Goal: Task Accomplishment & Management: Manage account settings

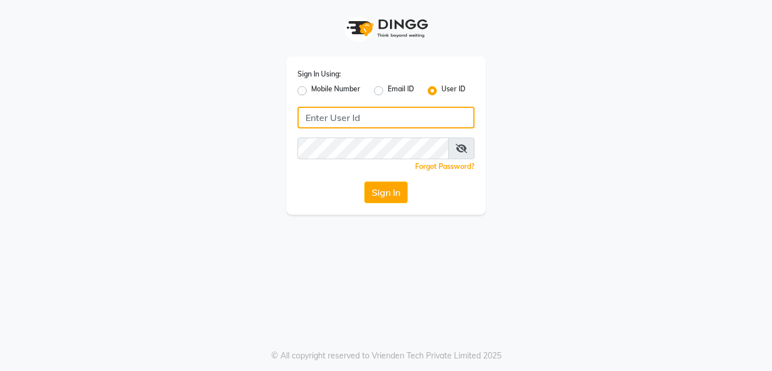
click at [329, 122] on input "Username" at bounding box center [386, 118] width 177 height 22
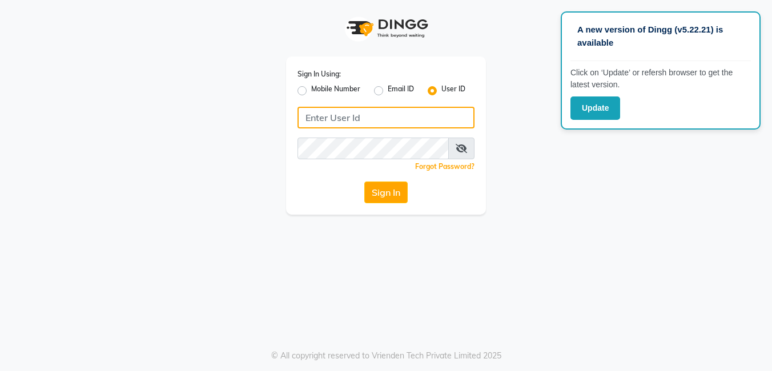
click at [336, 118] on input "Username" at bounding box center [386, 118] width 177 height 22
click at [378, 113] on input "Pradeep@123" at bounding box center [386, 118] width 177 height 22
type input "Pradeep@123"
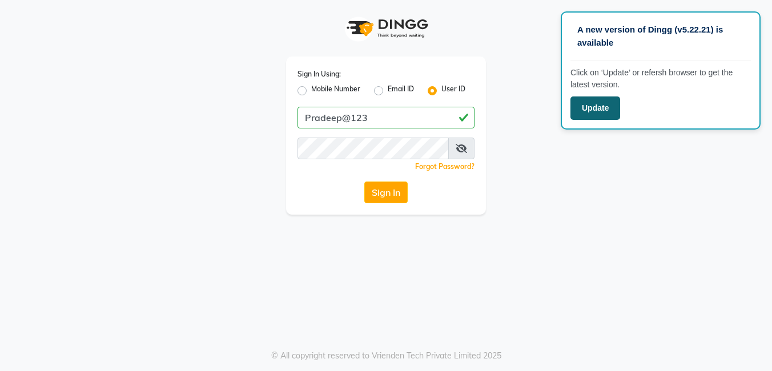
click at [609, 110] on button "Update" at bounding box center [595, 108] width 50 height 23
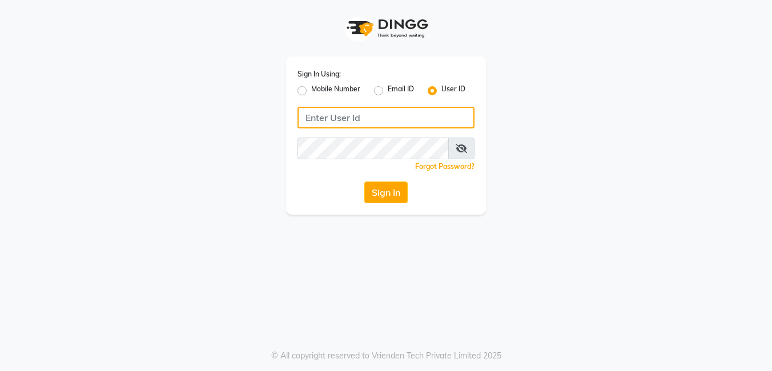
click at [349, 123] on input "Username" at bounding box center [386, 118] width 177 height 22
click at [346, 122] on input "Pradeep@123" at bounding box center [386, 118] width 177 height 22
drag, startPoint x: 384, startPoint y: 123, endPoint x: 290, endPoint y: 130, distance: 94.5
click at [290, 130] on div "Sign In Using: Mobile Number Email ID User ID Pradeep@123 Remember me Forgot Pa…" at bounding box center [386, 136] width 200 height 158
type input "Pradeep@123"
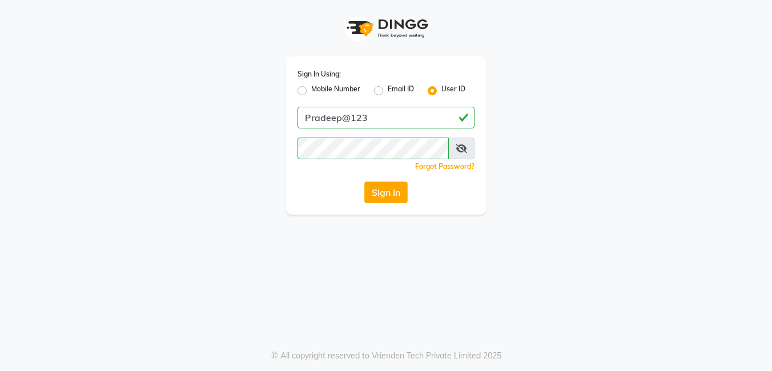
drag, startPoint x: 375, startPoint y: 188, endPoint x: 355, endPoint y: 197, distance: 21.7
click at [375, 187] on button "Sign In" at bounding box center [385, 193] width 43 height 22
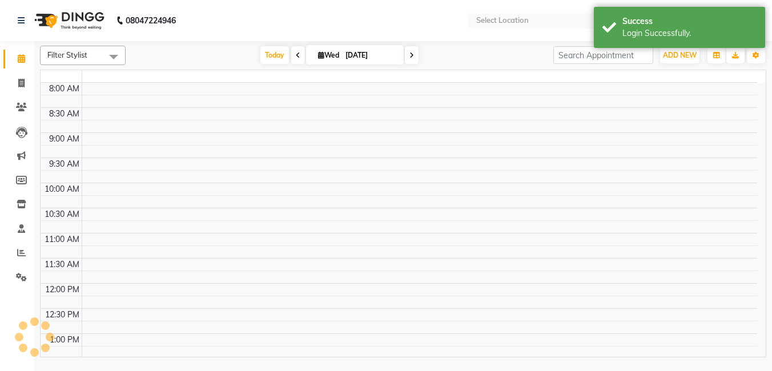
select select "en"
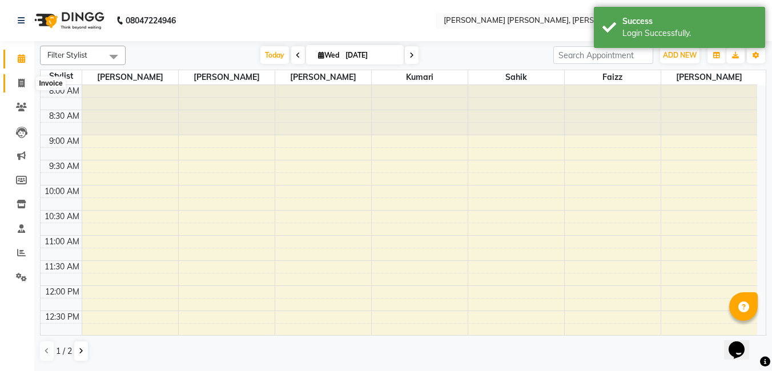
click at [21, 88] on span at bounding box center [21, 83] width 20 height 13
select select "7150"
select select "service"
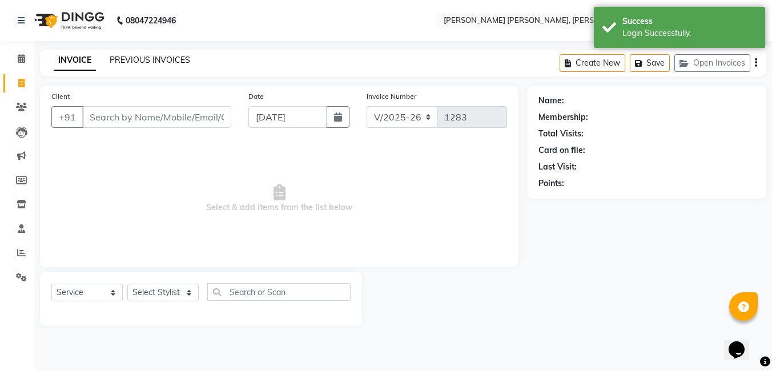
click at [163, 59] on link "PREVIOUS INVOICES" at bounding box center [150, 60] width 81 height 10
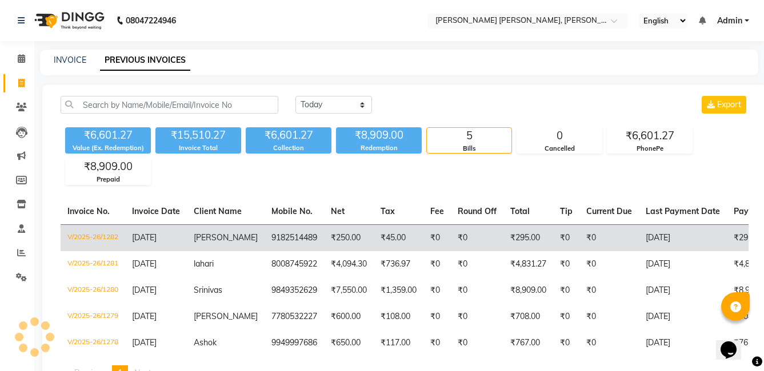
scroll to position [56, 0]
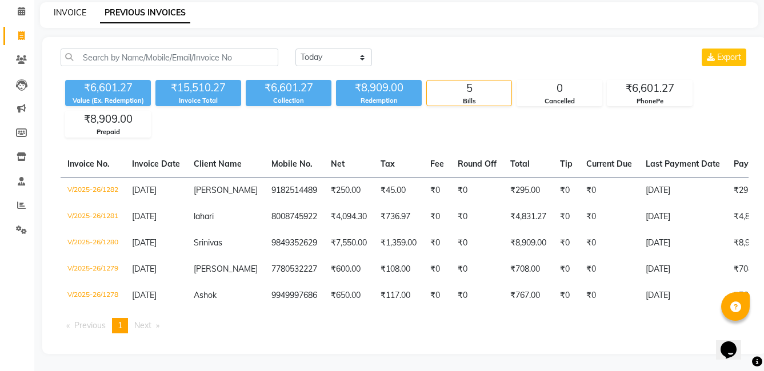
click at [84, 7] on link "INVOICE" at bounding box center [70, 12] width 33 height 10
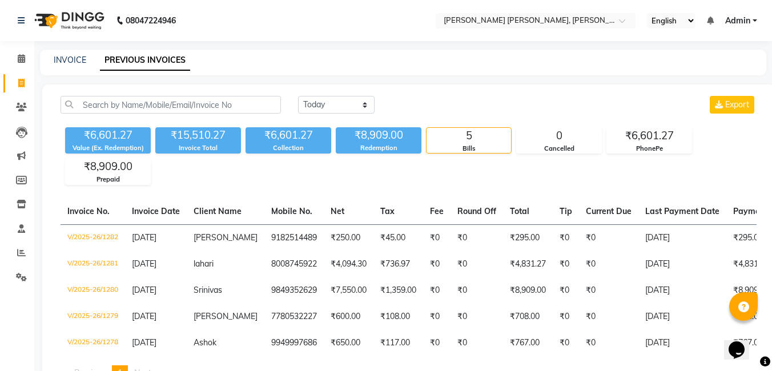
select select "7150"
select select "service"
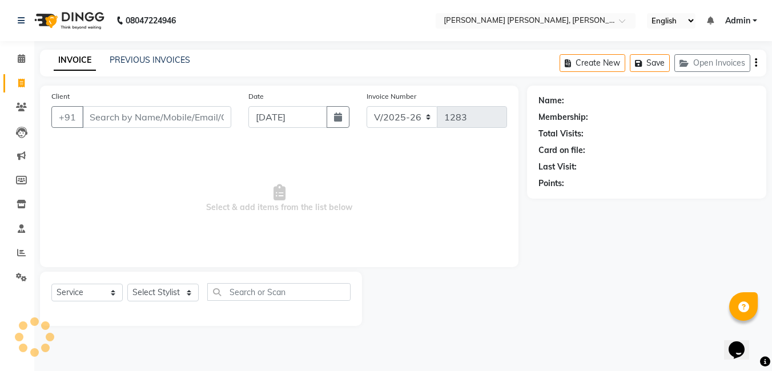
click at [131, 122] on input "Client" at bounding box center [156, 117] width 149 height 22
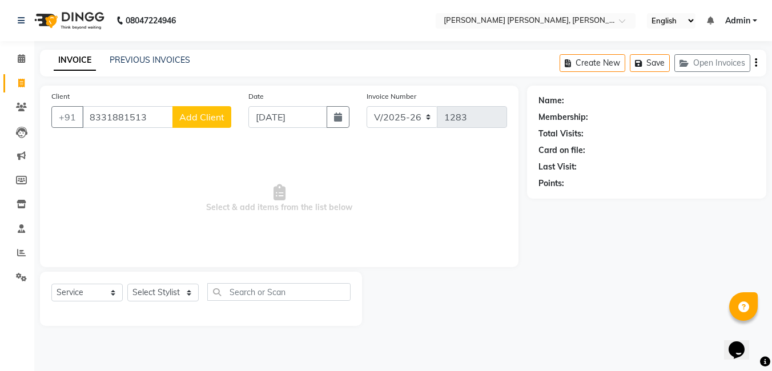
type input "8331881513"
click at [203, 120] on span "Add Client" at bounding box center [201, 116] width 45 height 11
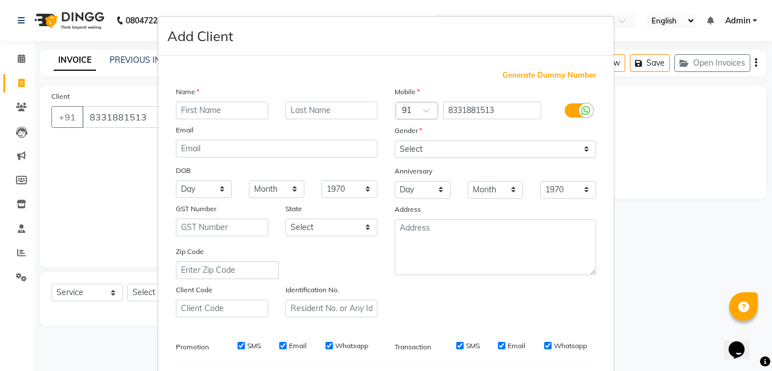
click at [222, 110] on input "text" at bounding box center [222, 111] width 93 height 18
type input "Anudeep"
click at [409, 144] on select "Select Male Female Other Prefer Not To Say" at bounding box center [496, 149] width 202 height 18
select select "male"
click at [395, 140] on select "Select Male Female Other Prefer Not To Say" at bounding box center [496, 149] width 202 height 18
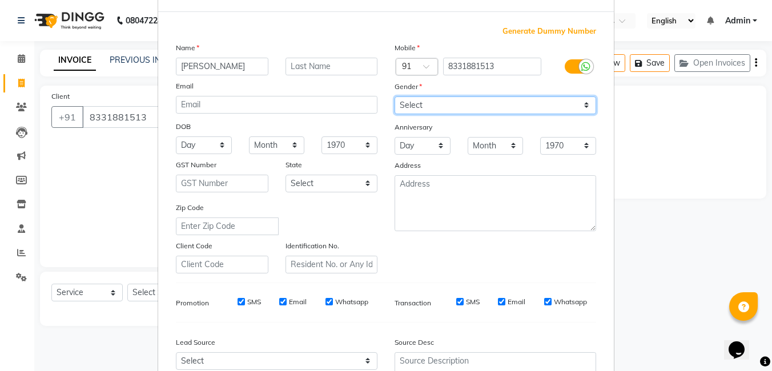
scroll to position [114, 0]
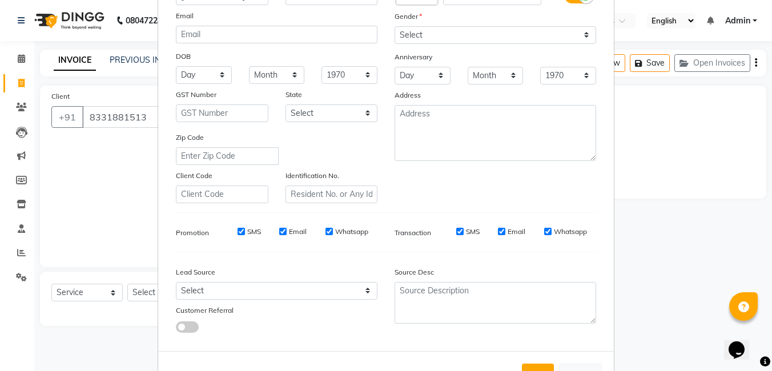
click at [238, 234] on input "SMS" at bounding box center [241, 231] width 7 height 7
checkbox input "false"
click at [279, 232] on input "Email" at bounding box center [282, 231] width 7 height 7
checkbox input "false"
drag, startPoint x: 326, startPoint y: 232, endPoint x: 397, endPoint y: 231, distance: 71.4
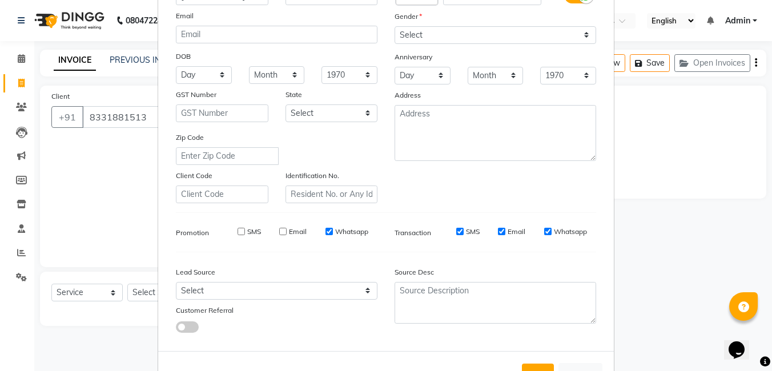
click at [327, 232] on input "Whatsapp" at bounding box center [329, 231] width 7 height 7
checkbox input "false"
click at [456, 228] on input "SMS" at bounding box center [459, 231] width 7 height 7
checkbox input "false"
click at [498, 231] on input "Email" at bounding box center [501, 231] width 7 height 7
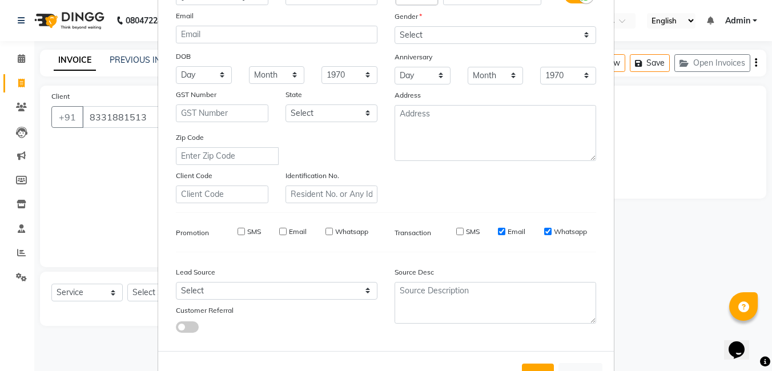
checkbox input "false"
click at [544, 232] on input "Whatsapp" at bounding box center [547, 231] width 7 height 7
checkbox input "false"
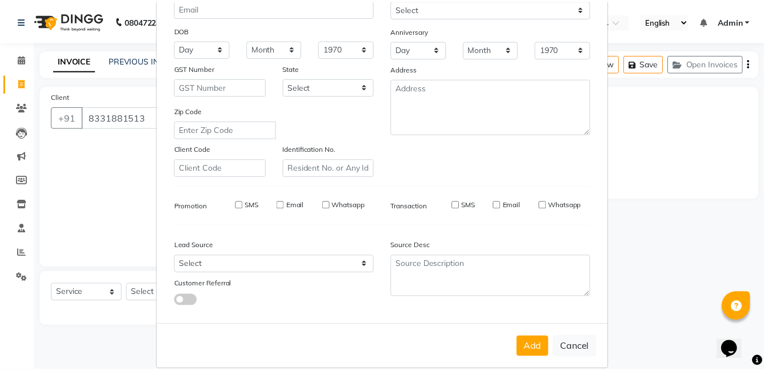
scroll to position [156, 0]
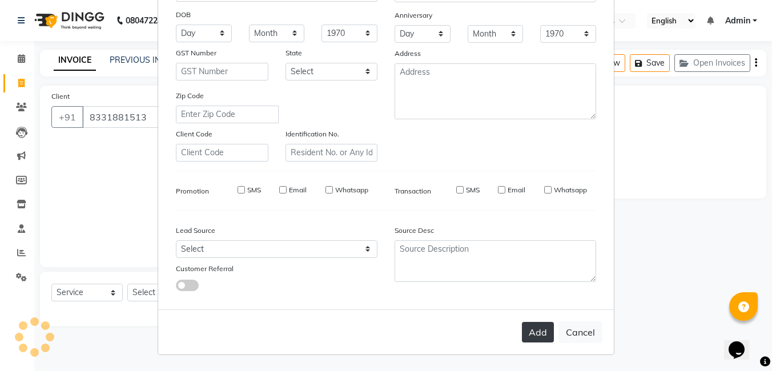
click at [532, 330] on button "Add" at bounding box center [538, 332] width 32 height 21
select select
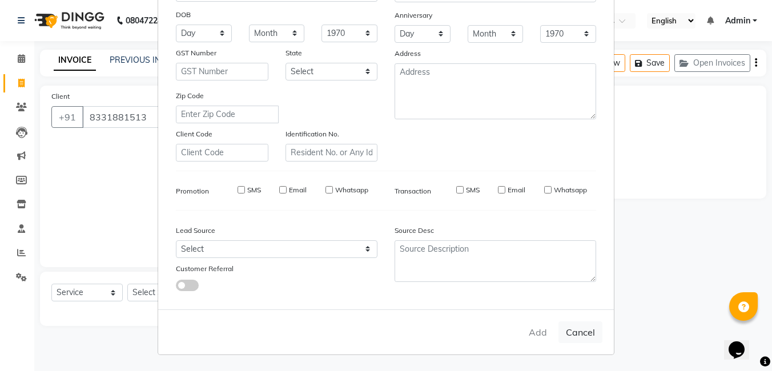
select select
checkbox input "false"
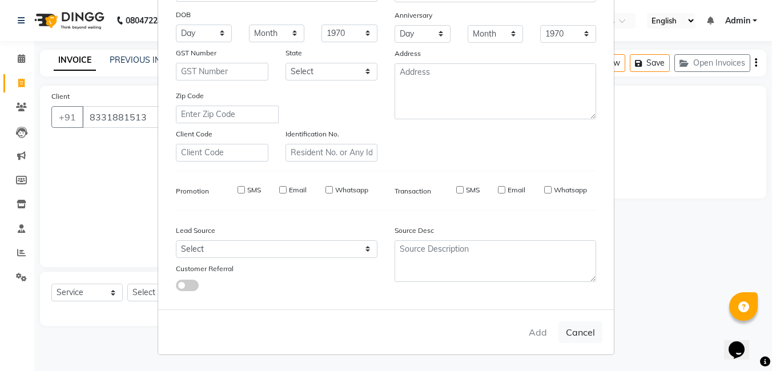
checkbox input "false"
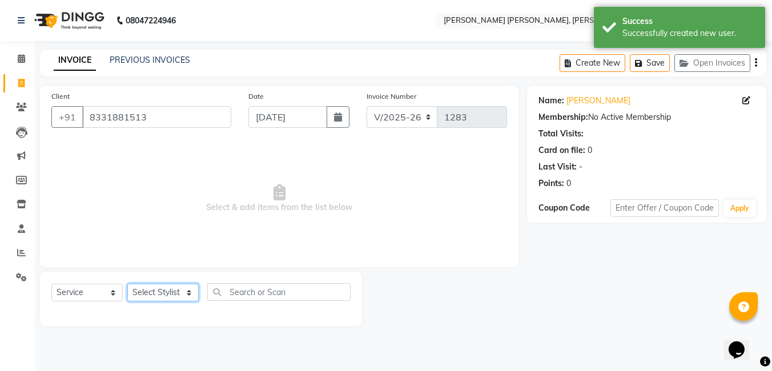
click at [176, 296] on select "Select Stylist faizz gufran mohammad hyma Kumari lalitha sree Manager Riya roy …" at bounding box center [162, 293] width 71 height 18
select select "65173"
click at [127, 284] on select "Select Stylist faizz gufran mohammad hyma Kumari lalitha sree Manager Riya roy …" at bounding box center [162, 293] width 71 height 18
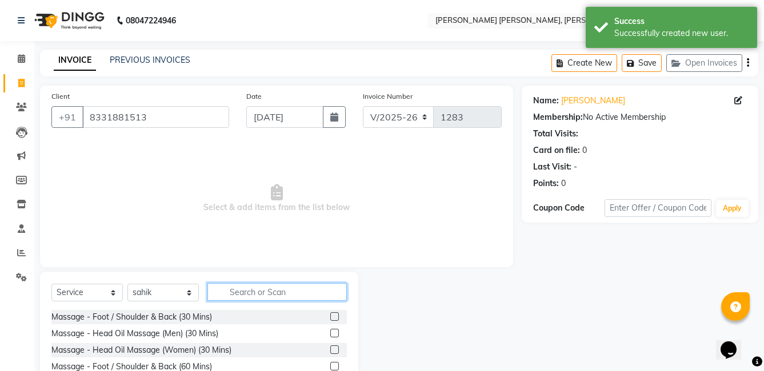
click at [234, 295] on input "text" at bounding box center [276, 292] width 139 height 18
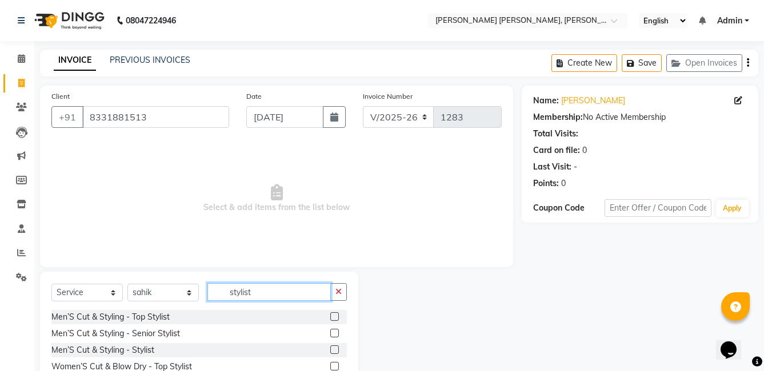
type input "stylist"
click at [335, 347] on label at bounding box center [334, 349] width 9 height 9
click at [335, 347] on input "checkbox" at bounding box center [333, 350] width 7 height 7
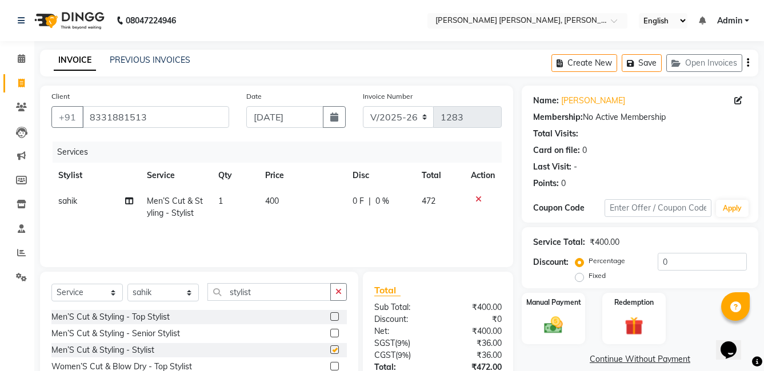
checkbox input "false"
drag, startPoint x: 258, startPoint y: 287, endPoint x: 224, endPoint y: 283, distance: 34.0
click at [224, 283] on div "Select Service Product Membership Package Voucher Prepaid Gift Card Select Styl…" at bounding box center [199, 349] width 318 height 154
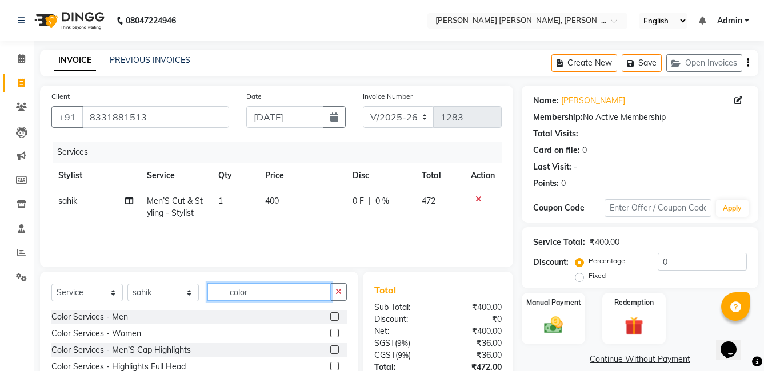
type input "color"
click at [330, 334] on label at bounding box center [334, 333] width 9 height 9
click at [330, 334] on input "checkbox" at bounding box center [333, 333] width 7 height 7
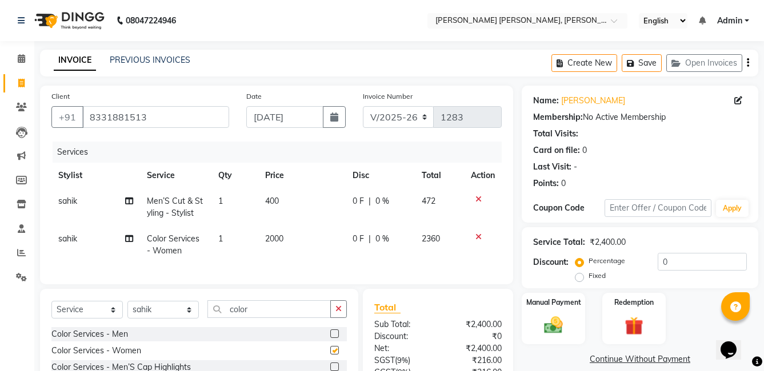
checkbox input "false"
click at [330, 338] on label at bounding box center [334, 334] width 9 height 9
click at [330, 338] on input "checkbox" at bounding box center [333, 334] width 7 height 7
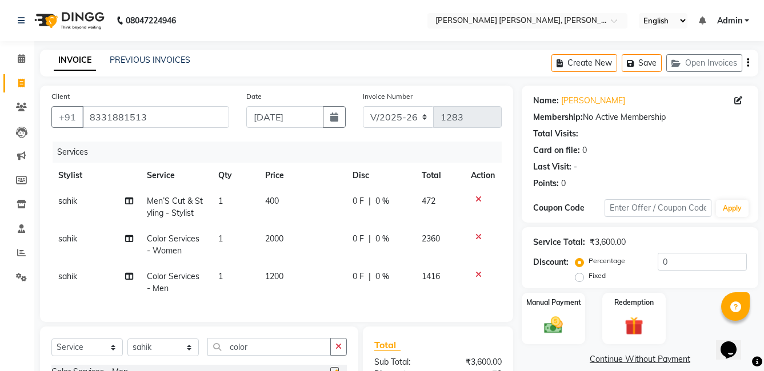
checkbox input "false"
click at [477, 234] on icon at bounding box center [478, 237] width 6 height 8
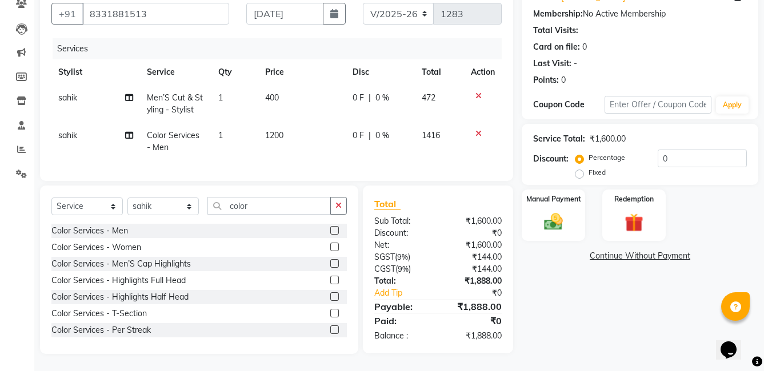
scroll to position [112, 0]
drag, startPoint x: 257, startPoint y: 208, endPoint x: 160, endPoint y: 208, distance: 96.5
click at [160, 208] on div "Select Service Product Membership Package Voucher Prepaid Gift Card Select Styl…" at bounding box center [198, 210] width 295 height 27
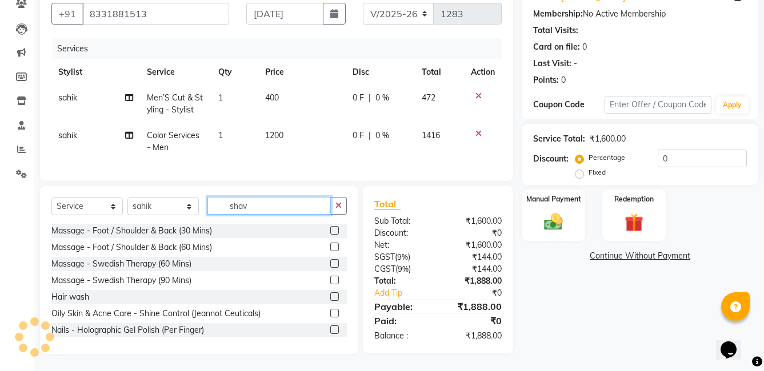
scroll to position [111, 0]
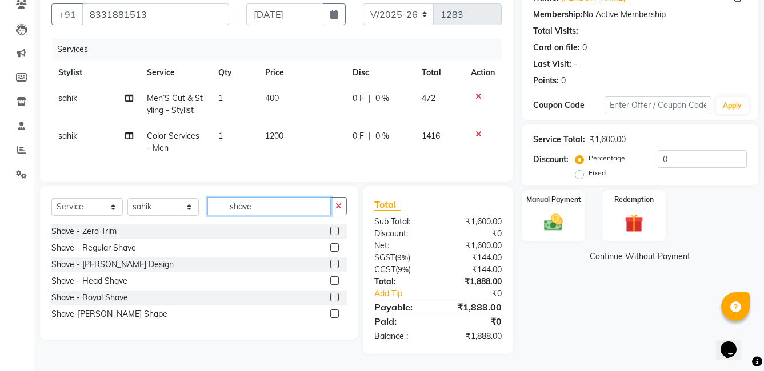
type input "shave"
click at [335, 265] on label at bounding box center [334, 264] width 9 height 9
click at [335, 265] on input "checkbox" at bounding box center [333, 264] width 7 height 7
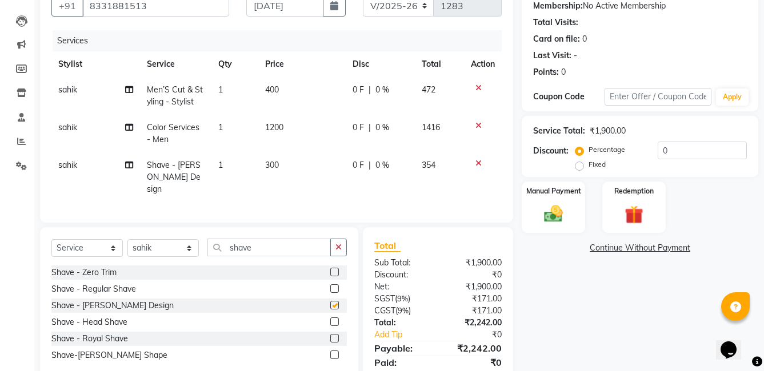
checkbox input "false"
click at [276, 170] on span "300" at bounding box center [272, 165] width 14 height 10
select select "65173"
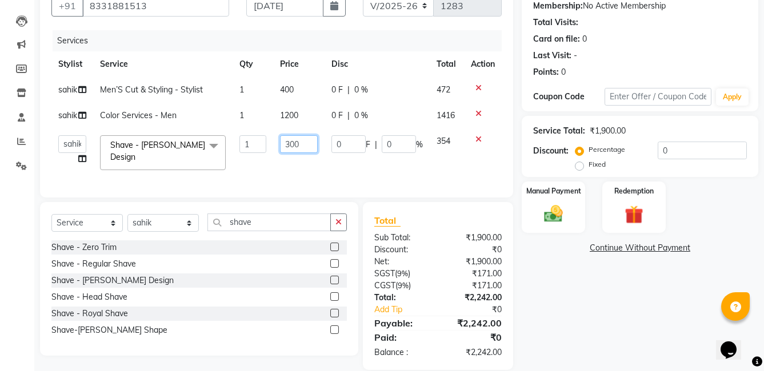
drag, startPoint x: 307, startPoint y: 144, endPoint x: 271, endPoint y: 145, distance: 36.6
click at [271, 145] on tr "faizz gufran mohammad hyma Kumari lalitha sree Manager Riya roy sahik shaz (Uni…" at bounding box center [276, 152] width 450 height 49
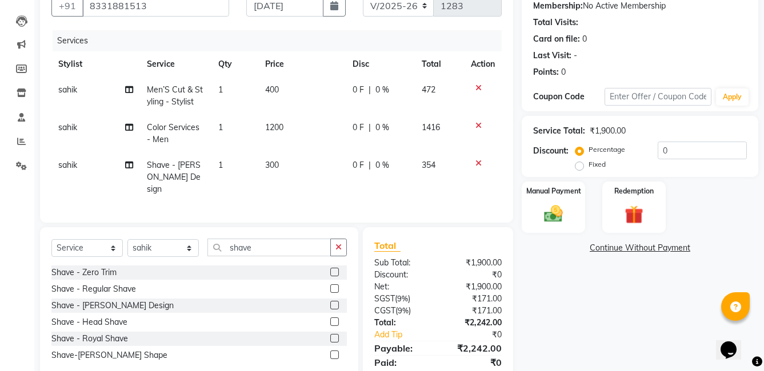
click at [265, 170] on tr "sahik Shave - Beard Design 1 300 0 F | 0 % 354" at bounding box center [276, 177] width 450 height 50
drag, startPoint x: 265, startPoint y: 242, endPoint x: 189, endPoint y: 239, distance: 76.0
click at [189, 239] on div "Select Service Product Membership Package Voucher Prepaid Gift Card Select Styl…" at bounding box center [198, 252] width 295 height 27
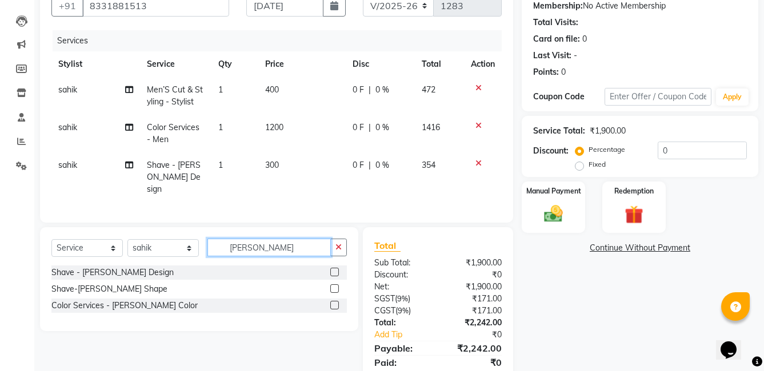
type input "beard"
click at [334, 287] on label at bounding box center [334, 288] width 9 height 9
click at [334, 287] on input "checkbox" at bounding box center [333, 289] width 7 height 7
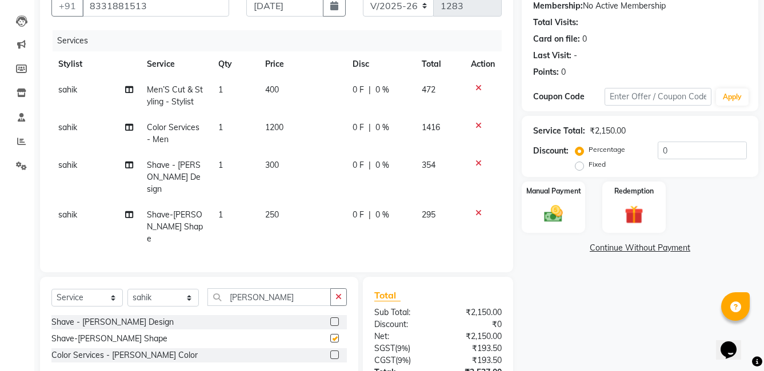
checkbox input "false"
click at [480, 163] on icon at bounding box center [478, 163] width 6 height 8
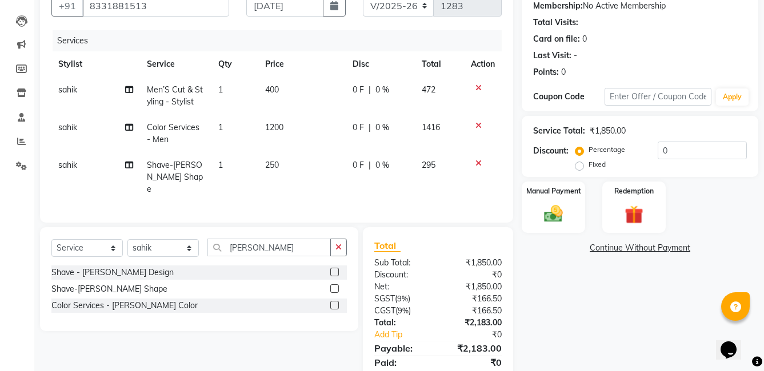
click at [274, 163] on span "250" at bounding box center [272, 165] width 14 height 10
select select "65173"
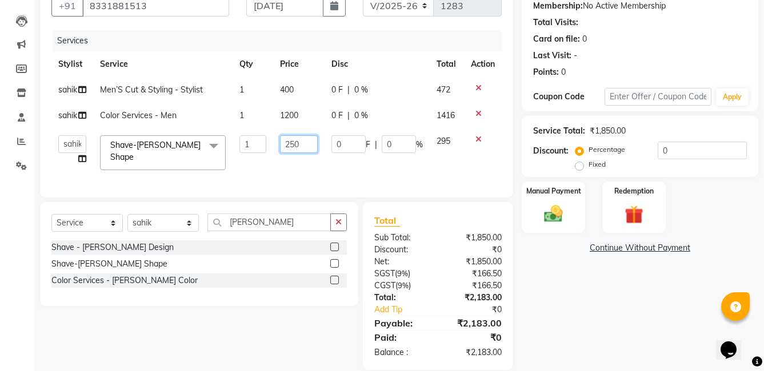
drag, startPoint x: 314, startPoint y: 143, endPoint x: 291, endPoint y: 147, distance: 23.8
click at [291, 147] on input "250" at bounding box center [299, 144] width 38 height 18
type input "200"
click at [281, 165] on td "200" at bounding box center [298, 152] width 51 height 49
select select "65173"
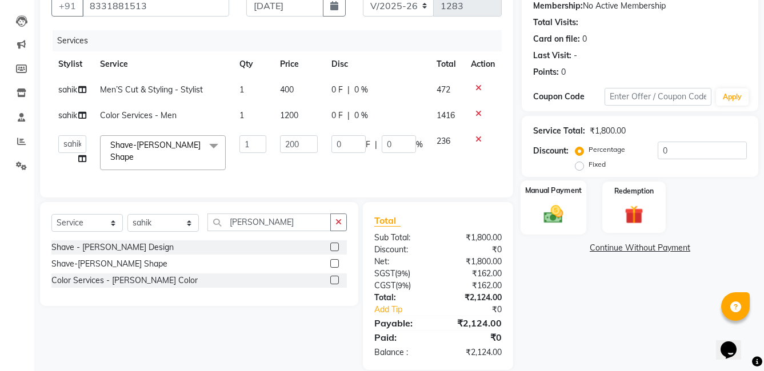
drag, startPoint x: 559, startPoint y: 211, endPoint x: 567, endPoint y: 220, distance: 12.1
click at [559, 212] on img at bounding box center [552, 214] width 31 height 22
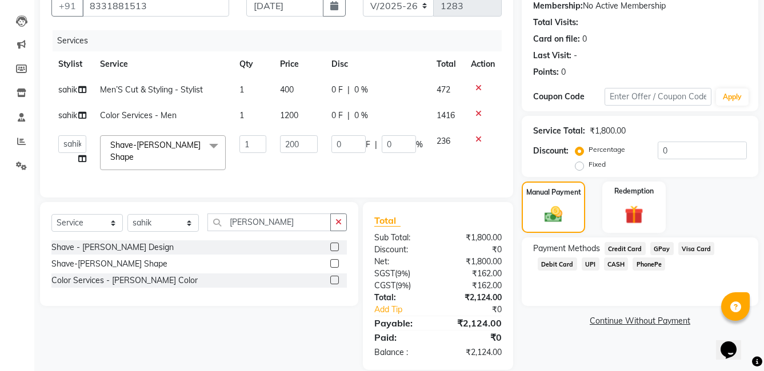
click at [656, 266] on span "PhonePe" at bounding box center [648, 264] width 33 height 13
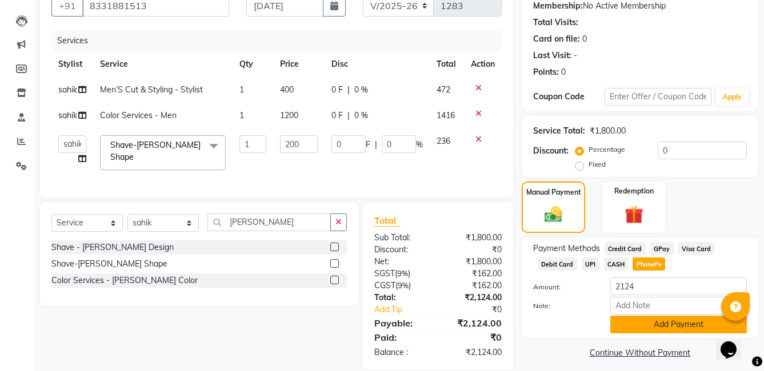
click at [658, 321] on button "Add Payment" at bounding box center [678, 325] width 136 height 18
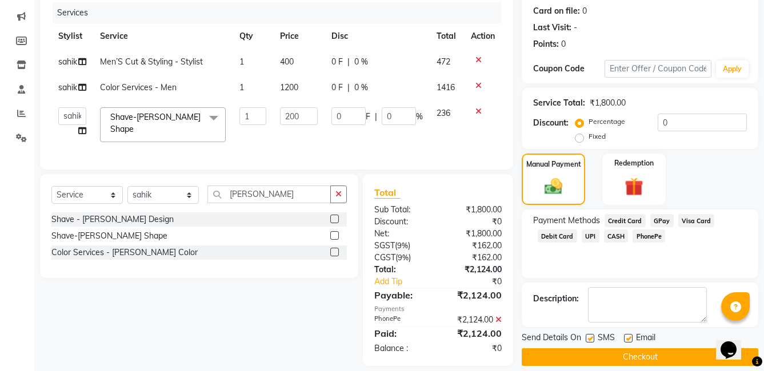
scroll to position [155, 0]
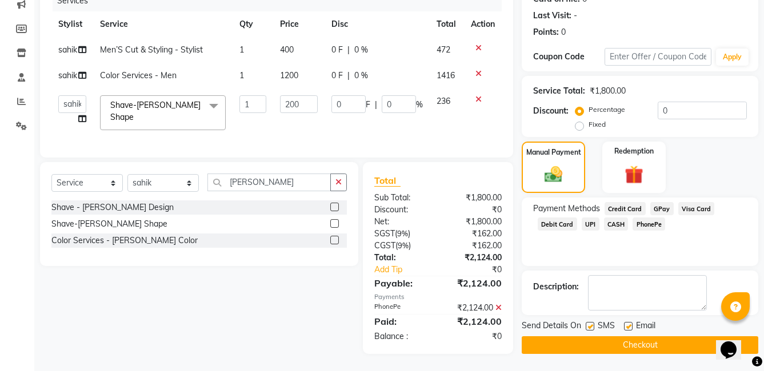
drag, startPoint x: 589, startPoint y: 324, endPoint x: 605, endPoint y: 324, distance: 16.6
click at [590, 324] on label at bounding box center [589, 326] width 9 height 9
click at [590, 324] on input "checkbox" at bounding box center [588, 326] width 7 height 7
checkbox input "false"
click at [628, 322] on label at bounding box center [628, 326] width 9 height 9
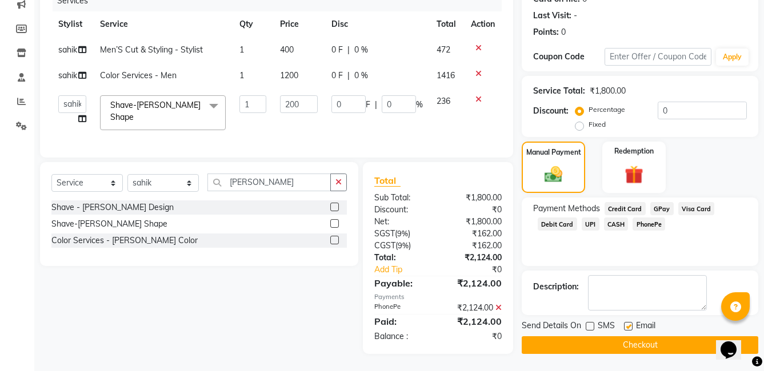
click at [628, 323] on input "checkbox" at bounding box center [627, 326] width 7 height 7
checkbox input "false"
click at [635, 347] on button "Checkout" at bounding box center [639, 345] width 236 height 18
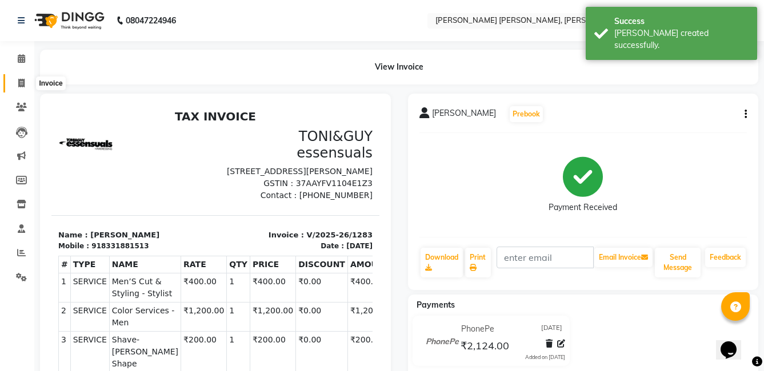
drag, startPoint x: 16, startPoint y: 86, endPoint x: 25, endPoint y: 90, distance: 9.8
click at [17, 86] on span at bounding box center [21, 83] width 20 height 13
select select "service"
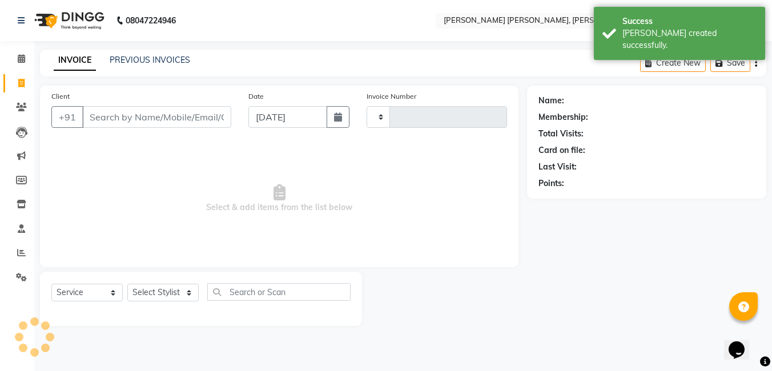
type input "1284"
select select "7150"
click at [90, 113] on input "Client" at bounding box center [156, 117] width 149 height 22
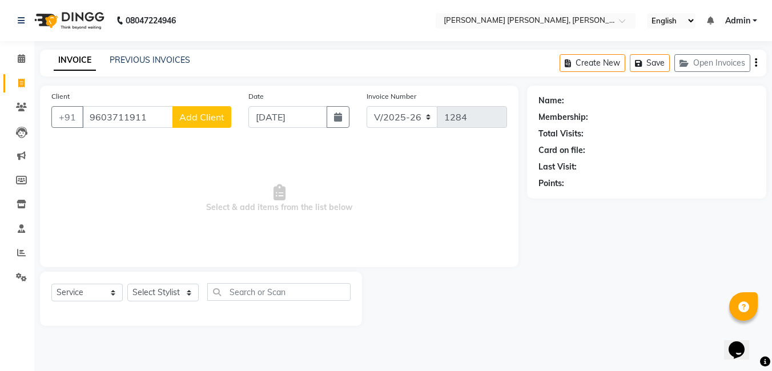
type input "9603711911"
click at [206, 108] on button "Add Client" at bounding box center [201, 117] width 59 height 22
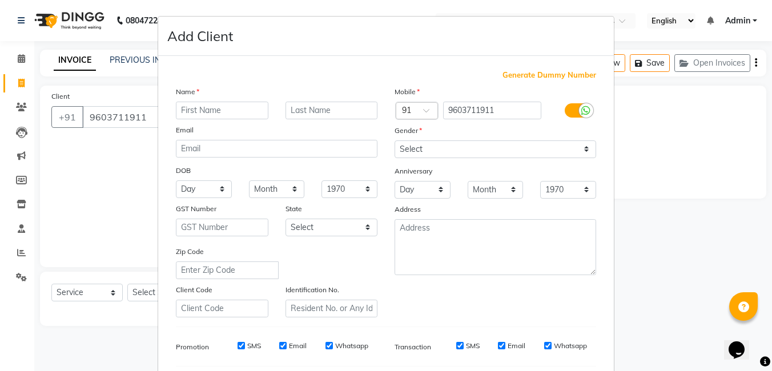
click at [238, 118] on input "text" at bounding box center [222, 111] width 93 height 18
type input "Subhadra"
click at [444, 152] on select "Select Male Female Other Prefer Not To Say" at bounding box center [496, 149] width 202 height 18
select select "female"
click at [395, 140] on select "Select Male Female Other Prefer Not To Say" at bounding box center [496, 149] width 202 height 18
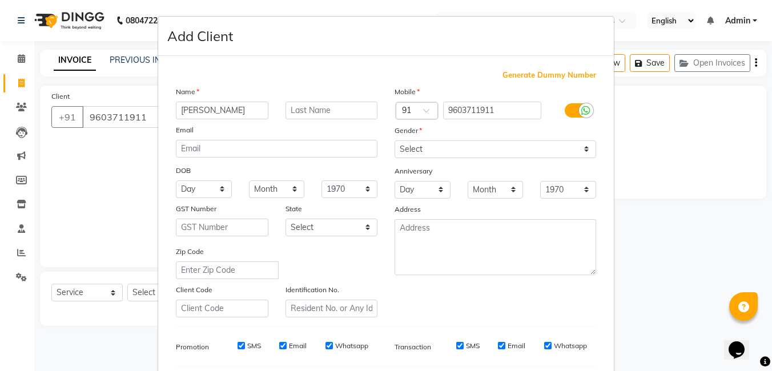
click at [232, 345] on div "SMS" at bounding box center [241, 346] width 39 height 10
drag, startPoint x: 236, startPoint y: 341, endPoint x: 249, endPoint y: 345, distance: 13.9
click at [238, 341] on div "SMS" at bounding box center [241, 346] width 39 height 10
drag, startPoint x: 236, startPoint y: 345, endPoint x: 252, endPoint y: 347, distance: 15.5
click at [239, 347] on input "SMS" at bounding box center [241, 345] width 7 height 7
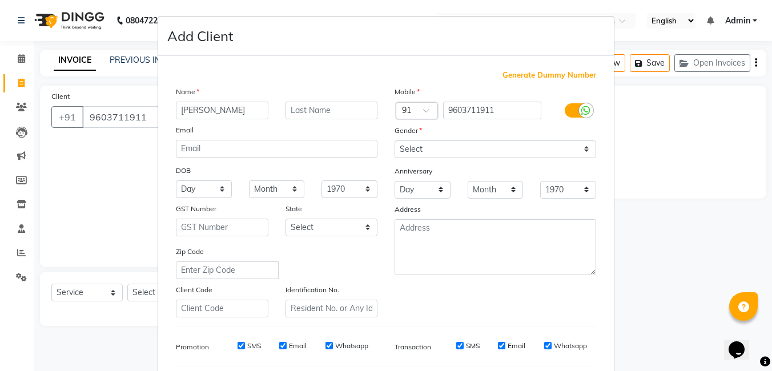
checkbox input "false"
drag, startPoint x: 278, startPoint y: 346, endPoint x: 294, endPoint y: 348, distance: 15.6
click at [279, 347] on input "Email" at bounding box center [282, 345] width 7 height 7
checkbox input "false"
drag, startPoint x: 324, startPoint y: 345, endPoint x: 388, endPoint y: 342, distance: 64.1
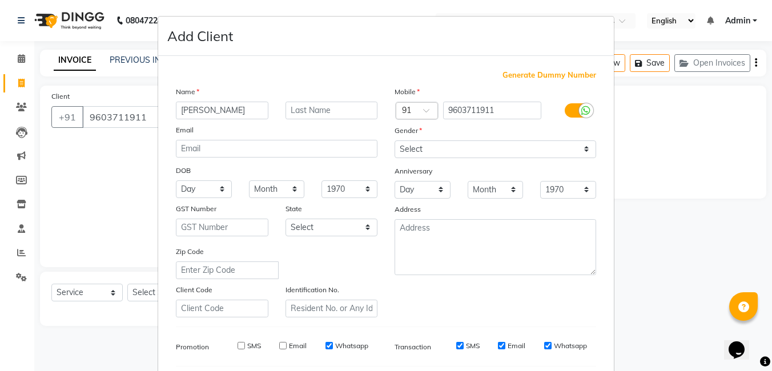
click at [326, 346] on input "Whatsapp" at bounding box center [329, 345] width 7 height 7
checkbox input "false"
click at [458, 347] on input "SMS" at bounding box center [459, 345] width 7 height 7
checkbox input "false"
drag, startPoint x: 493, startPoint y: 344, endPoint x: 507, endPoint y: 345, distance: 13.2
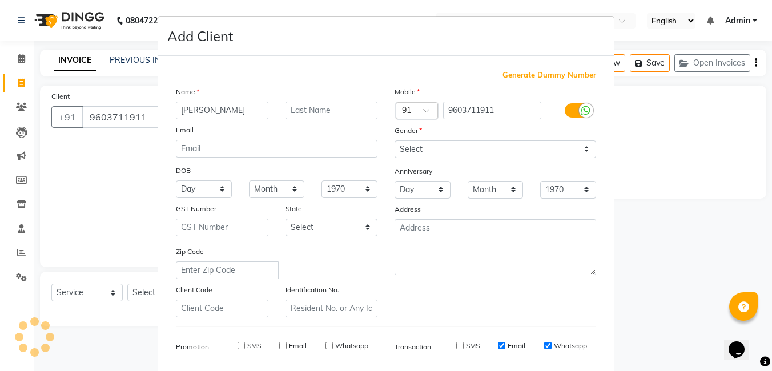
click at [494, 344] on div "SMS Email Whatsapp" at bounding box center [513, 346] width 165 height 10
drag, startPoint x: 497, startPoint y: 346, endPoint x: 514, endPoint y: 348, distance: 16.7
click at [500, 347] on input "Email" at bounding box center [501, 345] width 7 height 7
checkbox input "false"
click at [544, 347] on input "Whatsapp" at bounding box center [547, 345] width 7 height 7
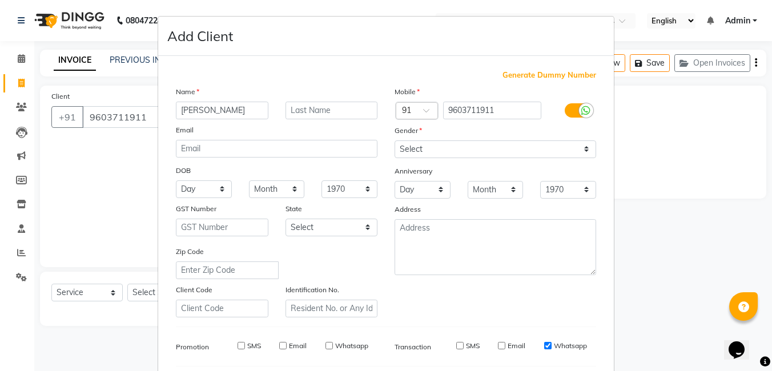
checkbox input "false"
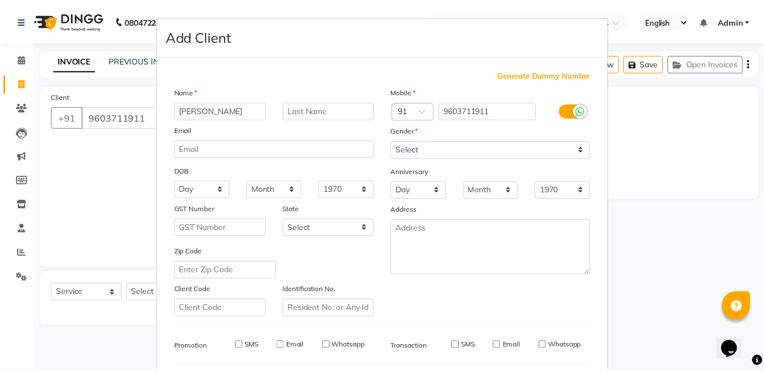
scroll to position [156, 0]
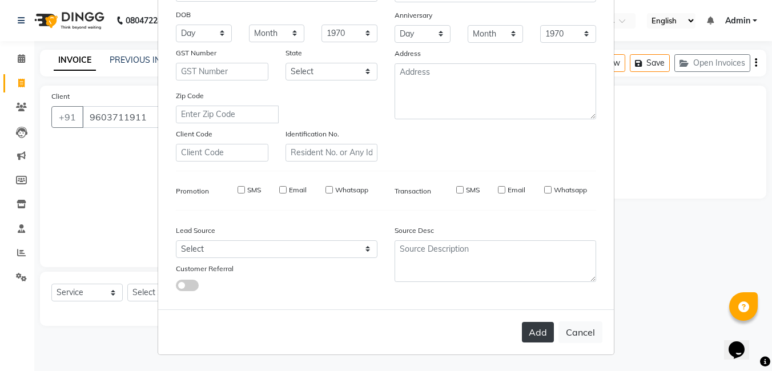
click at [526, 336] on button "Add" at bounding box center [538, 332] width 32 height 21
select select
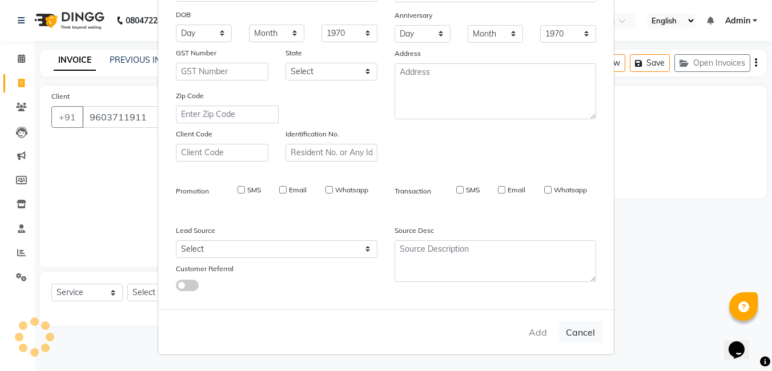
select select
checkbox input "false"
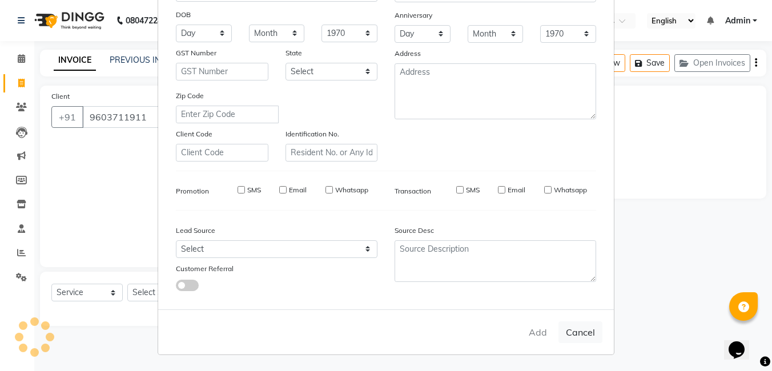
checkbox input "false"
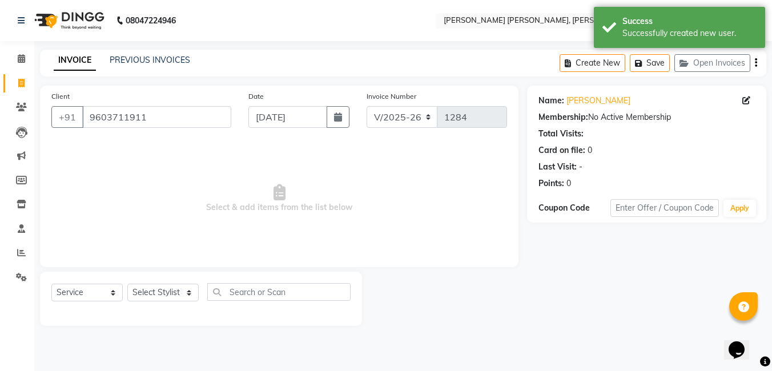
click at [152, 302] on div "Select Service Product Membership Package Voucher Prepaid Gift Card Select Styl…" at bounding box center [200, 296] width 299 height 27
click at [159, 297] on select "Select Stylist faizz gufran mohammad hyma Kumari lalitha sree Manager Riya roy …" at bounding box center [162, 293] width 71 height 18
select select "60560"
click at [127, 284] on select "Select Stylist faizz gufran mohammad hyma Kumari lalitha sree Manager Riya roy …" at bounding box center [162, 293] width 71 height 18
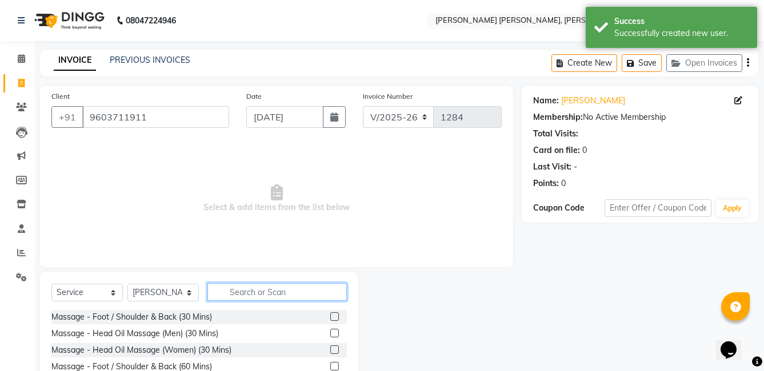
click at [278, 298] on input "text" at bounding box center [276, 292] width 139 height 18
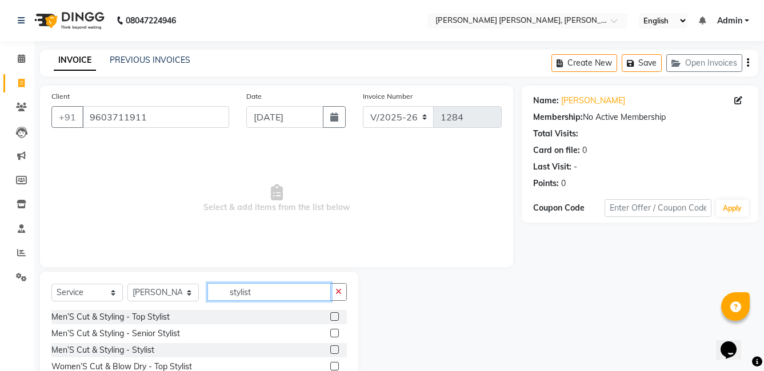
scroll to position [57, 0]
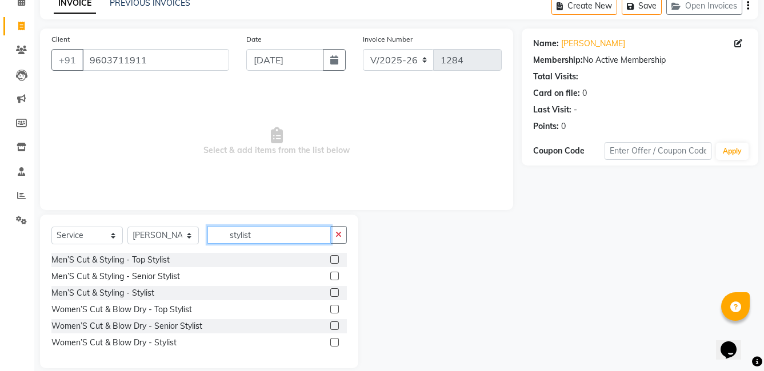
drag, startPoint x: 259, startPoint y: 232, endPoint x: 196, endPoint y: 214, distance: 65.6
click at [196, 214] on div "Client +91 9603711911 Date 03-09-2025 Invoice Number V/2025 V/2025-26 1284 Sele…" at bounding box center [276, 199] width 490 height 340
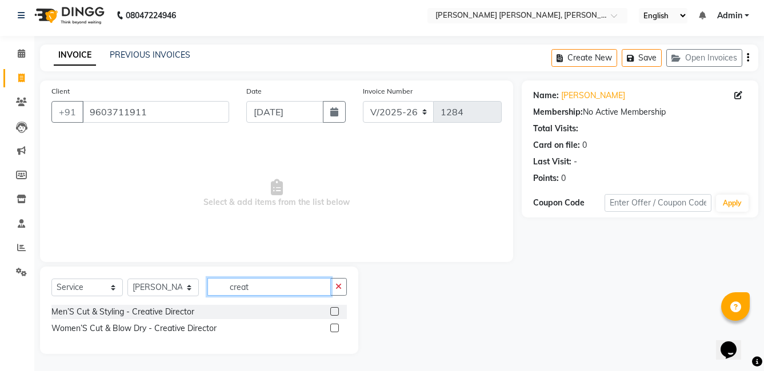
scroll to position [5, 0]
type input "creat"
click at [332, 328] on label at bounding box center [334, 328] width 9 height 9
click at [332, 328] on input "checkbox" at bounding box center [333, 328] width 7 height 7
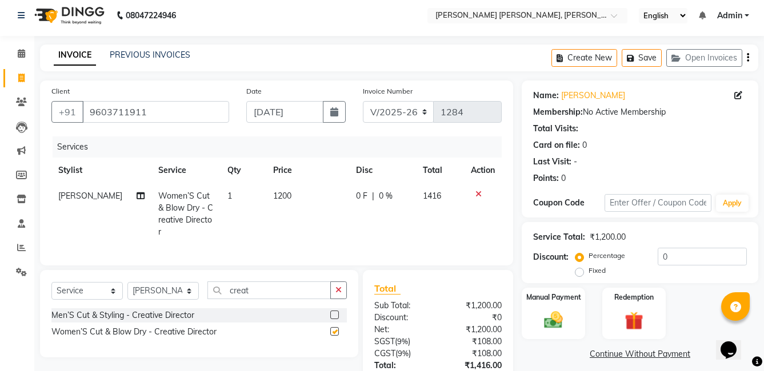
checkbox input "false"
click at [555, 316] on img at bounding box center [552, 320] width 31 height 22
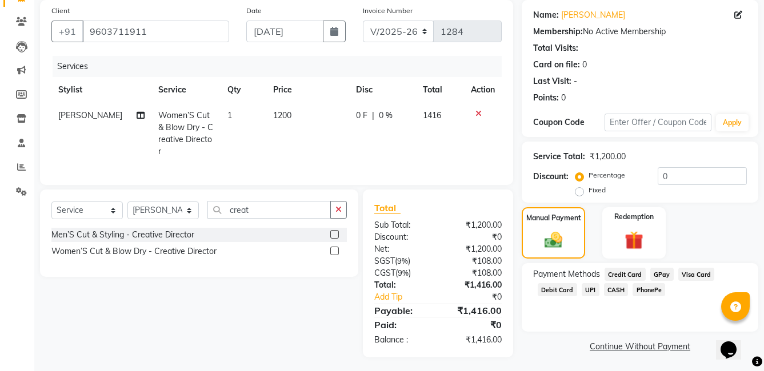
scroll to position [87, 0]
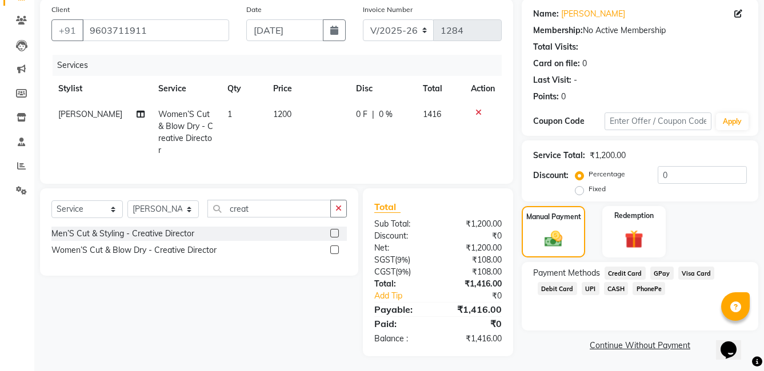
click at [645, 292] on span "PhonePe" at bounding box center [648, 288] width 33 height 13
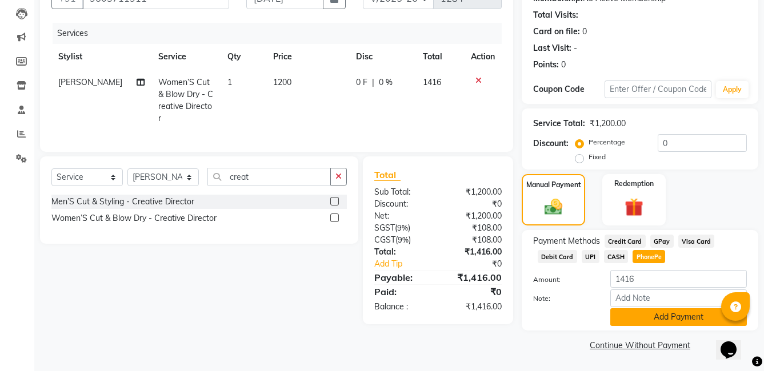
click at [645, 315] on button "Add Payment" at bounding box center [678, 317] width 136 height 18
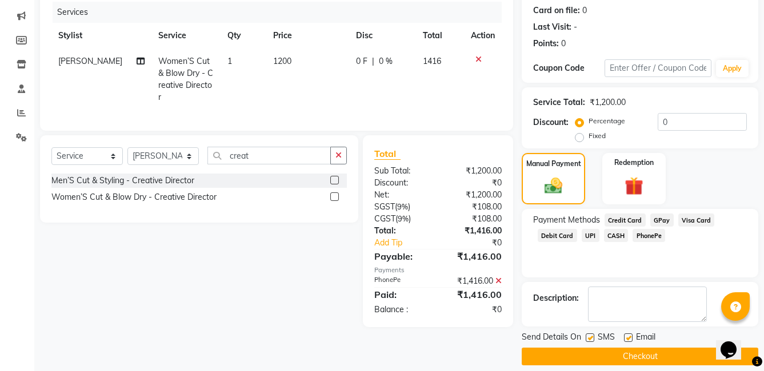
scroll to position [151, 0]
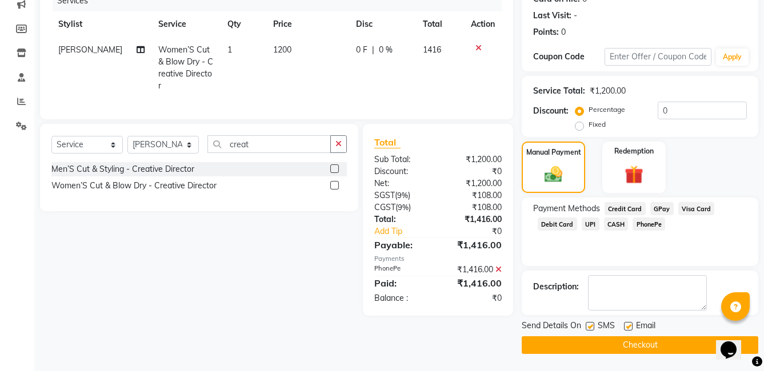
click at [589, 325] on label at bounding box center [589, 326] width 9 height 9
click at [589, 325] on input "checkbox" at bounding box center [588, 326] width 7 height 7
checkbox input "false"
click at [624, 327] on label at bounding box center [628, 326] width 9 height 9
click at [624, 327] on input "checkbox" at bounding box center [627, 326] width 7 height 7
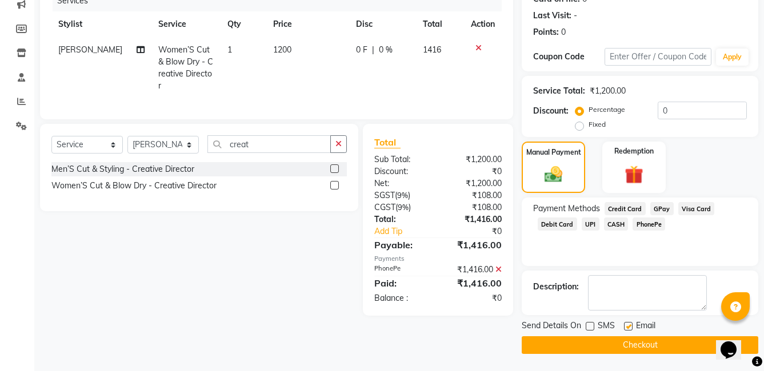
checkbox input "false"
click at [629, 347] on button "Checkout" at bounding box center [639, 345] width 236 height 18
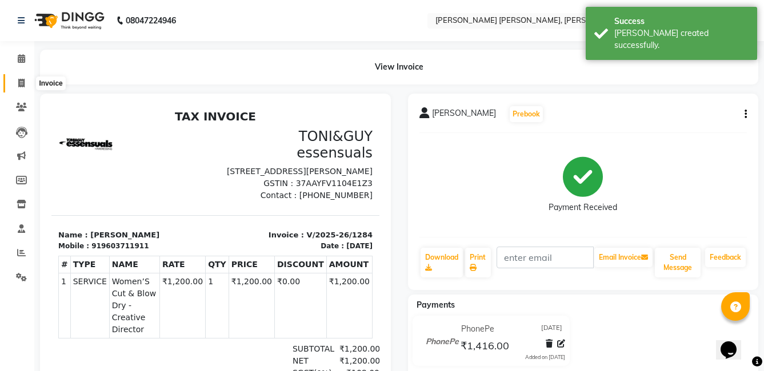
click at [17, 84] on span at bounding box center [21, 83] width 20 height 13
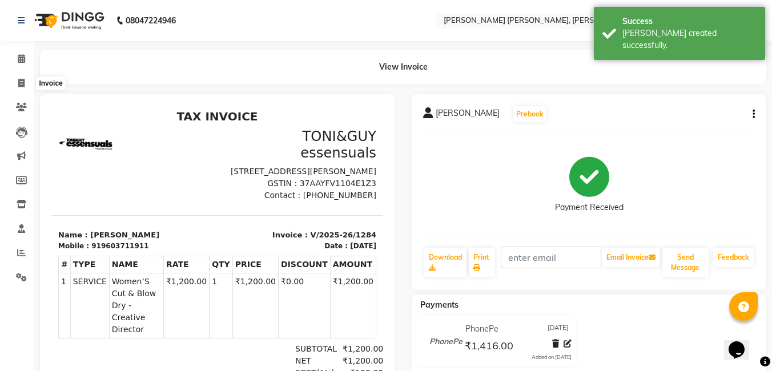
select select "service"
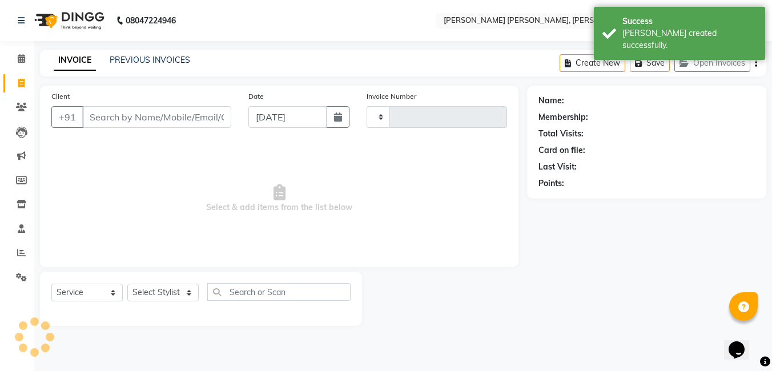
click at [128, 112] on input "Client" at bounding box center [156, 117] width 149 height 22
type input "1285"
select select "7150"
click at [128, 112] on input "Client" at bounding box center [156, 117] width 149 height 22
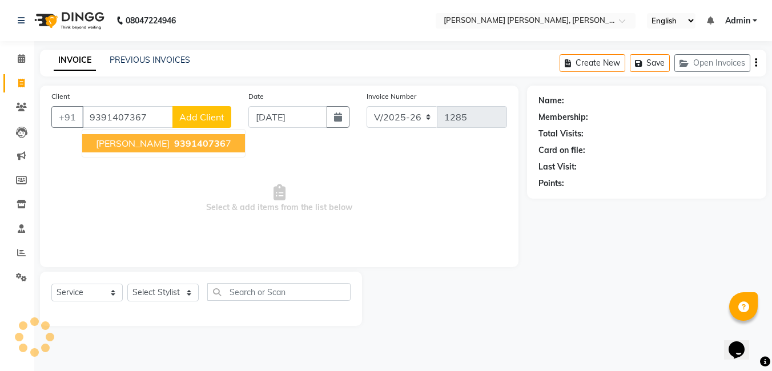
type input "9391407367"
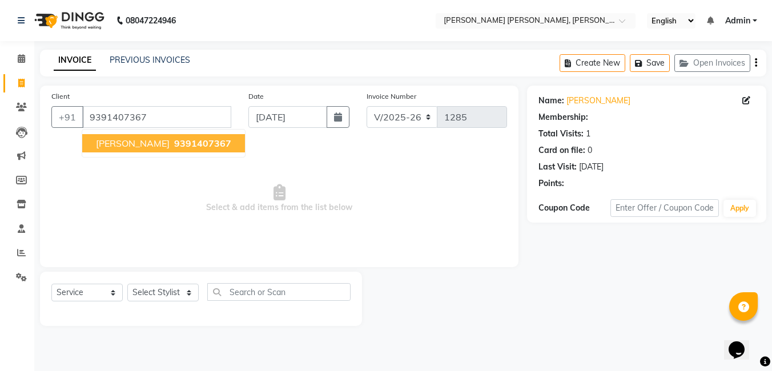
select select "1: Object"
click at [174, 146] on span "9391407367" at bounding box center [202, 143] width 57 height 11
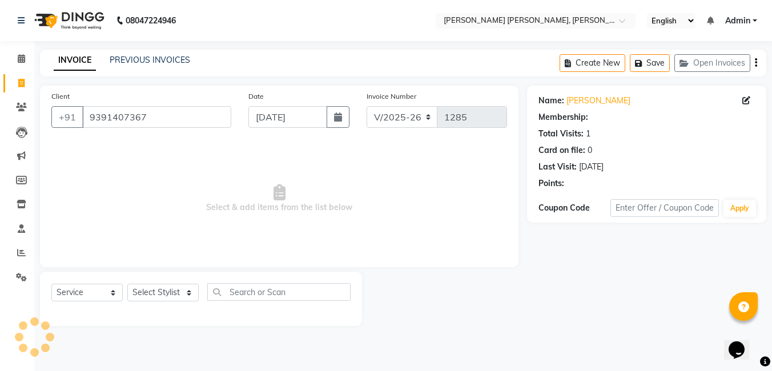
select select "1: Object"
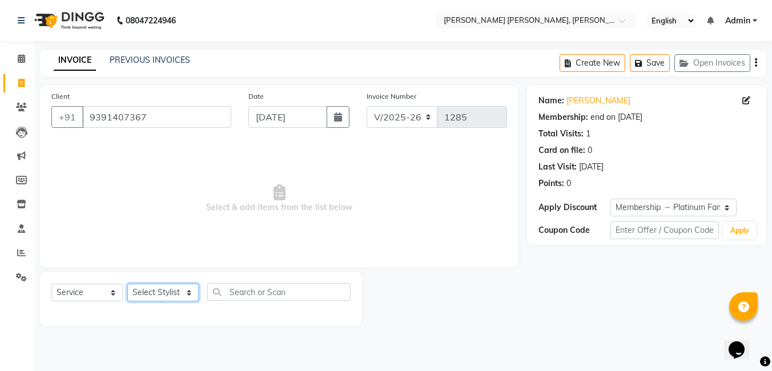
click at [172, 296] on select "Select Stylist faizz gufran mohammad hyma Kumari lalitha sree Manager Riya roy …" at bounding box center [162, 293] width 71 height 18
select select "60477"
click at [127, 284] on select "Select Stylist faizz gufran mohammad hyma Kumari lalitha sree Manager Riya roy …" at bounding box center [162, 293] width 71 height 18
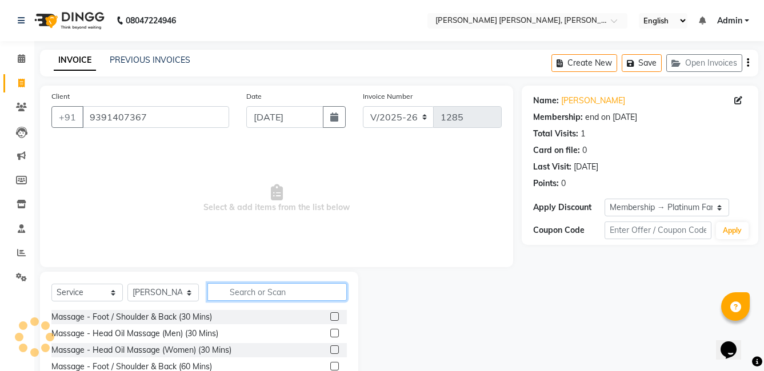
click at [251, 289] on input "text" at bounding box center [276, 292] width 139 height 18
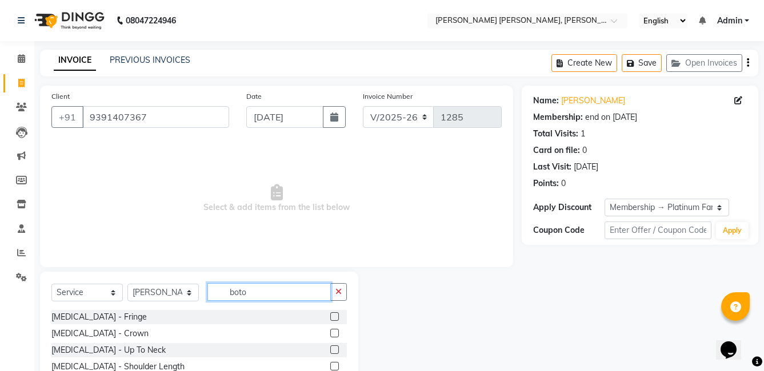
scroll to position [57, 0]
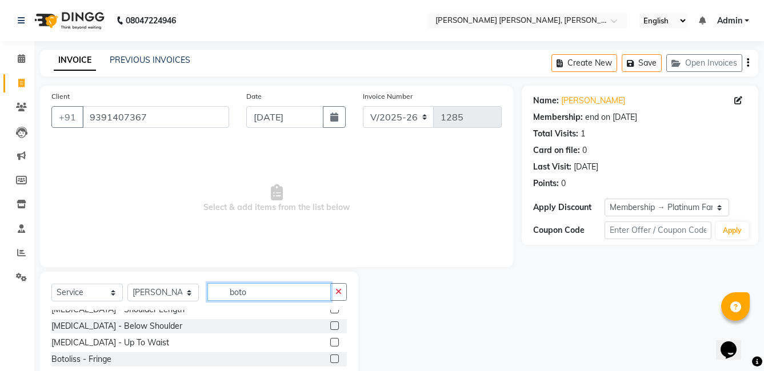
type input "boto"
click at [330, 328] on label at bounding box center [334, 326] width 9 height 9
click at [330, 328] on input "checkbox" at bounding box center [333, 326] width 7 height 7
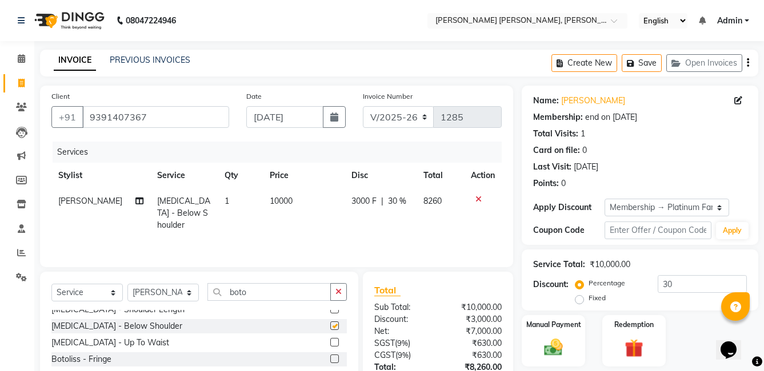
checkbox input "false"
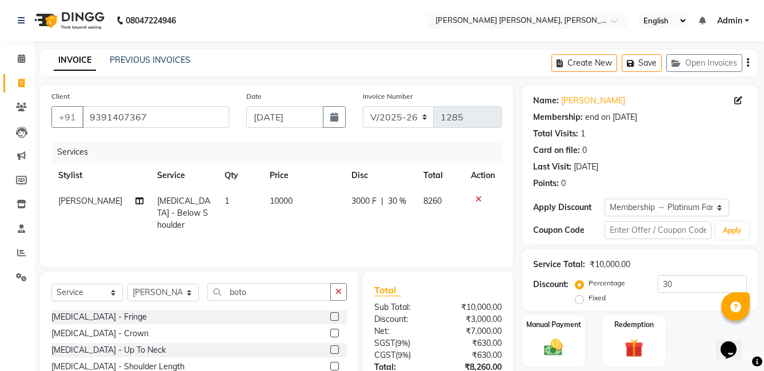
click at [330, 348] on label at bounding box center [334, 349] width 9 height 9
click at [330, 348] on input "checkbox" at bounding box center [333, 350] width 7 height 7
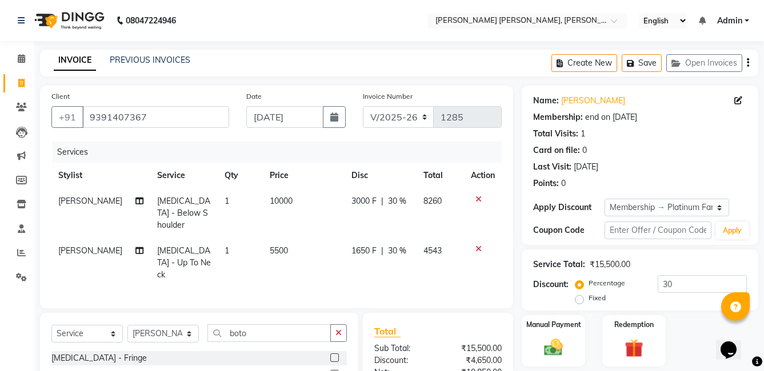
checkbox input "false"
click at [479, 196] on icon at bounding box center [478, 199] width 6 height 8
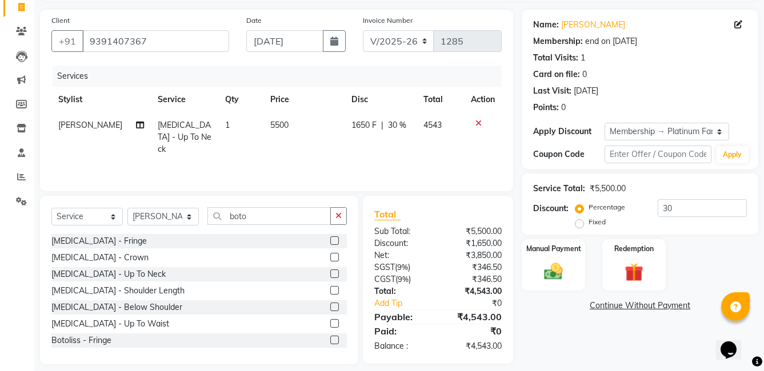
scroll to position [86, 0]
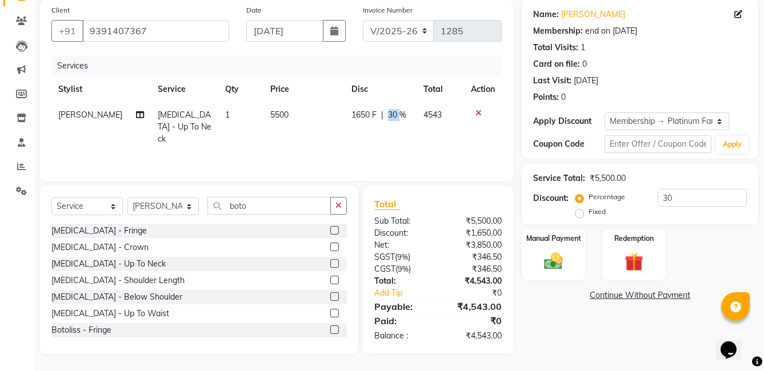
drag, startPoint x: 397, startPoint y: 114, endPoint x: 384, endPoint y: 113, distance: 13.7
click at [384, 113] on div "1650 F | 30 %" at bounding box center [380, 115] width 58 height 12
select select "60477"
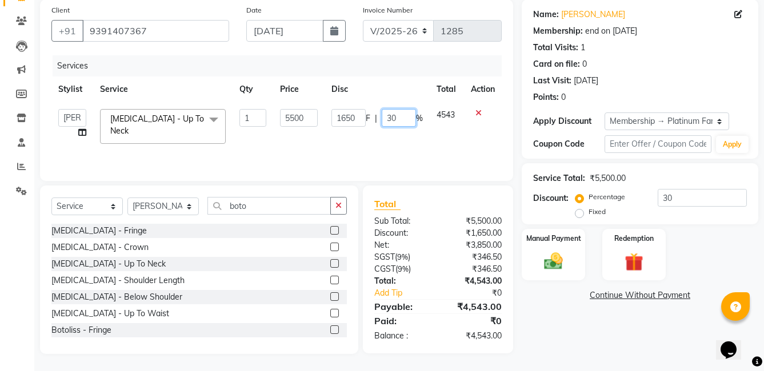
drag, startPoint x: 384, startPoint y: 113, endPoint x: 398, endPoint y: 114, distance: 14.3
click at [398, 114] on input "30" at bounding box center [398, 118] width 34 height 18
type input "0"
click at [392, 137] on td "1650 F | 0 %" at bounding box center [376, 126] width 105 height 49
select select "60477"
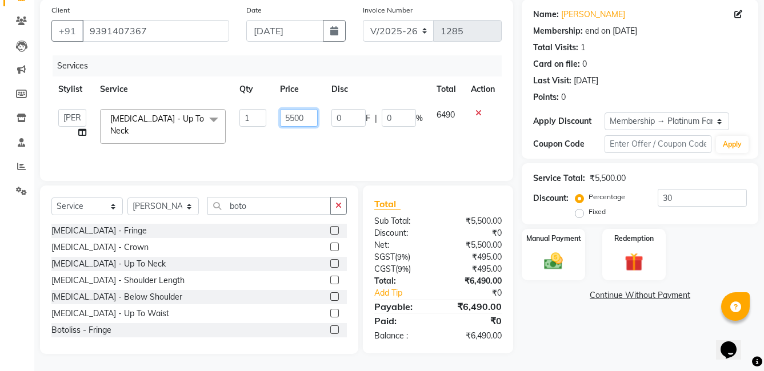
drag, startPoint x: 303, startPoint y: 118, endPoint x: 291, endPoint y: 117, distance: 11.4
click at [291, 117] on input "5500" at bounding box center [299, 118] width 38 height 18
type input "5700"
click at [289, 147] on div "Services Stylist Service Qty Price Disc Total Action faizz gufran mohammad hyma…" at bounding box center [276, 112] width 450 height 114
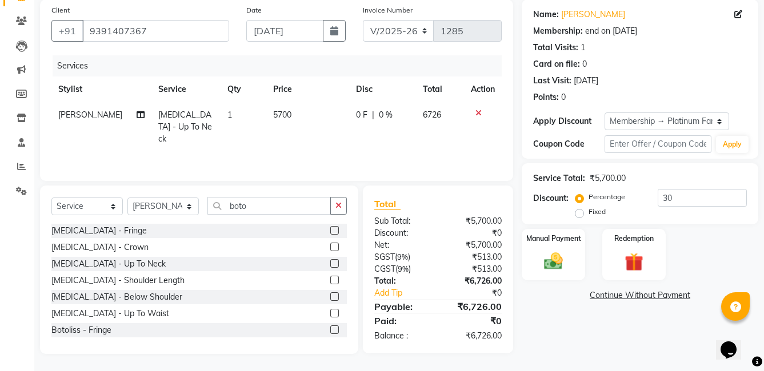
click at [287, 110] on span "5700" at bounding box center [282, 115] width 18 height 10
select select "60477"
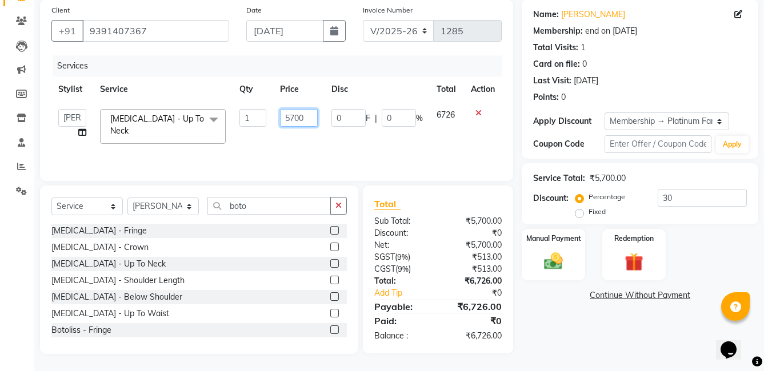
drag, startPoint x: 304, startPoint y: 116, endPoint x: 290, endPoint y: 120, distance: 15.4
click at [290, 120] on input "5700" at bounding box center [299, 118] width 38 height 18
type input "5900"
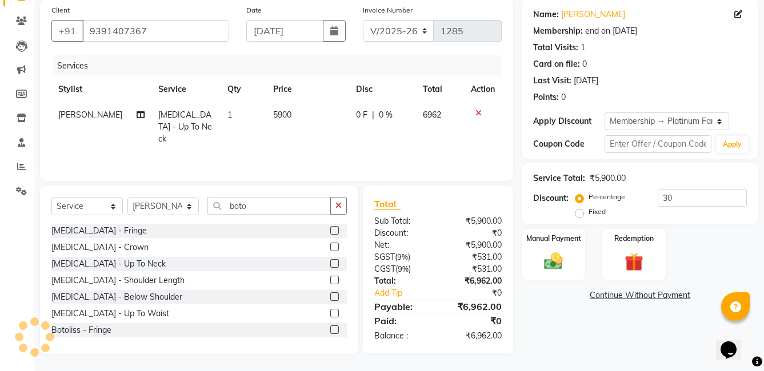
click at [283, 151] on div "Services Stylist Service Qty Price Disc Total Action gufran mohammad Botox - Up…" at bounding box center [276, 112] width 450 height 114
click at [324, 150] on div "Services Stylist Service Qty Price Disc Total Action gufran mohammad Botox - Up…" at bounding box center [276, 112] width 450 height 114
click at [282, 113] on span "5900" at bounding box center [282, 115] width 18 height 10
select select "60477"
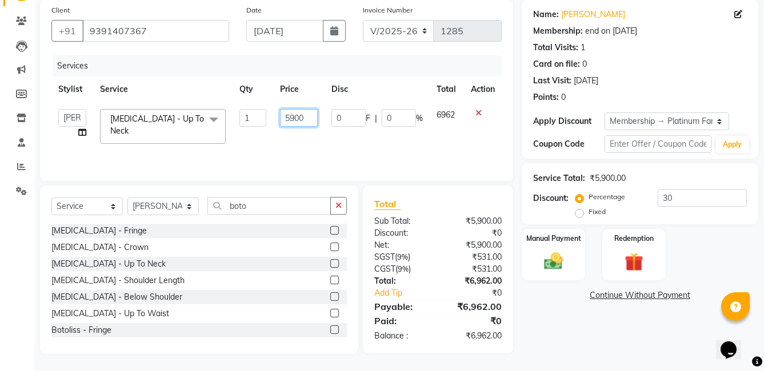
drag, startPoint x: 306, startPoint y: 116, endPoint x: 294, endPoint y: 119, distance: 12.3
click at [294, 119] on input "5900" at bounding box center [299, 118] width 38 height 18
type input "5949"
click at [284, 138] on td "5949" at bounding box center [298, 126] width 51 height 49
select select "60477"
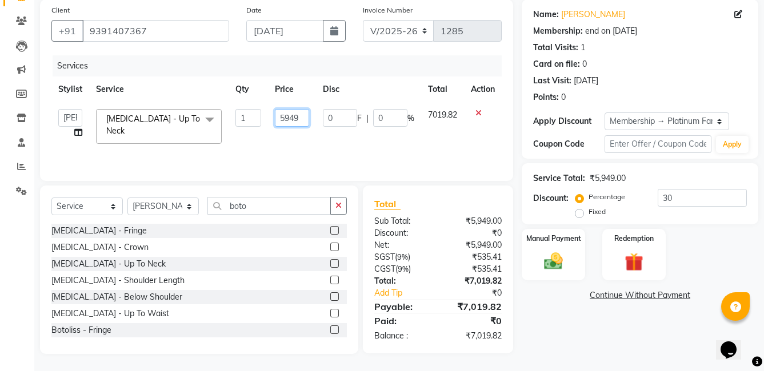
click at [290, 119] on input "5949" at bounding box center [292, 118] width 34 height 18
drag, startPoint x: 308, startPoint y: 118, endPoint x: 289, endPoint y: 121, distance: 19.1
click at [289, 121] on input "5949" at bounding box center [292, 118] width 34 height 18
type input "5939"
click at [287, 135] on td "5939" at bounding box center [292, 126] width 48 height 49
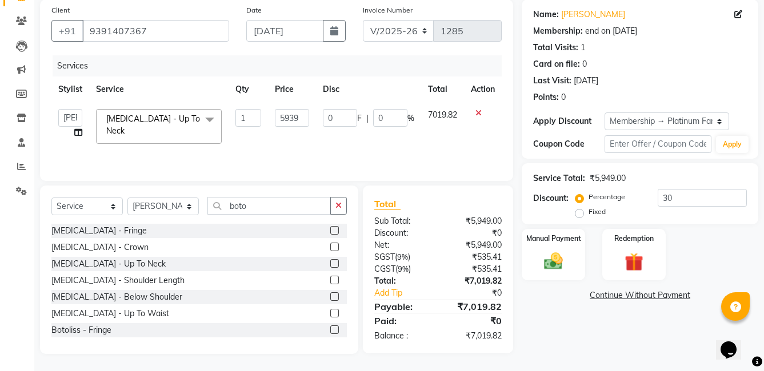
select select "60477"
click at [291, 121] on input "5939" at bounding box center [292, 118] width 34 height 18
click at [294, 119] on input "5939" at bounding box center [292, 118] width 34 height 18
type input "5930"
click at [282, 146] on div "Services Stylist Service Qty Price Disc Total Action faizz gufran mohammad hyma…" at bounding box center [276, 112] width 450 height 114
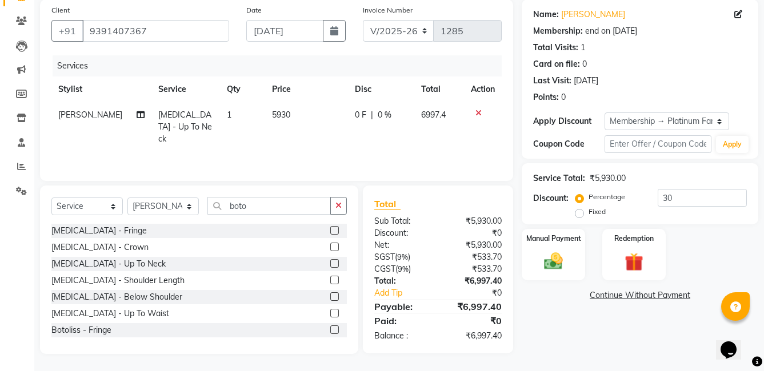
click at [275, 118] on span "5930" at bounding box center [281, 115] width 18 height 10
select select "60477"
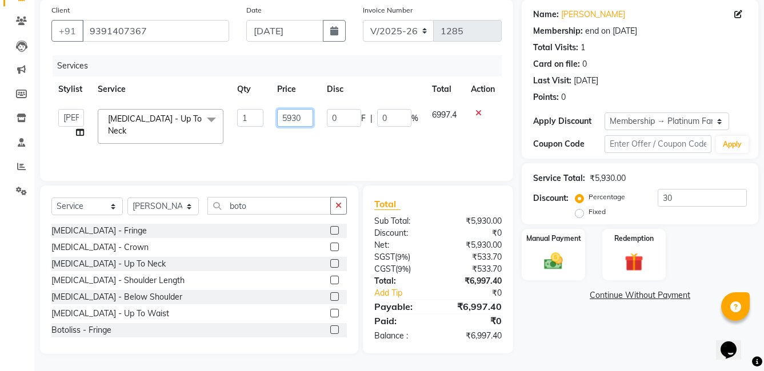
drag, startPoint x: 301, startPoint y: 117, endPoint x: 295, endPoint y: 119, distance: 6.2
click at [295, 119] on input "5930" at bounding box center [295, 118] width 36 height 18
type input "5932"
click at [280, 139] on td "5932" at bounding box center [295, 126] width 50 height 49
select select "60477"
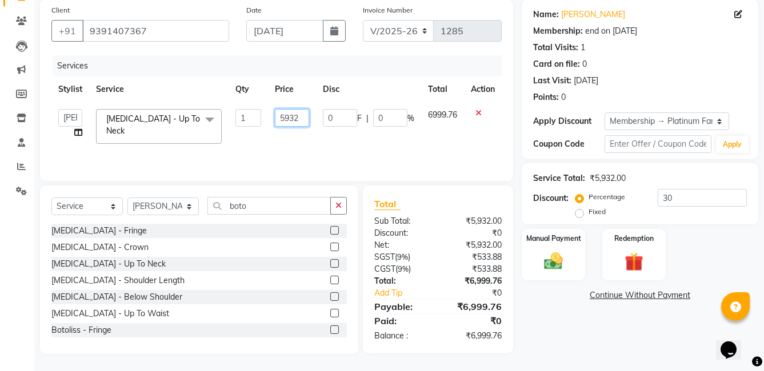
click at [300, 119] on input "5932" at bounding box center [292, 118] width 34 height 18
click at [295, 117] on input "5932" at bounding box center [292, 118] width 34 height 18
type input "5933"
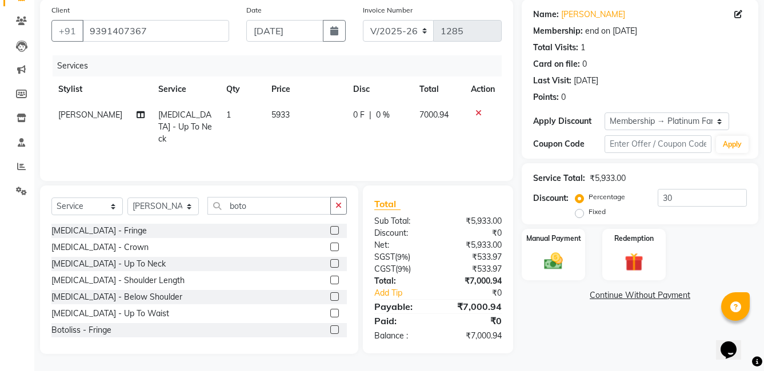
click at [298, 149] on div "Services Stylist Service Qty Price Disc Total Action gufran mohammad Botox - Up…" at bounding box center [276, 112] width 450 height 114
click at [545, 267] on img at bounding box center [552, 261] width 31 height 22
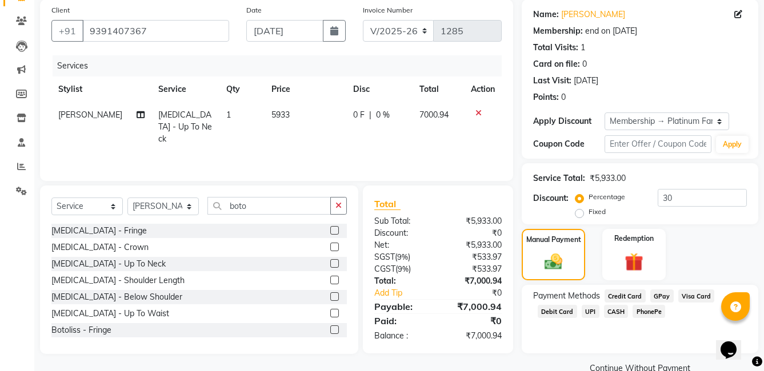
click at [636, 298] on span "Credit Card" at bounding box center [624, 296] width 41 height 13
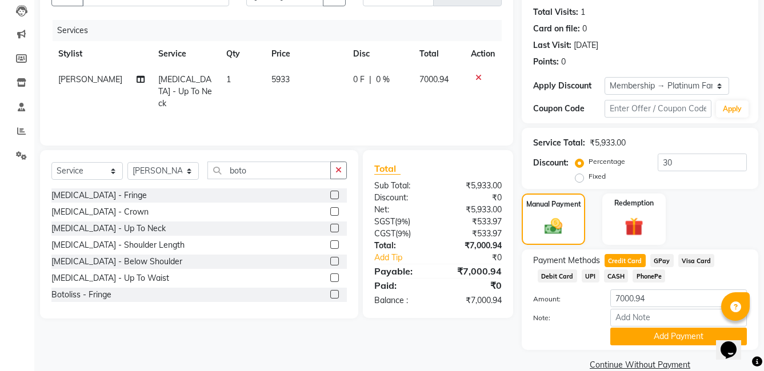
scroll to position [141, 0]
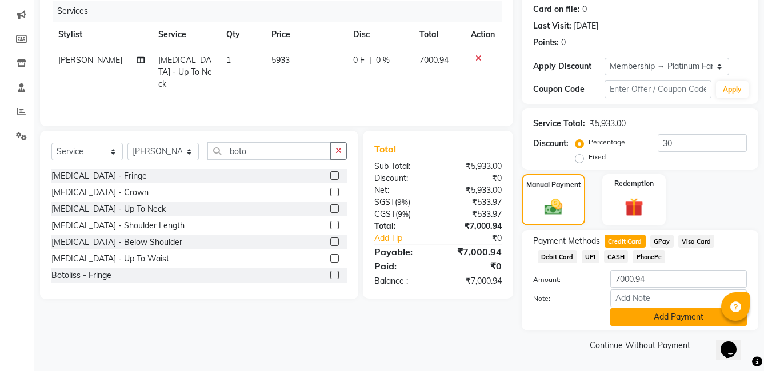
click at [653, 314] on button "Add Payment" at bounding box center [678, 317] width 136 height 18
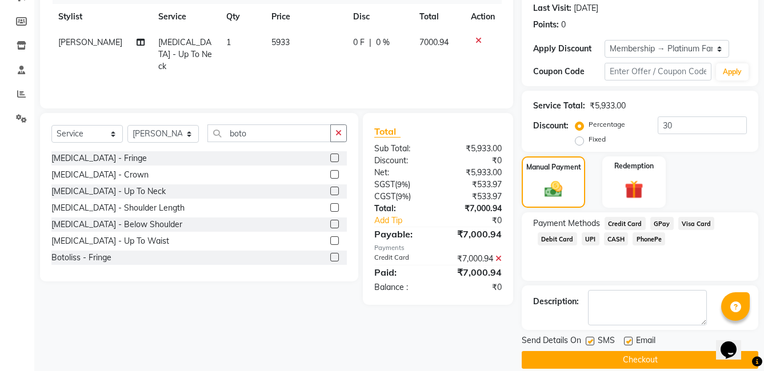
scroll to position [174, 0]
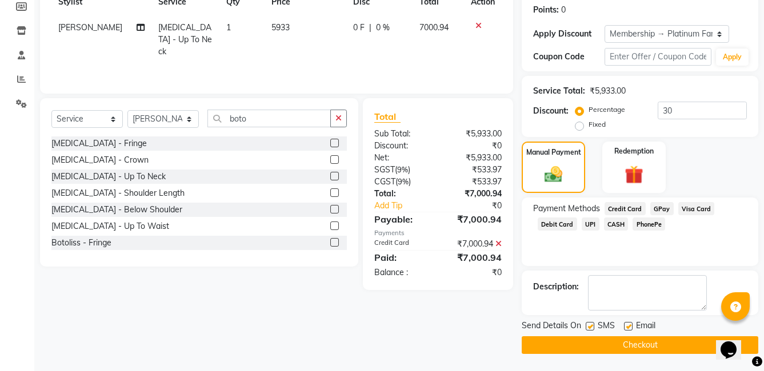
click at [587, 329] on label at bounding box center [589, 326] width 9 height 9
click at [587, 329] on input "checkbox" at bounding box center [588, 326] width 7 height 7
checkbox input "false"
click at [630, 328] on label at bounding box center [628, 326] width 9 height 9
click at [630, 328] on input "checkbox" at bounding box center [627, 326] width 7 height 7
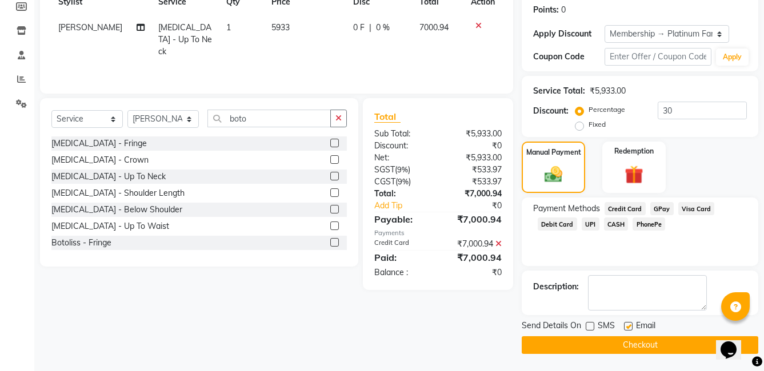
checkbox input "false"
click at [626, 343] on button "Checkout" at bounding box center [639, 345] width 236 height 18
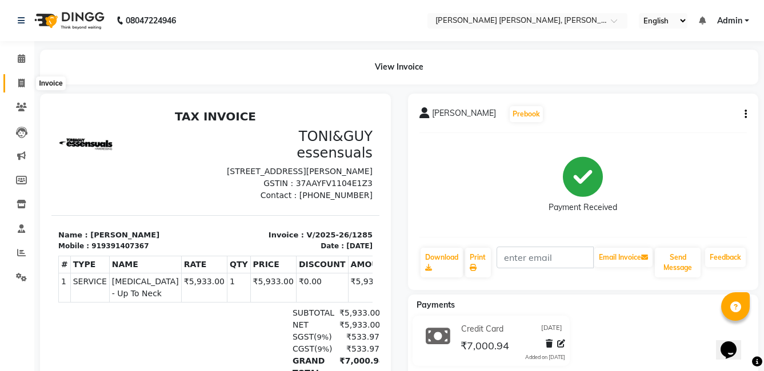
click at [22, 83] on icon at bounding box center [21, 83] width 6 height 9
select select "service"
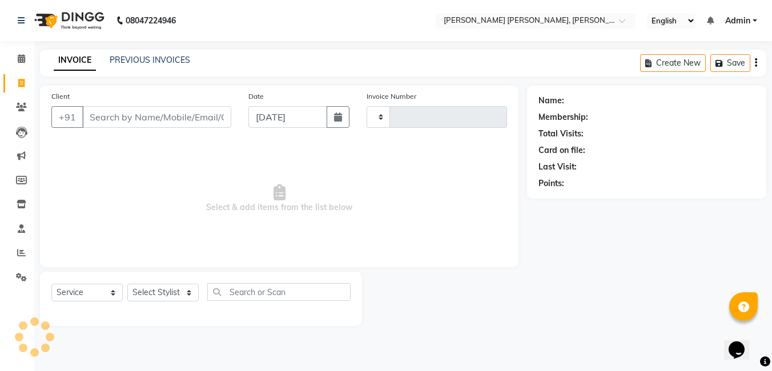
type input "1286"
select select "7150"
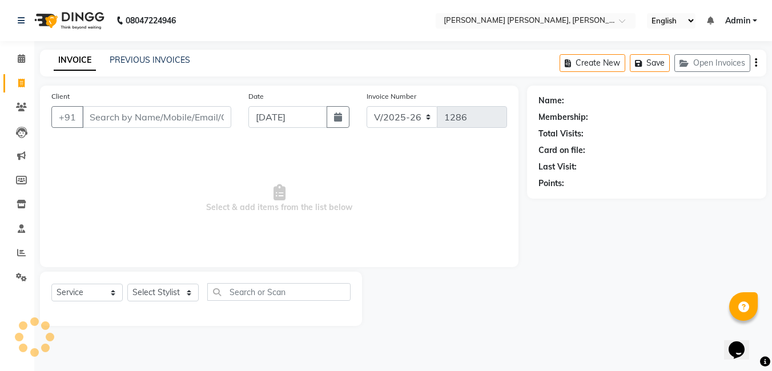
click at [166, 120] on input "Client" at bounding box center [156, 117] width 149 height 22
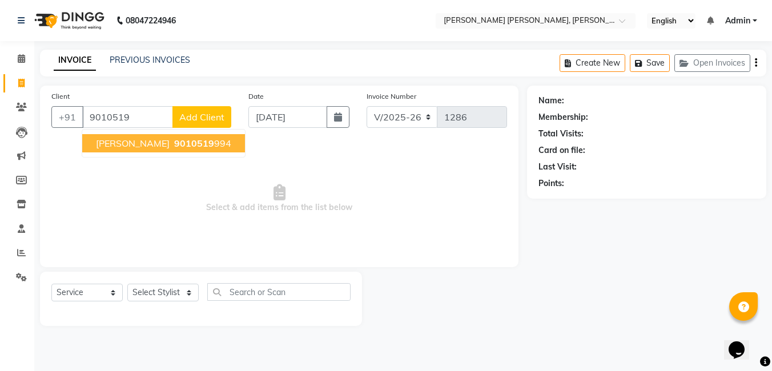
click at [178, 146] on ngb-highlight "9010519 994" at bounding box center [201, 143] width 59 height 11
type input "9010519994"
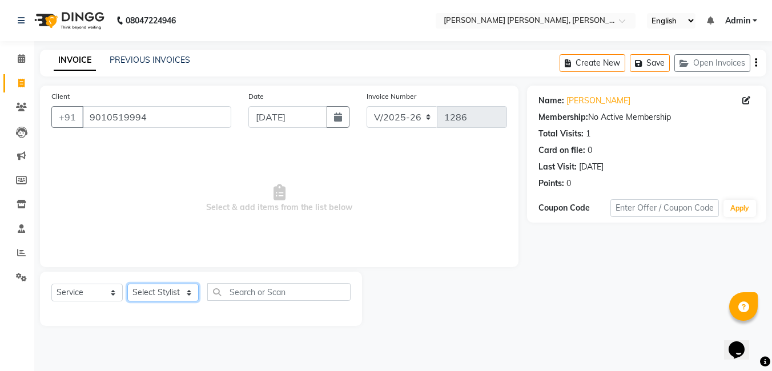
click at [173, 294] on select "Select Stylist faizz gufran mohammad hyma Kumari lalitha sree Manager Riya roy …" at bounding box center [162, 293] width 71 height 18
select select "65173"
click at [127, 284] on select "Select Stylist faizz gufran mohammad hyma Kumari lalitha sree Manager Riya roy …" at bounding box center [162, 293] width 71 height 18
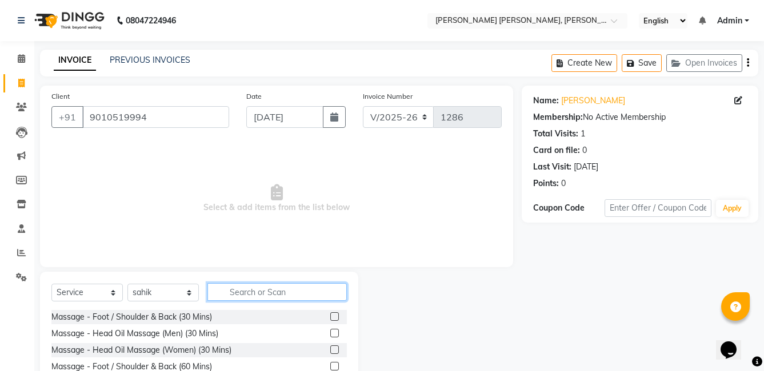
click at [261, 296] on input "text" at bounding box center [276, 292] width 139 height 18
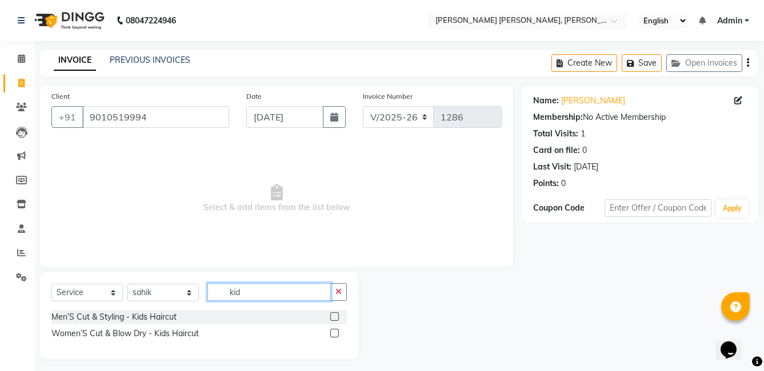
type input "kid"
click at [335, 318] on label at bounding box center [334, 316] width 9 height 9
click at [335, 318] on input "checkbox" at bounding box center [333, 317] width 7 height 7
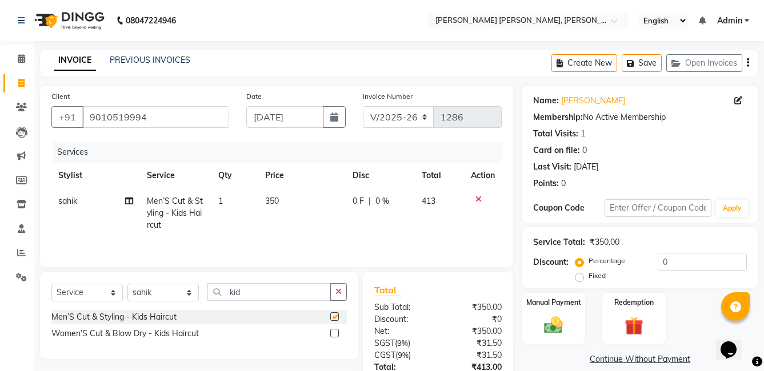
checkbox input "false"
click at [165, 293] on select "Select Stylist faizz gufran mohammad hyma Kumari lalitha sree Manager Riya roy …" at bounding box center [162, 293] width 71 height 18
click at [78, 291] on select "Select Service Product Membership Package Voucher Prepaid Gift Card" at bounding box center [86, 293] width 71 height 18
click at [51, 284] on select "Select Service Product Membership Package Voucher Prepaid Gift Card" at bounding box center [86, 293] width 71 height 18
click at [336, 334] on label at bounding box center [334, 333] width 9 height 9
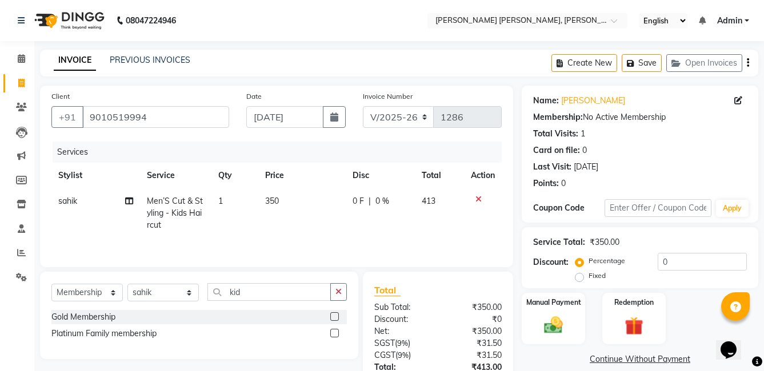
click at [336, 334] on input "checkbox" at bounding box center [333, 333] width 7 height 7
select select "select"
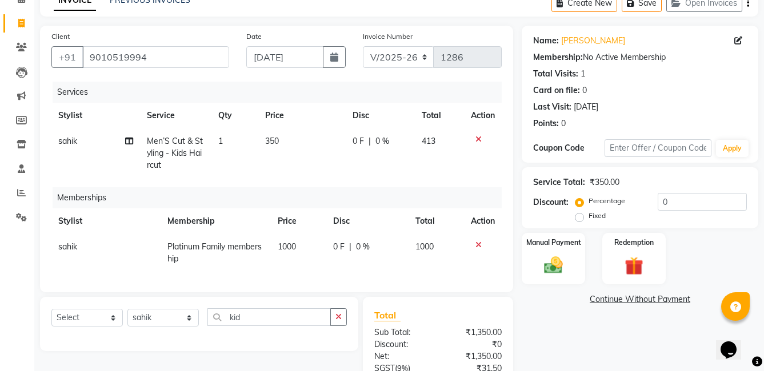
scroll to position [114, 0]
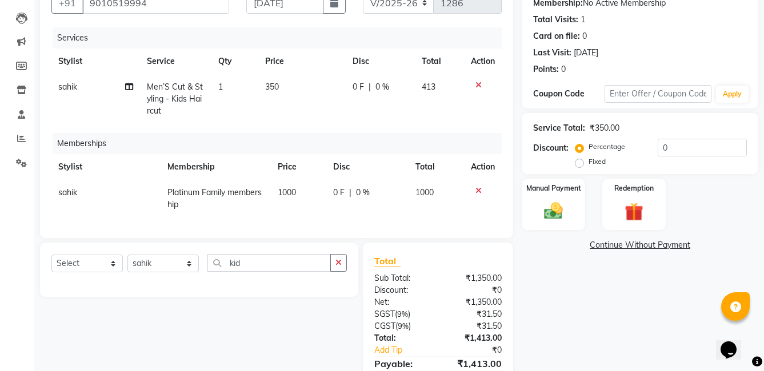
click at [376, 87] on span "0 %" at bounding box center [382, 87] width 14 height 12
select select "65173"
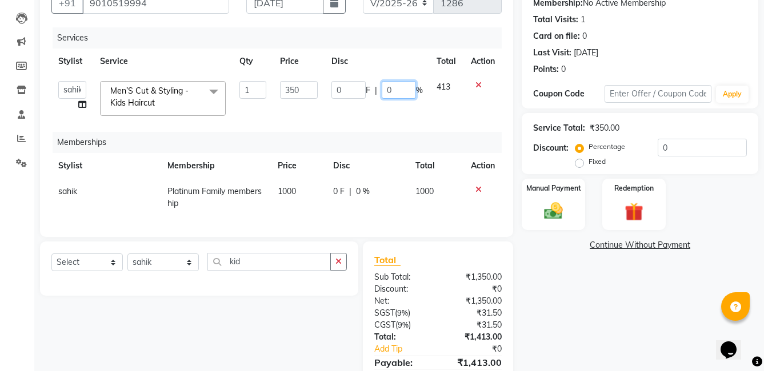
drag, startPoint x: 393, startPoint y: 89, endPoint x: 383, endPoint y: 89, distance: 10.3
click at [383, 89] on input "0" at bounding box center [398, 90] width 34 height 18
type input "30"
click at [380, 122] on td "0 F | 30 %" at bounding box center [376, 98] width 105 height 49
select select "65173"
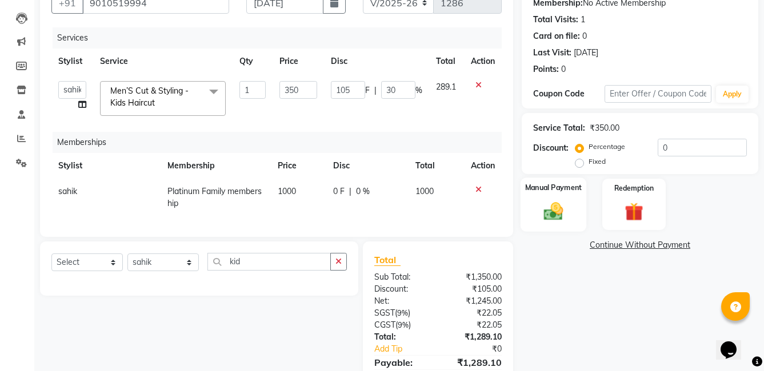
click at [552, 211] on img at bounding box center [552, 211] width 31 height 22
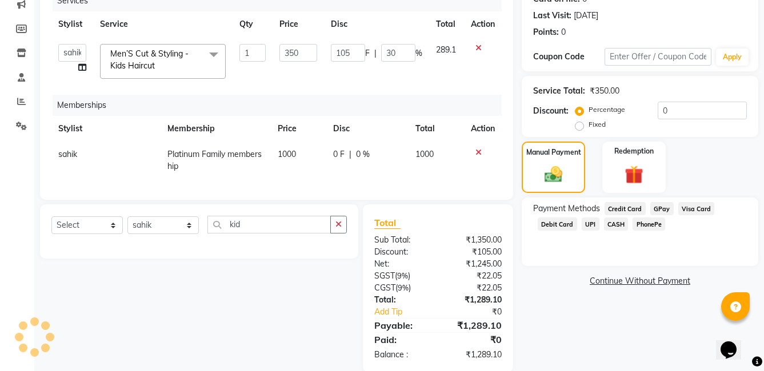
scroll to position [171, 0]
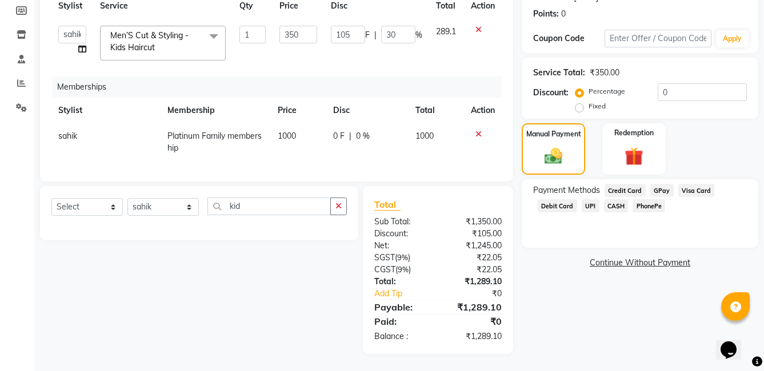
click at [645, 207] on span "PhonePe" at bounding box center [648, 205] width 33 height 13
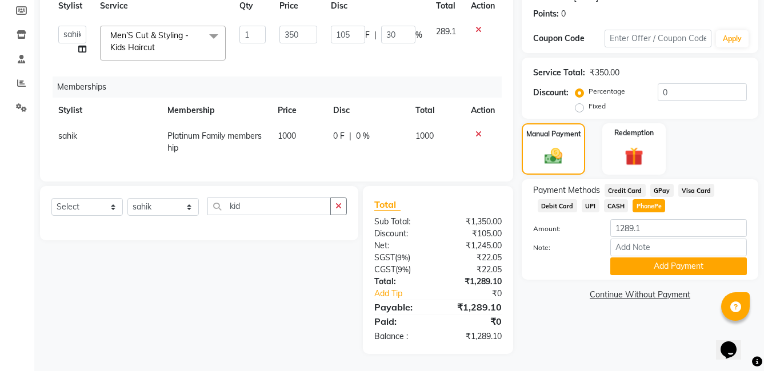
scroll to position [178, 0]
click at [637, 261] on button "Add Payment" at bounding box center [678, 267] width 136 height 18
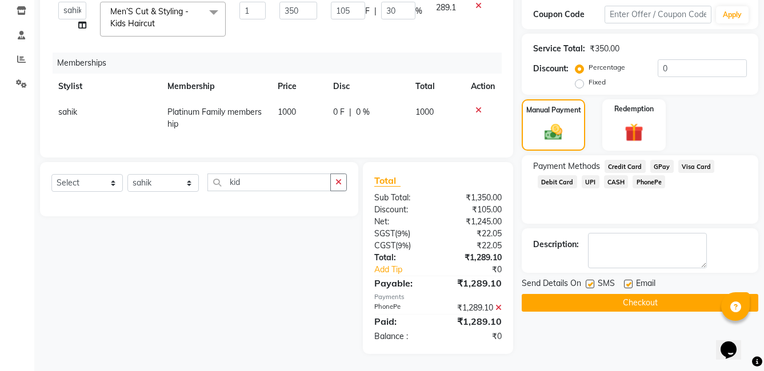
scroll to position [202, 0]
drag, startPoint x: 584, startPoint y: 275, endPoint x: 600, endPoint y: 276, distance: 16.0
click at [584, 278] on div "Send Details On SMS Email" at bounding box center [639, 285] width 236 height 14
click at [587, 280] on label at bounding box center [589, 284] width 9 height 9
click at [587, 281] on input "checkbox" at bounding box center [588, 284] width 7 height 7
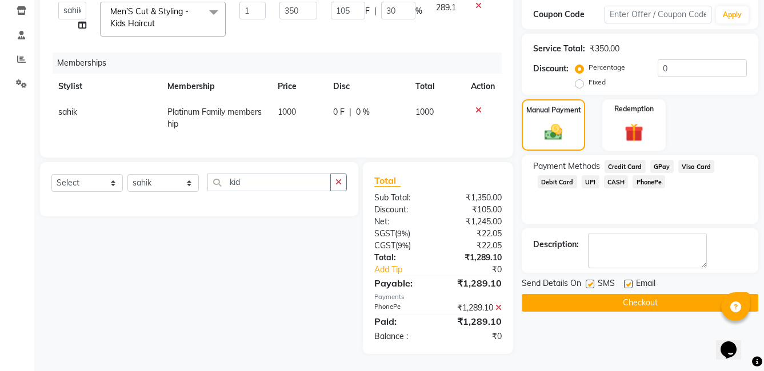
checkbox input "false"
click at [626, 280] on label at bounding box center [628, 284] width 9 height 9
click at [626, 281] on input "checkbox" at bounding box center [627, 284] width 7 height 7
checkbox input "false"
click at [624, 294] on button "Checkout" at bounding box center [639, 303] width 236 height 18
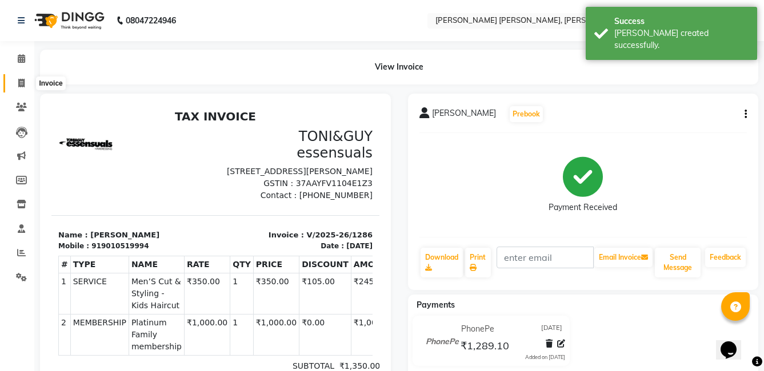
click at [27, 83] on span at bounding box center [21, 83] width 20 height 13
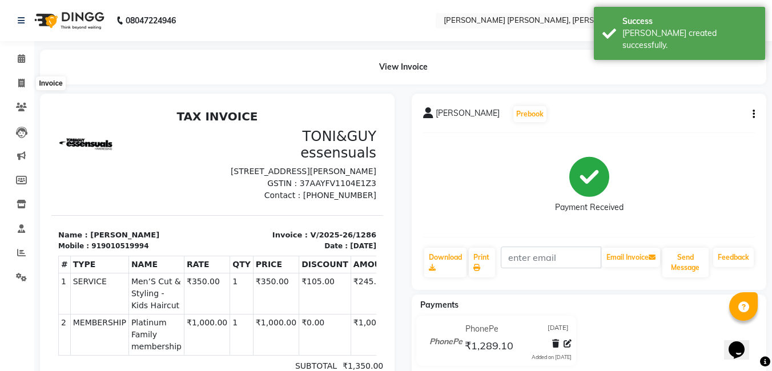
select select "7150"
select select "service"
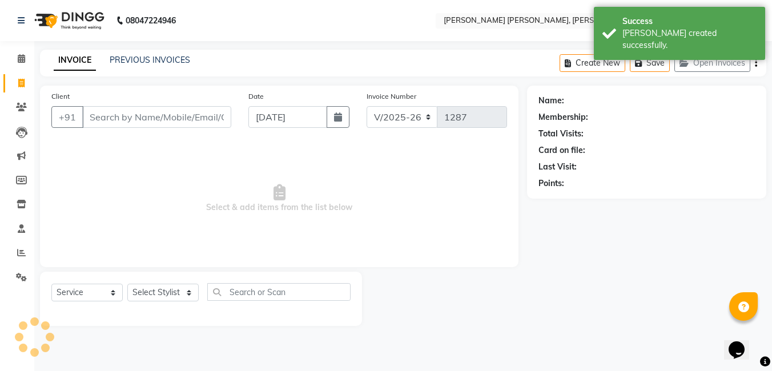
click at [125, 124] on input "Client" at bounding box center [156, 117] width 149 height 22
click at [128, 118] on input "Client" at bounding box center [156, 117] width 149 height 22
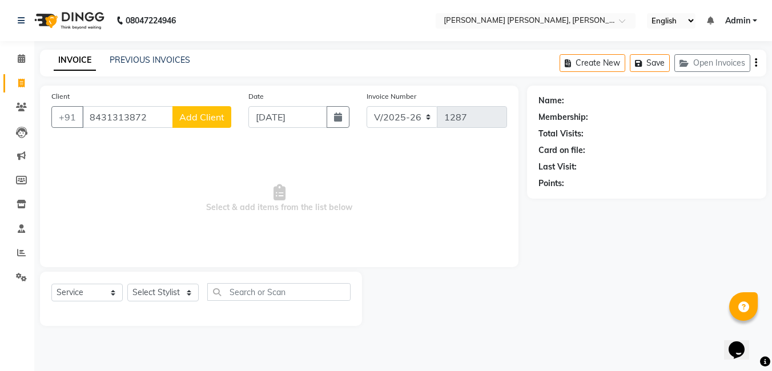
type input "8431313872"
click at [216, 117] on span "Add Client" at bounding box center [201, 116] width 45 height 11
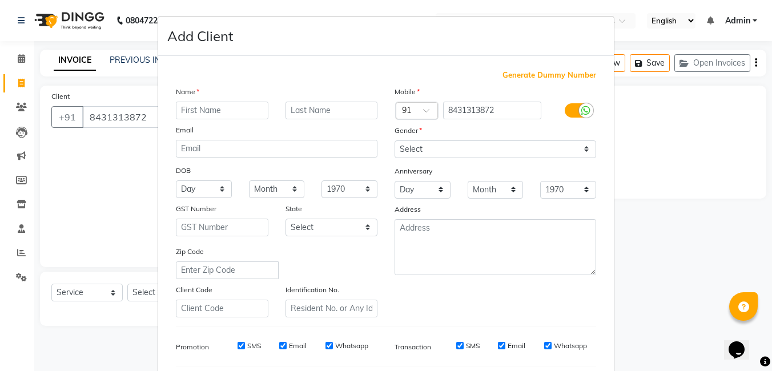
click at [243, 110] on input "text" at bounding box center [222, 111] width 93 height 18
type input "Sayyad"
click at [453, 148] on select "Select Male Female Other Prefer Not To Say" at bounding box center [496, 149] width 202 height 18
select select "male"
click at [395, 140] on select "Select Male Female Other Prefer Not To Say" at bounding box center [496, 149] width 202 height 18
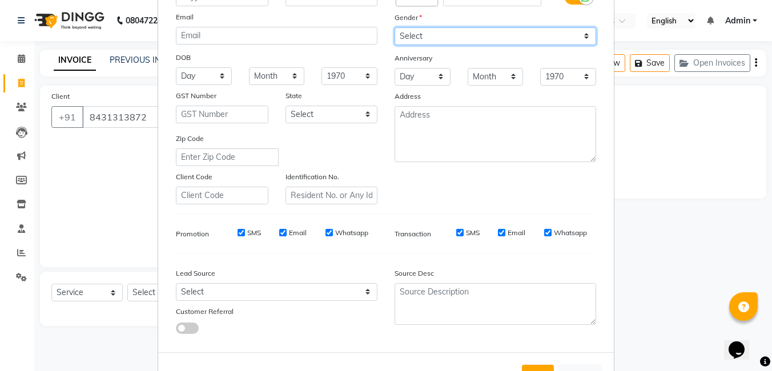
scroll to position [114, 0]
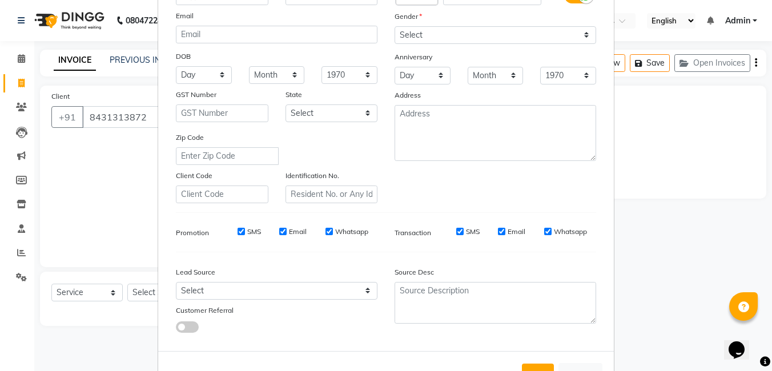
drag, startPoint x: 235, startPoint y: 231, endPoint x: 264, endPoint y: 238, distance: 30.1
click at [238, 231] on input "SMS" at bounding box center [241, 231] width 7 height 7
checkbox input "false"
click at [279, 231] on input "Email" at bounding box center [282, 231] width 7 height 7
checkbox input "false"
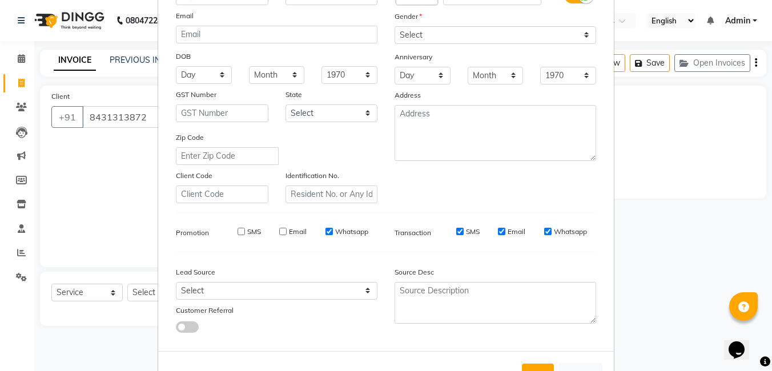
drag, startPoint x: 325, startPoint y: 232, endPoint x: 410, endPoint y: 244, distance: 85.9
click at [326, 232] on input "Whatsapp" at bounding box center [329, 231] width 7 height 7
checkbox input "false"
click at [456, 234] on input "SMS" at bounding box center [459, 231] width 7 height 7
checkbox input "false"
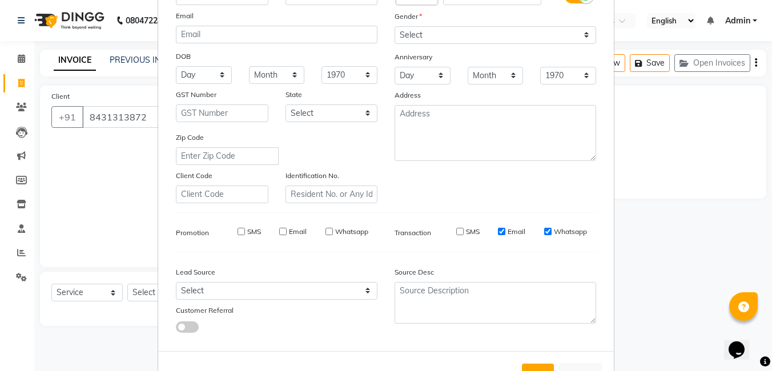
click at [498, 235] on div "Email" at bounding box center [511, 232] width 27 height 10
drag, startPoint x: 544, startPoint y: 232, endPoint x: 529, endPoint y: 236, distance: 15.4
click at [544, 233] on input "Whatsapp" at bounding box center [547, 231] width 7 height 7
checkbox input "false"
click at [500, 232] on input "Email" at bounding box center [501, 231] width 7 height 7
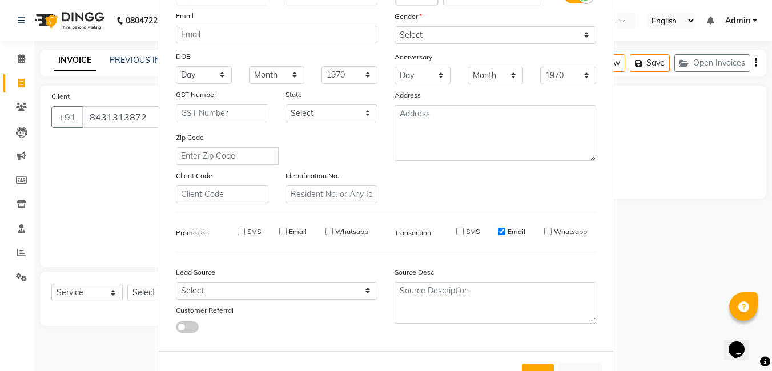
checkbox input "false"
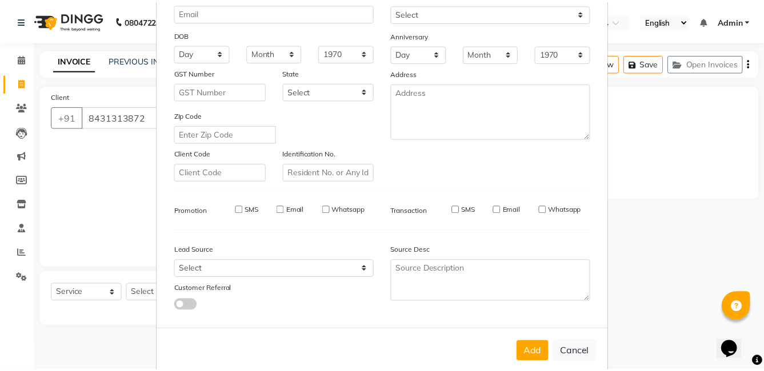
scroll to position [156, 0]
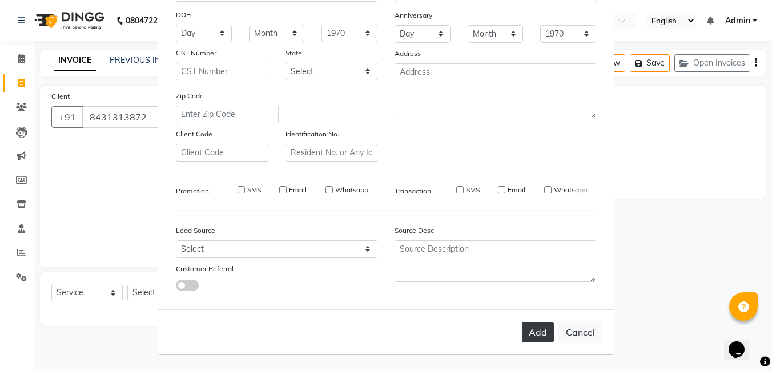
click at [532, 331] on button "Add" at bounding box center [538, 332] width 32 height 21
select select
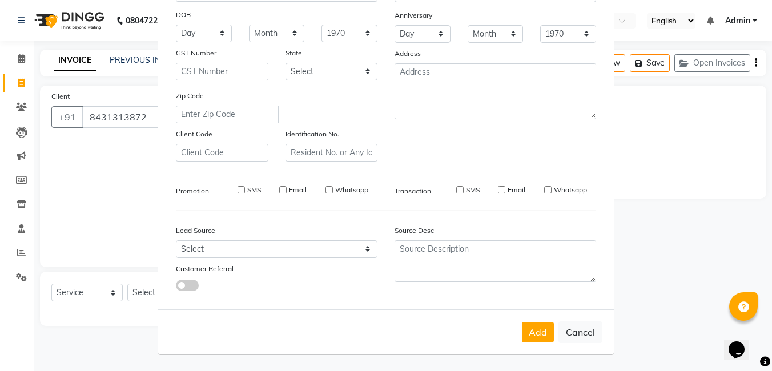
select select
checkbox input "false"
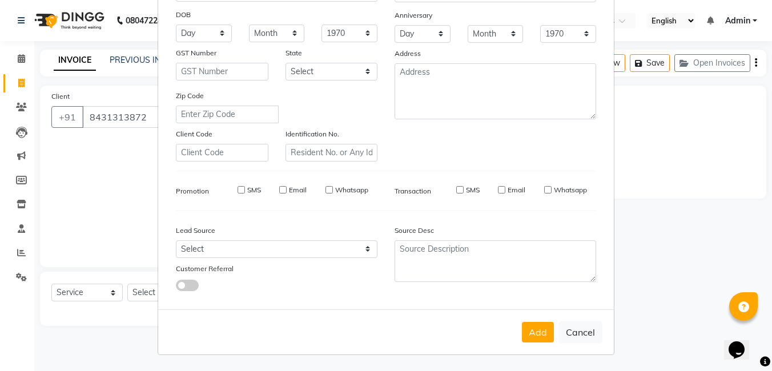
checkbox input "false"
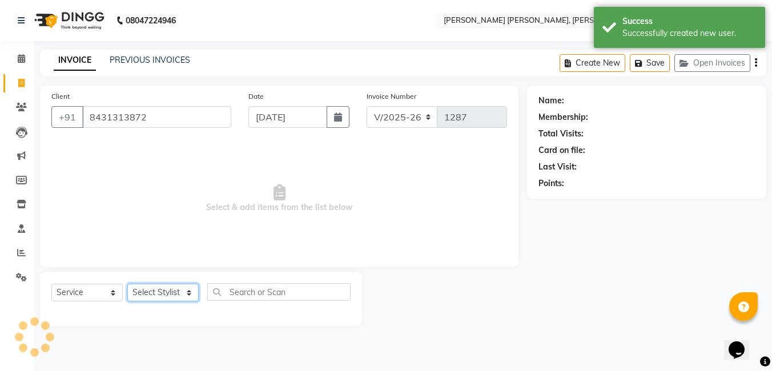
click at [155, 292] on select "Select Stylist faizz gufran mohammad hyma Kumari lalitha sree Manager Riya roy …" at bounding box center [162, 293] width 71 height 18
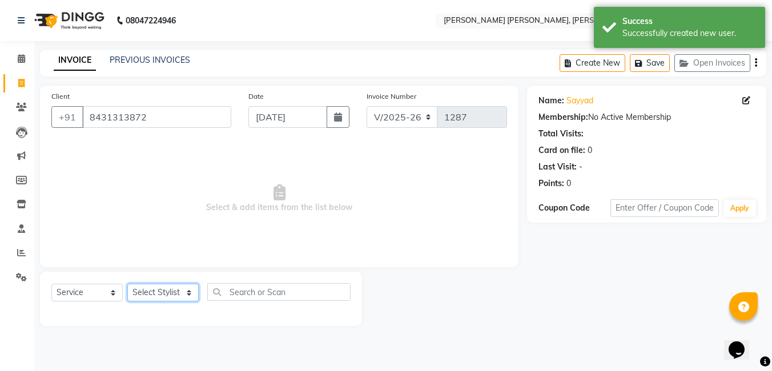
select select "60560"
click at [127, 284] on select "Select Stylist faizz gufran mohammad hyma Kumari lalitha sree Manager Riya roy …" at bounding box center [162, 293] width 71 height 18
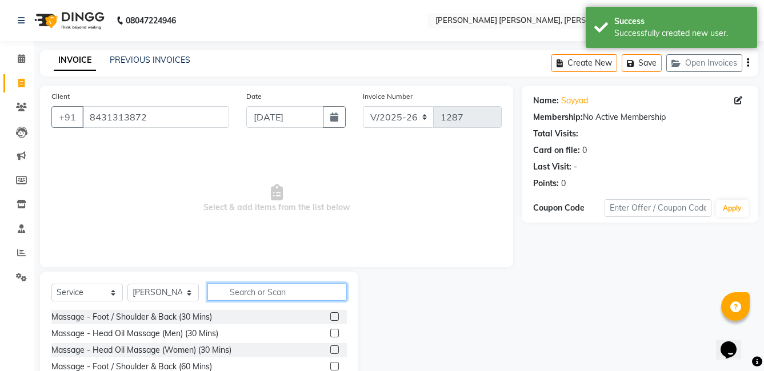
click at [250, 292] on input "text" at bounding box center [276, 292] width 139 height 18
type input "head"
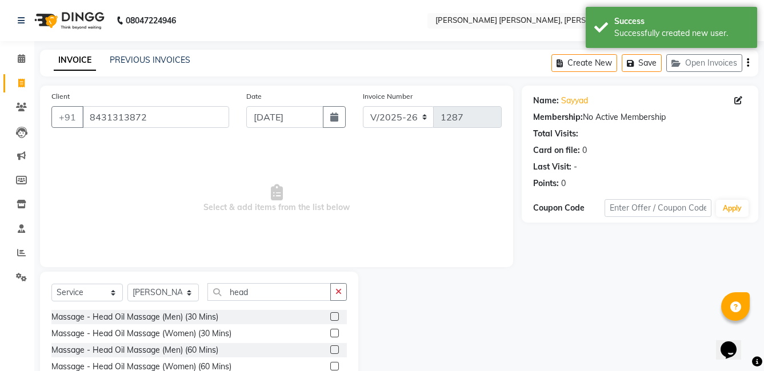
click at [330, 317] on label at bounding box center [334, 316] width 9 height 9
click at [330, 317] on input "checkbox" at bounding box center [333, 317] width 7 height 7
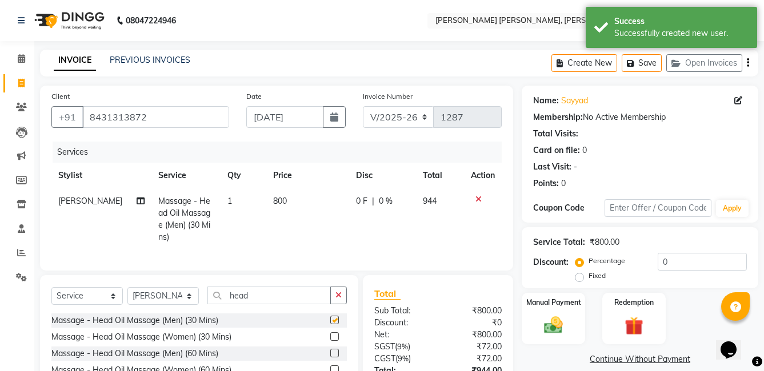
checkbox input "false"
drag, startPoint x: 260, startPoint y: 294, endPoint x: 187, endPoint y: 291, distance: 72.6
click at [204, 295] on div "Select Service Product Membership Package Voucher Prepaid Gift Card Select Styl…" at bounding box center [198, 300] width 295 height 27
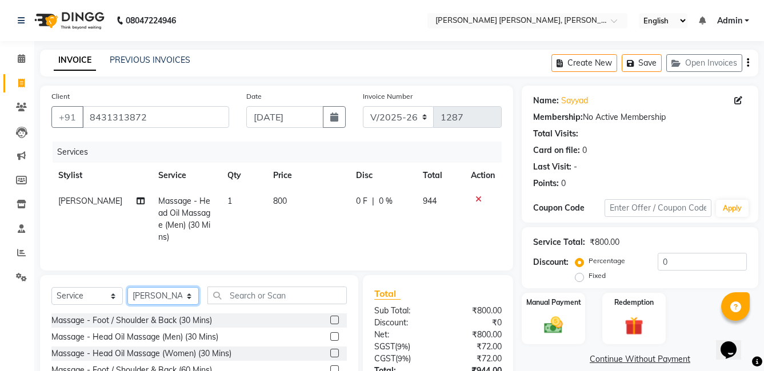
click at [177, 295] on select "Select Stylist faizz gufran mohammad hyma Kumari lalitha sree Manager Riya roy …" at bounding box center [162, 296] width 71 height 18
select select "60477"
click at [127, 287] on select "Select Stylist faizz gufran mohammad hyma Kumari lalitha sree Manager Riya roy …" at bounding box center [162, 296] width 71 height 18
click at [256, 297] on input "text" at bounding box center [276, 296] width 139 height 18
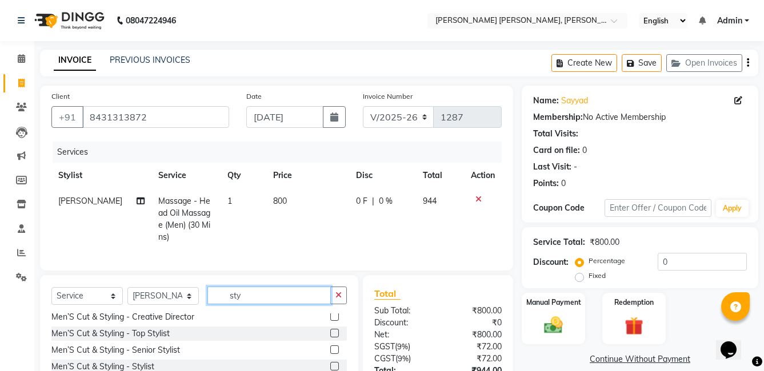
scroll to position [0, 0]
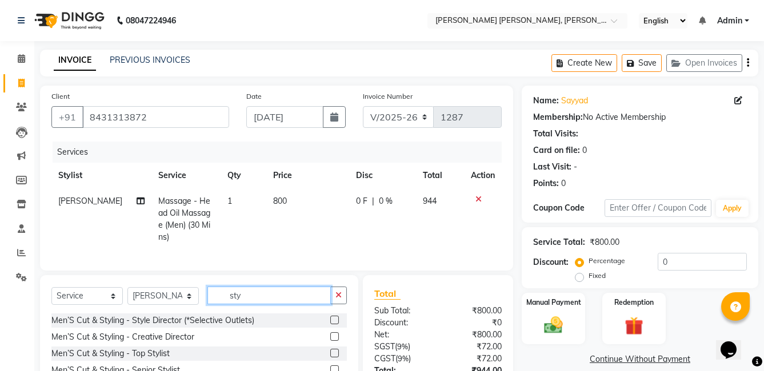
type input "sty"
click at [330, 349] on label at bounding box center [334, 353] width 9 height 9
click at [330, 350] on input "checkbox" at bounding box center [333, 353] width 7 height 7
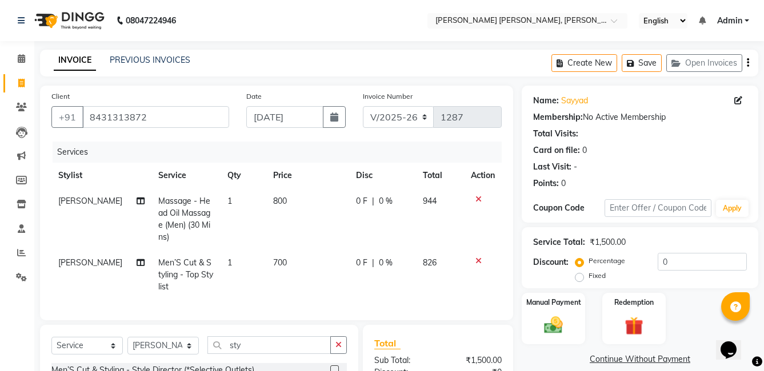
checkbox input "false"
click at [479, 262] on icon at bounding box center [478, 261] width 6 height 8
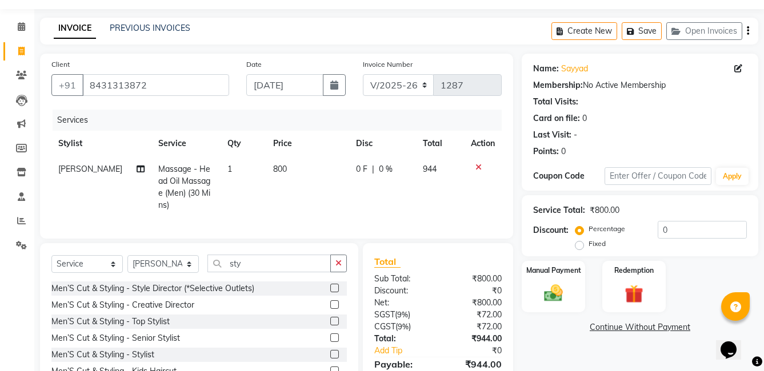
scroll to position [57, 0]
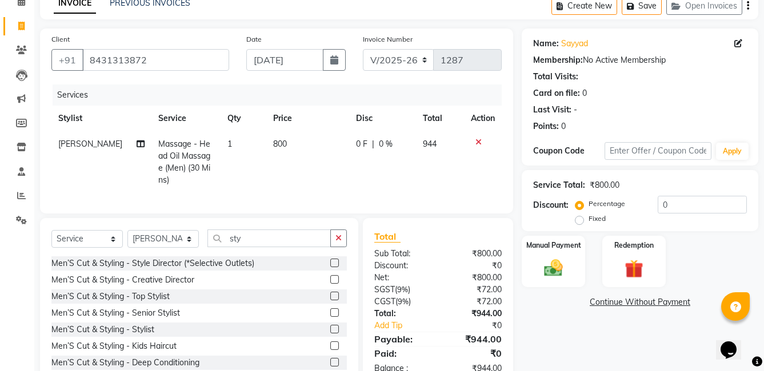
click at [330, 326] on label at bounding box center [334, 329] width 9 height 9
click at [330, 326] on input "checkbox" at bounding box center [333, 329] width 7 height 7
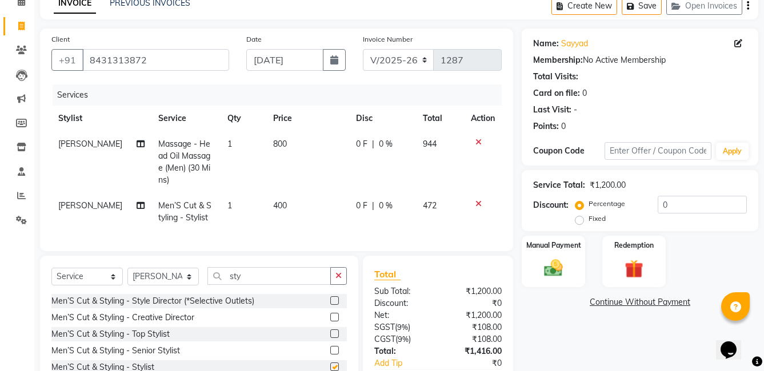
checkbox input "false"
drag, startPoint x: 251, startPoint y: 285, endPoint x: 205, endPoint y: 281, distance: 45.9
click at [204, 282] on div "Select Service Product Membership Package Voucher Prepaid Gift Card Select Styl…" at bounding box center [198, 280] width 295 height 27
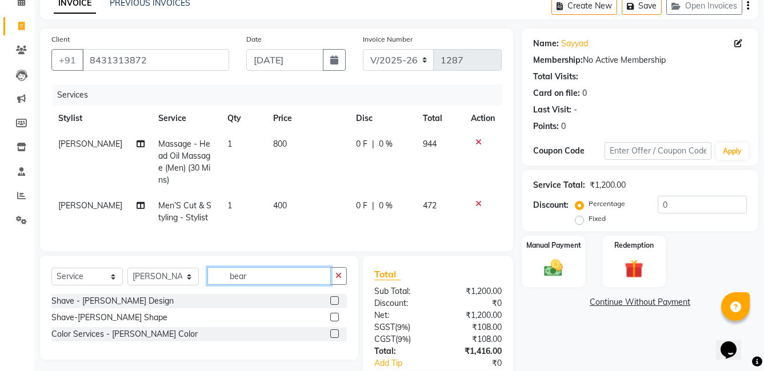
type input "bear"
click at [335, 322] on label at bounding box center [334, 317] width 9 height 9
click at [335, 322] on input "checkbox" at bounding box center [333, 317] width 7 height 7
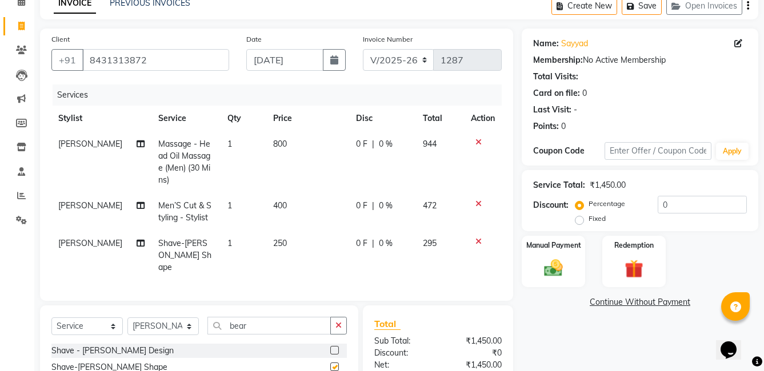
checkbox input "false"
drag, startPoint x: 250, startPoint y: 325, endPoint x: 200, endPoint y: 319, distance: 50.1
click at [200, 319] on div "Select Service Product Membership Package Voucher Prepaid Gift Card Select Styl…" at bounding box center [198, 330] width 295 height 27
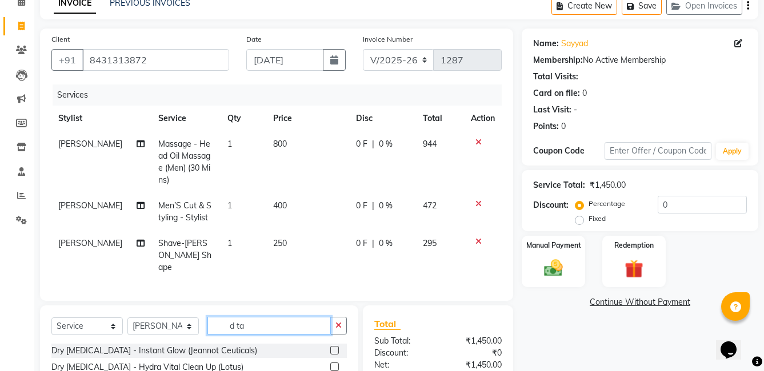
drag, startPoint x: 247, startPoint y: 323, endPoint x: 227, endPoint y: 322, distance: 19.5
click at [227, 322] on input "d ta" at bounding box center [268, 326] width 123 height 18
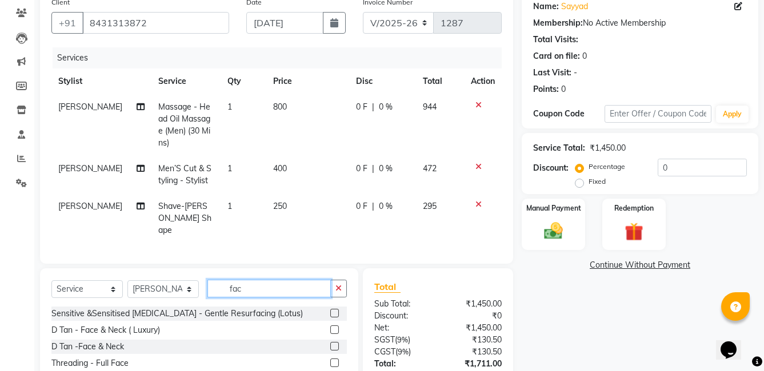
scroll to position [114, 0]
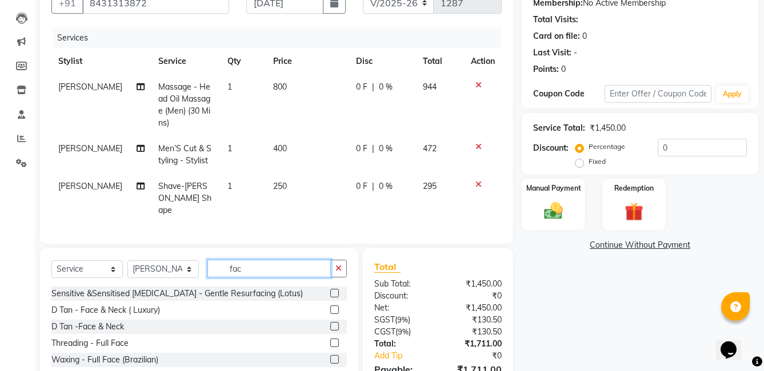
type input "fac"
click at [330, 323] on label at bounding box center [334, 326] width 9 height 9
click at [330, 323] on input "checkbox" at bounding box center [333, 326] width 7 height 7
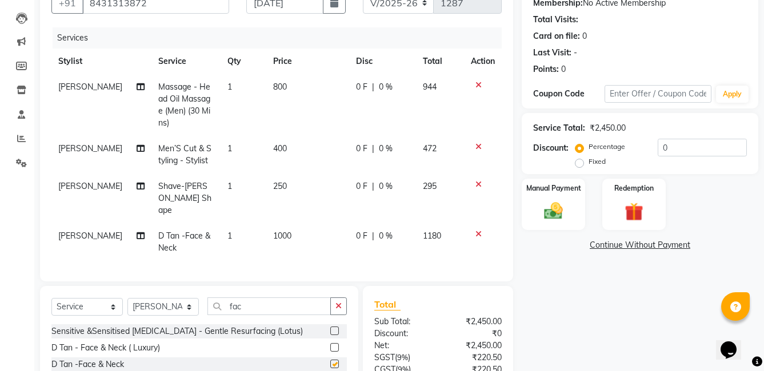
checkbox input "false"
drag, startPoint x: 251, startPoint y: 302, endPoint x: 219, endPoint y: 295, distance: 32.8
click at [216, 298] on input "fac" at bounding box center [268, 307] width 123 height 18
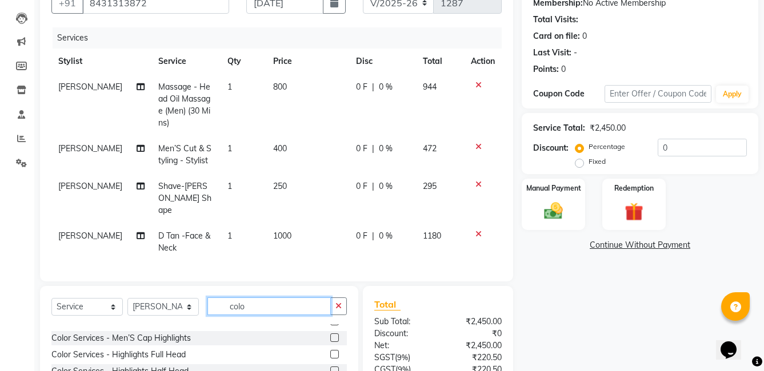
scroll to position [0, 0]
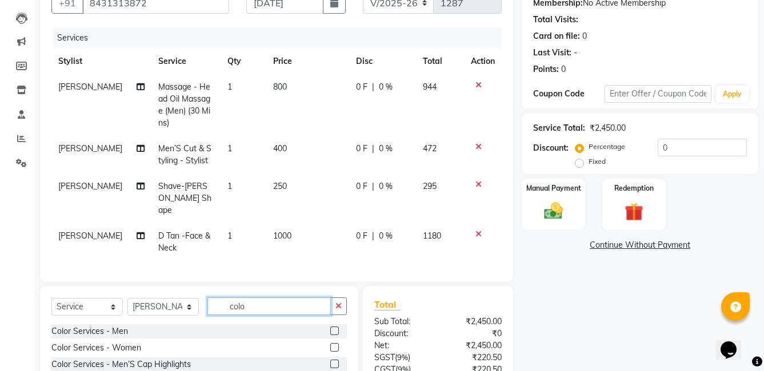
type input "colo"
click at [330, 360] on label at bounding box center [334, 364] width 9 height 9
click at [330, 361] on input "checkbox" at bounding box center [333, 364] width 7 height 7
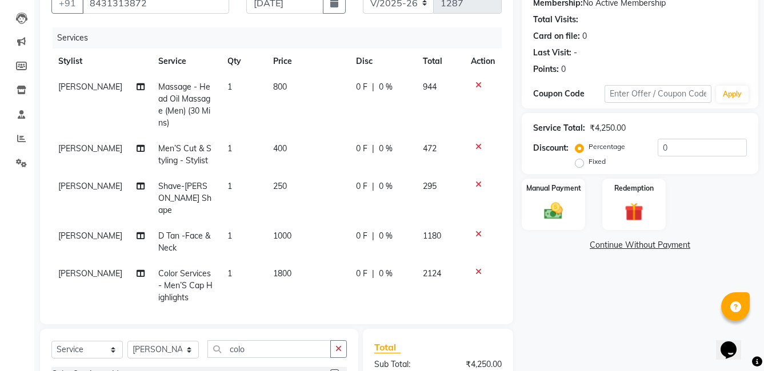
checkbox input "false"
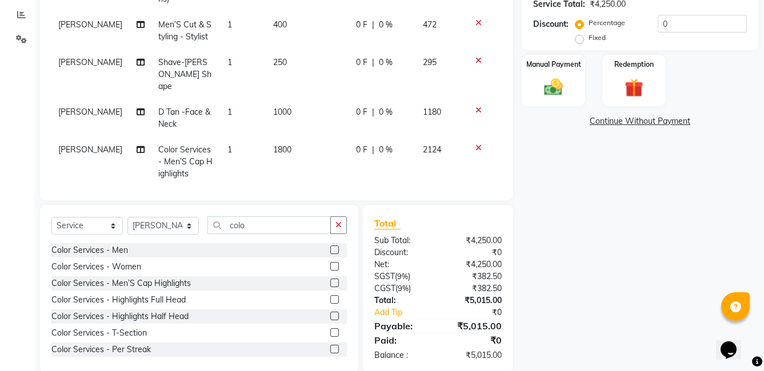
scroll to position [239, 0]
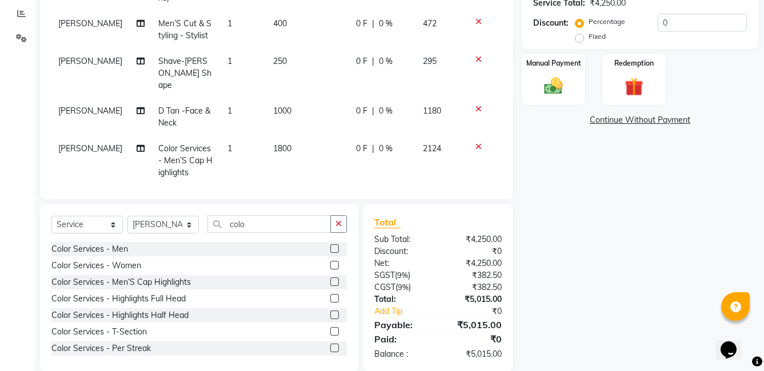
click at [330, 314] on label at bounding box center [334, 315] width 9 height 9
click at [330, 314] on input "checkbox" at bounding box center [333, 315] width 7 height 7
checkbox input "false"
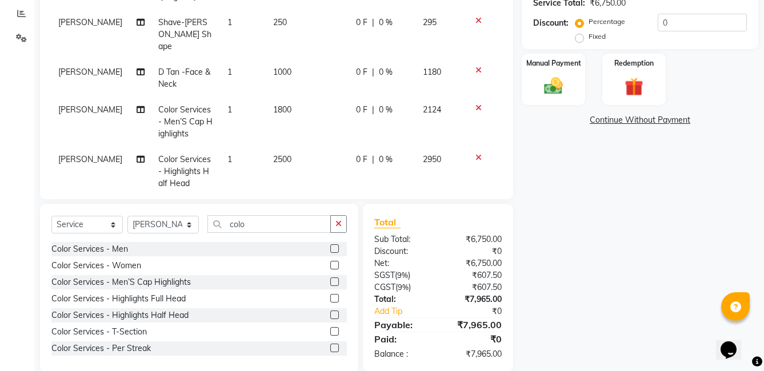
scroll to position [39, 0]
click at [475, 103] on icon at bounding box center [478, 107] width 6 height 8
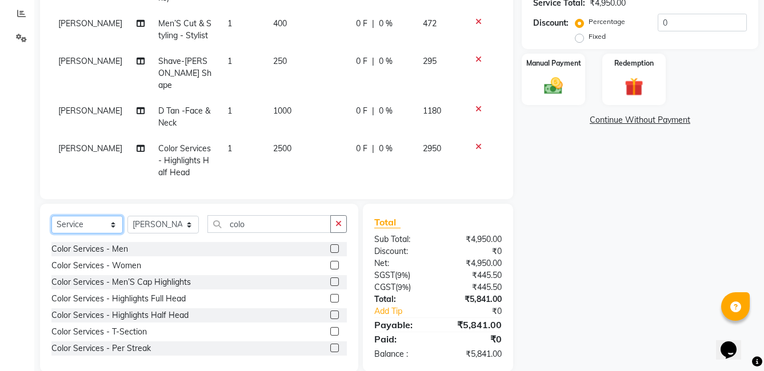
click at [98, 218] on select "Select Service Product Membership Package Voucher Prepaid Gift Card" at bounding box center [86, 225] width 71 height 18
select select "product"
click at [51, 216] on select "Select Service Product Membership Package Voucher Prepaid Gift Card" at bounding box center [86, 225] width 71 height 18
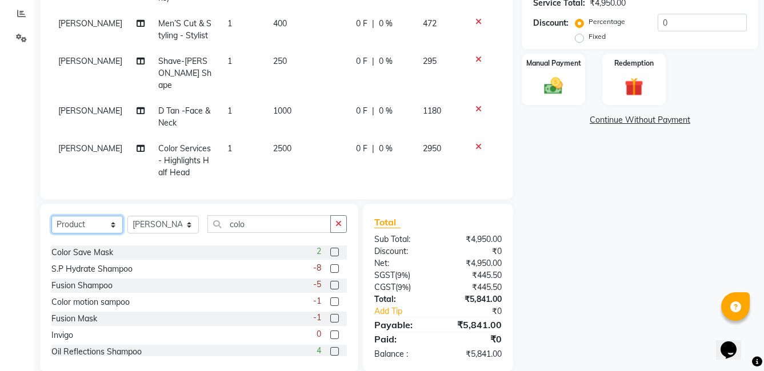
scroll to position [57, 0]
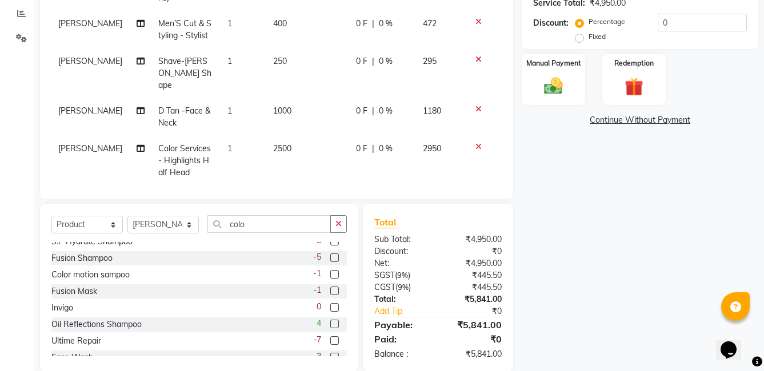
click at [330, 320] on label at bounding box center [334, 324] width 9 height 9
click at [330, 321] on input "checkbox" at bounding box center [333, 324] width 7 height 7
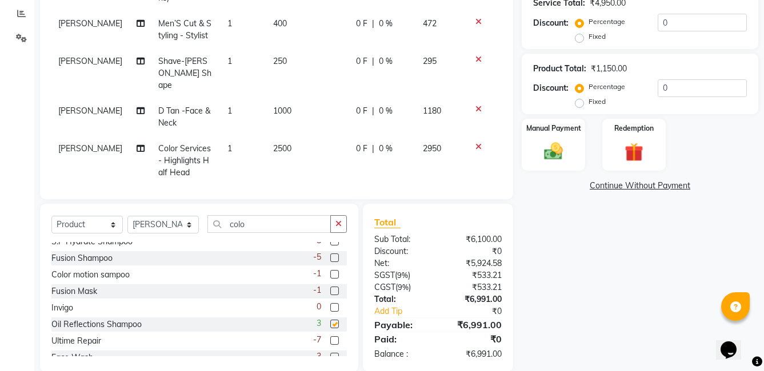
checkbox input "false"
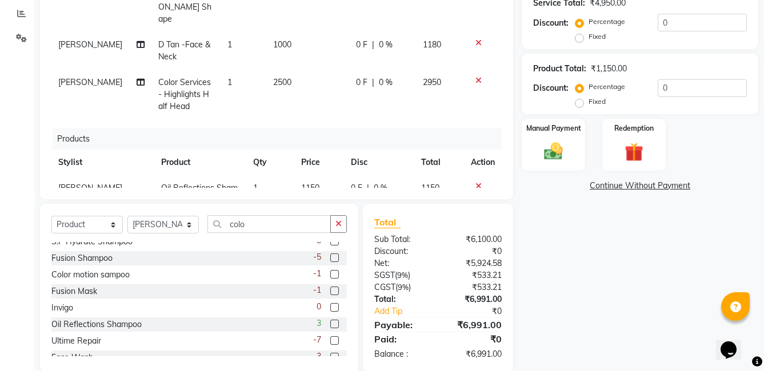
scroll to position [87, 0]
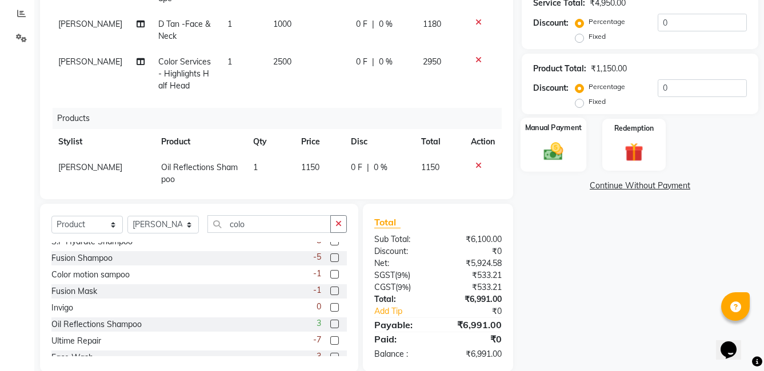
click at [553, 155] on img at bounding box center [552, 151] width 31 height 22
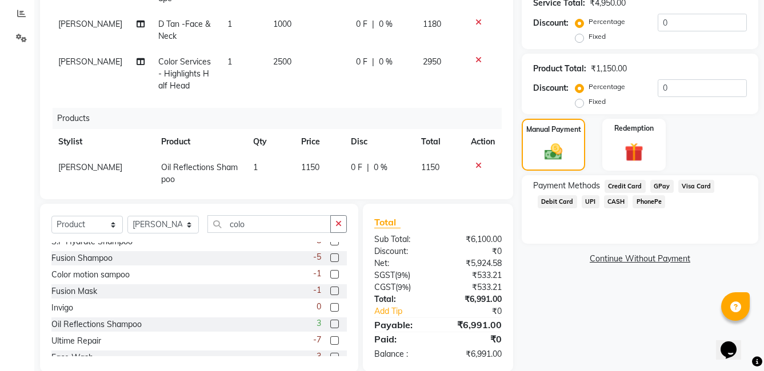
click at [653, 204] on span "PhonePe" at bounding box center [648, 201] width 33 height 13
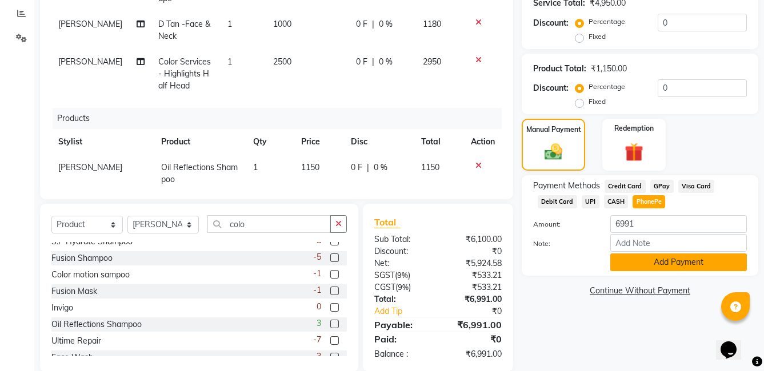
click at [670, 262] on button "Add Payment" at bounding box center [678, 263] width 136 height 18
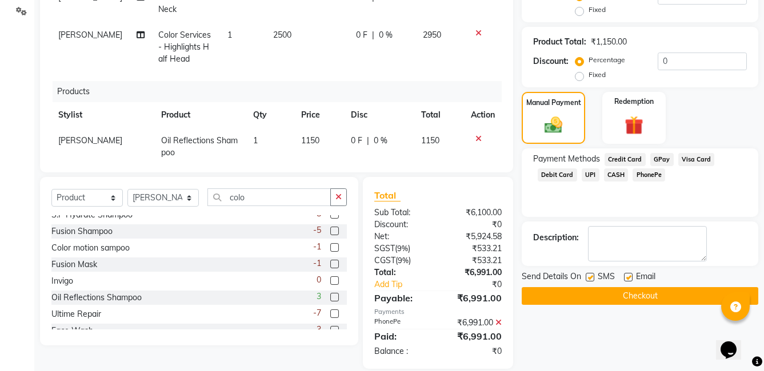
scroll to position [281, 0]
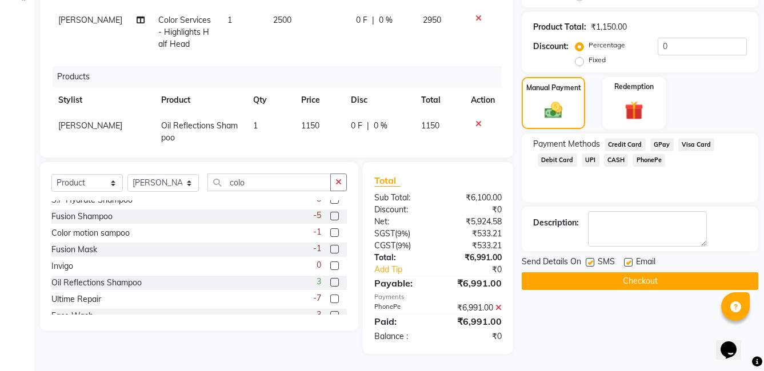
drag, startPoint x: 591, startPoint y: 262, endPoint x: 606, endPoint y: 264, distance: 15.7
click at [592, 262] on label at bounding box center [589, 262] width 9 height 9
click at [592, 262] on input "checkbox" at bounding box center [588, 262] width 7 height 7
checkbox input "false"
click at [626, 263] on label at bounding box center [628, 262] width 9 height 9
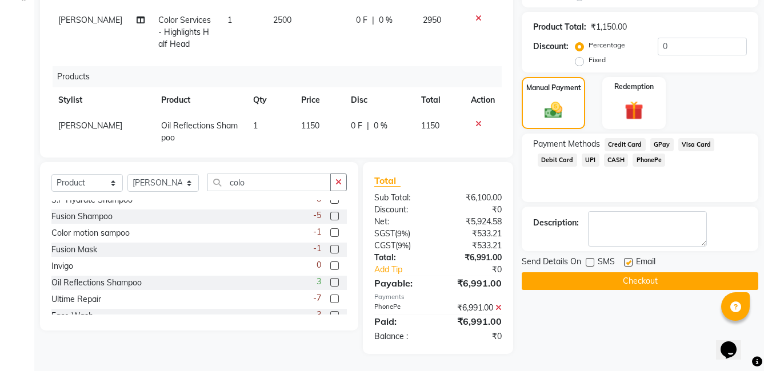
click at [626, 263] on input "checkbox" at bounding box center [627, 262] width 7 height 7
checkbox input "false"
click at [624, 282] on button "Checkout" at bounding box center [639, 281] width 236 height 18
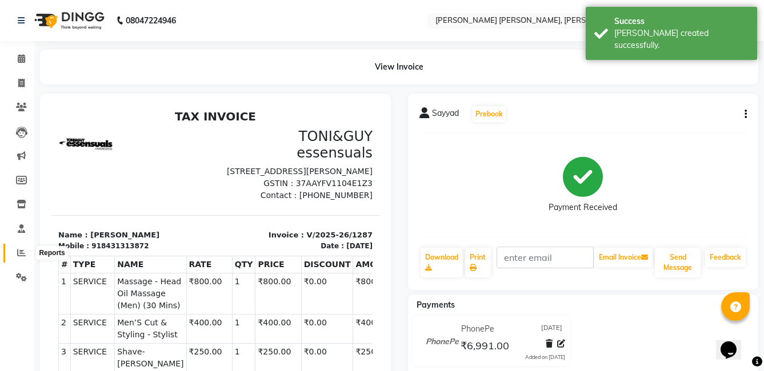
click at [22, 255] on icon at bounding box center [21, 252] width 9 height 9
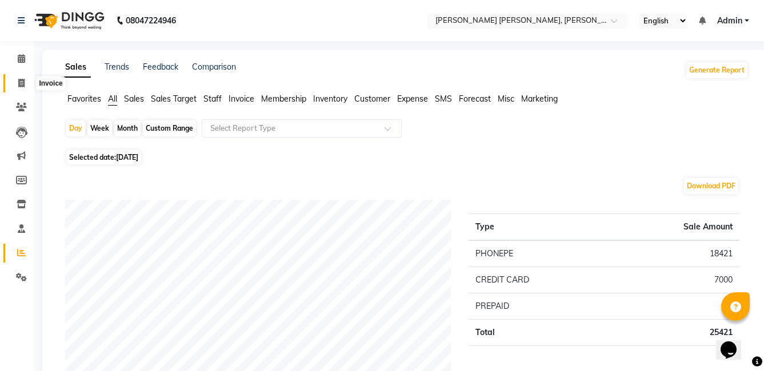
click at [21, 82] on icon at bounding box center [21, 83] width 6 height 9
select select "service"
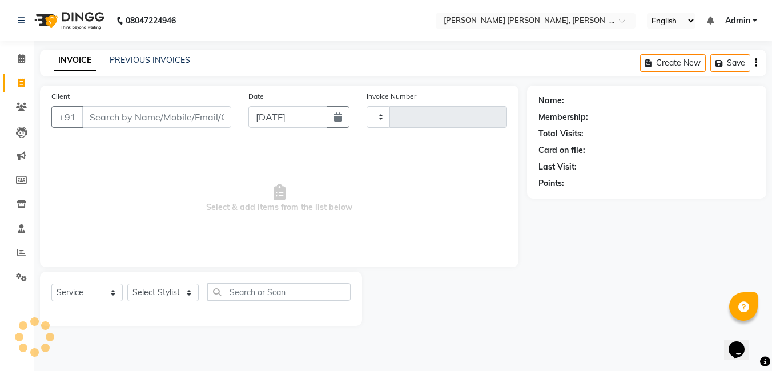
type input "1288"
select select "7150"
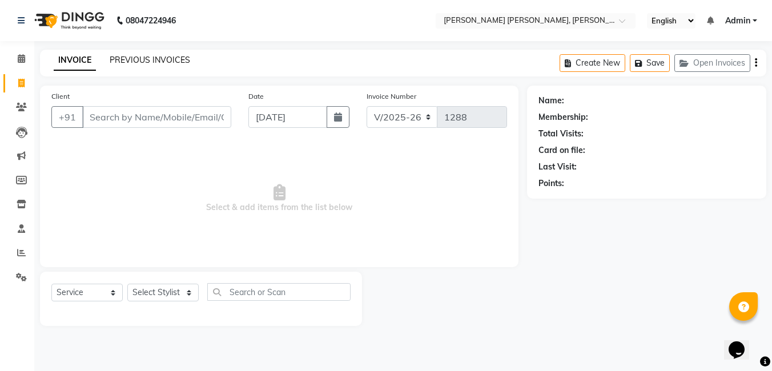
click at [146, 58] on link "PREVIOUS INVOICES" at bounding box center [150, 60] width 81 height 10
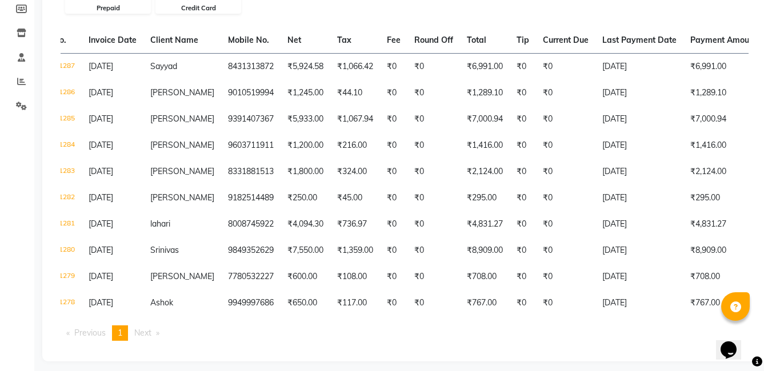
scroll to position [0, 69]
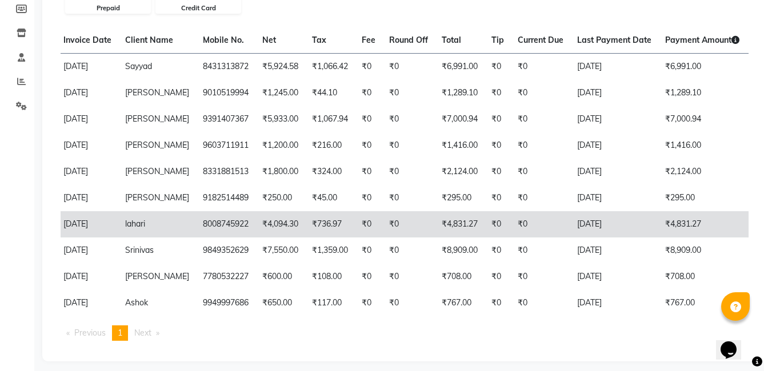
click at [632, 222] on td "[DATE]" at bounding box center [614, 224] width 88 height 26
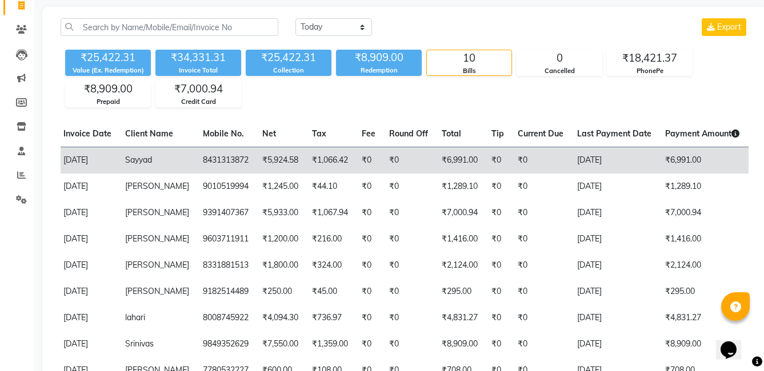
scroll to position [73, 0]
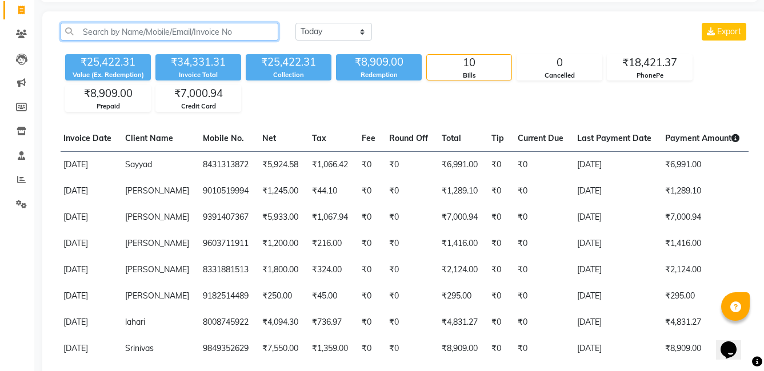
click at [145, 31] on input "text" at bounding box center [170, 32] width 218 height 18
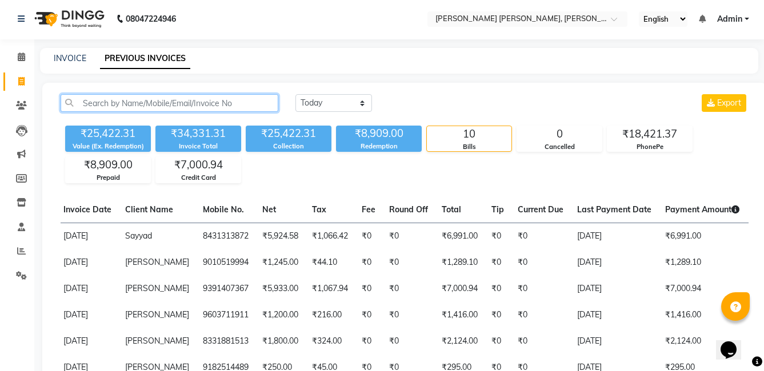
scroll to position [0, 0]
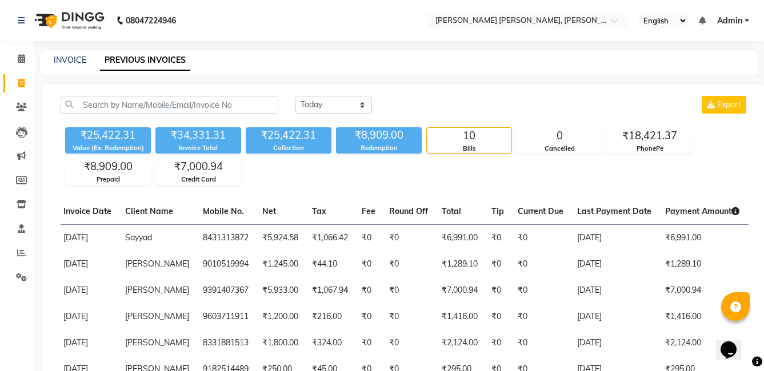
click at [61, 66] on div "INVOICE" at bounding box center [70, 60] width 33 height 12
click at [72, 57] on link "INVOICE" at bounding box center [70, 60] width 33 height 10
select select "service"
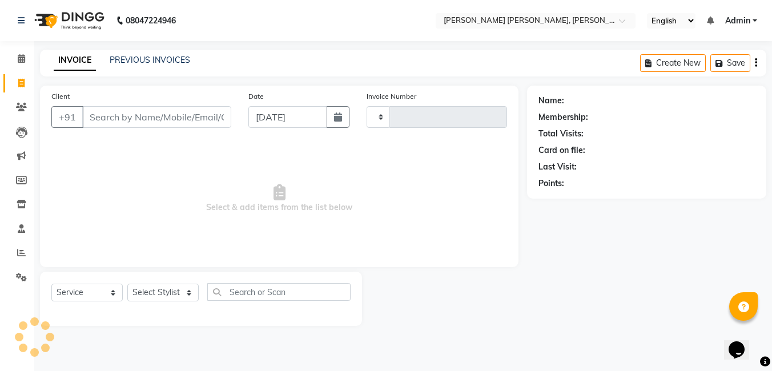
type input "1288"
select select "7150"
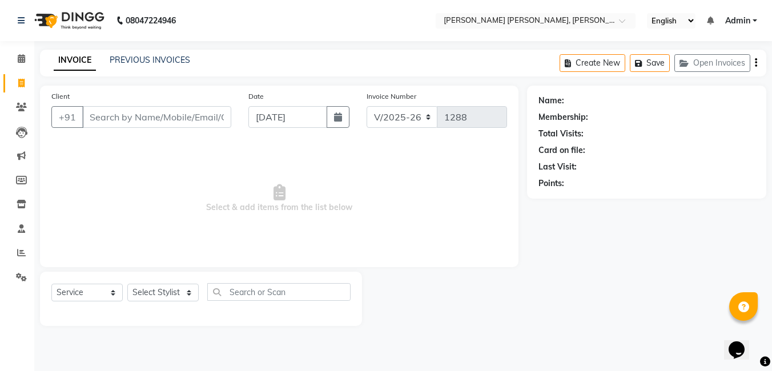
click at [125, 116] on input "Client" at bounding box center [156, 117] width 149 height 22
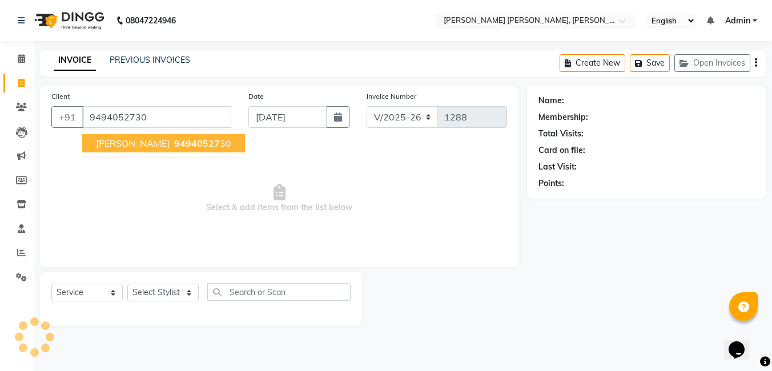
type input "9494052730"
select select "1: Object"
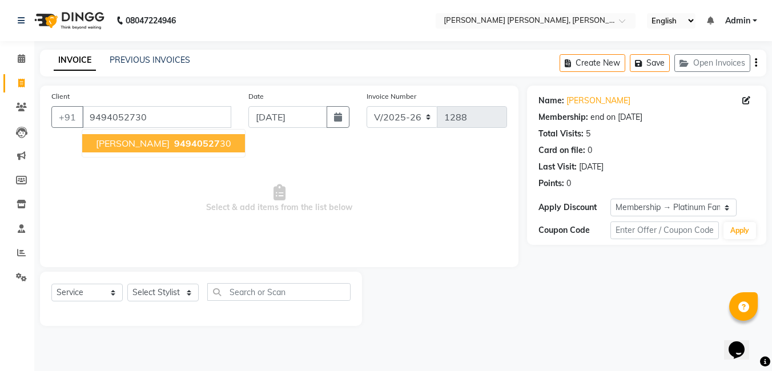
click at [140, 150] on button "Ravi 94940527 30" at bounding box center [163, 143] width 163 height 18
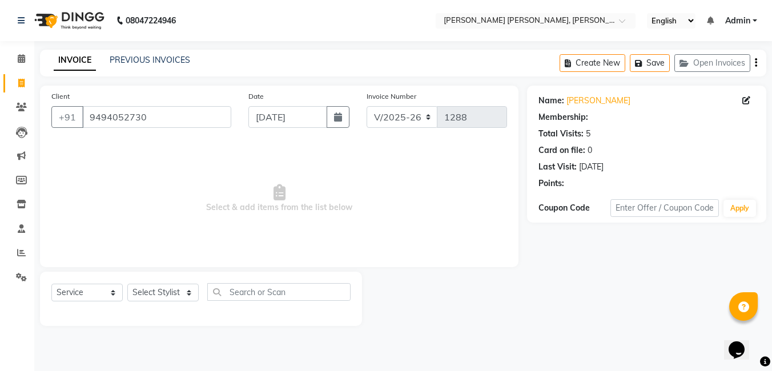
select select "1: Object"
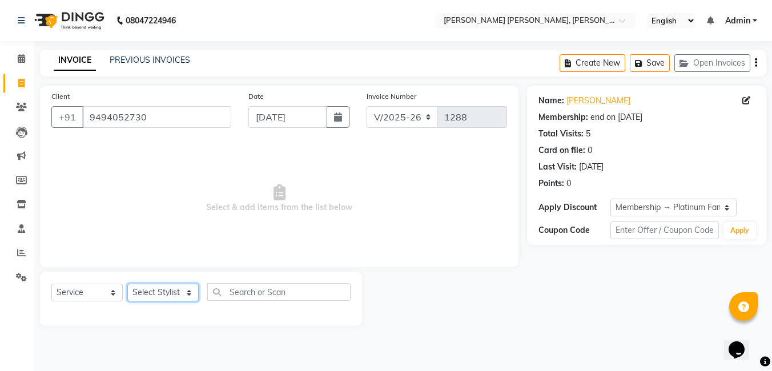
click at [140, 287] on select "Select Stylist faizz gufran mohammad hyma Kumari lalitha sree Manager Riya roy …" at bounding box center [162, 293] width 71 height 18
select select "79411"
click at [127, 284] on select "Select Stylist faizz gufran mohammad hyma Kumari lalitha sree Manager Riya roy …" at bounding box center [162, 293] width 71 height 18
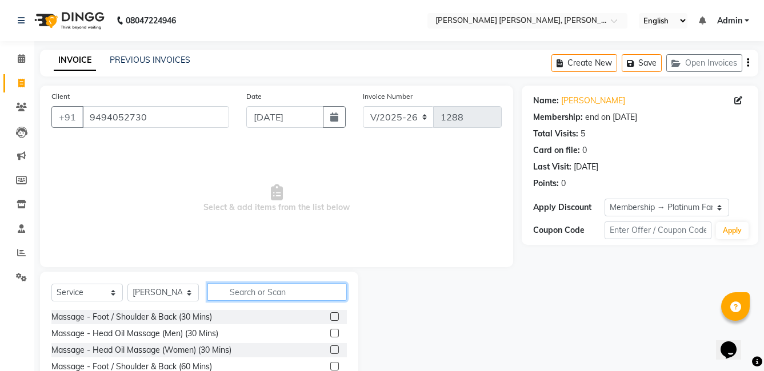
click at [260, 294] on input "text" at bounding box center [276, 292] width 139 height 18
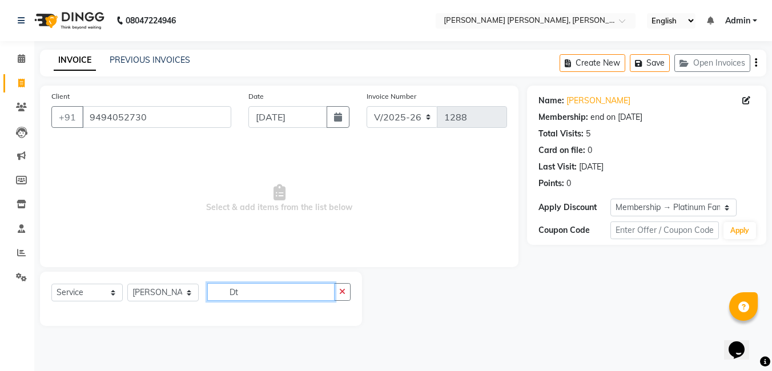
type input "D"
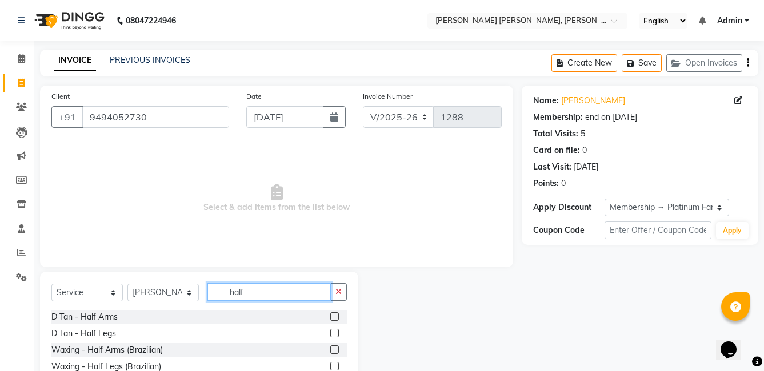
type input "half"
click at [330, 316] on label at bounding box center [334, 316] width 9 height 9
click at [330, 316] on input "checkbox" at bounding box center [333, 317] width 7 height 7
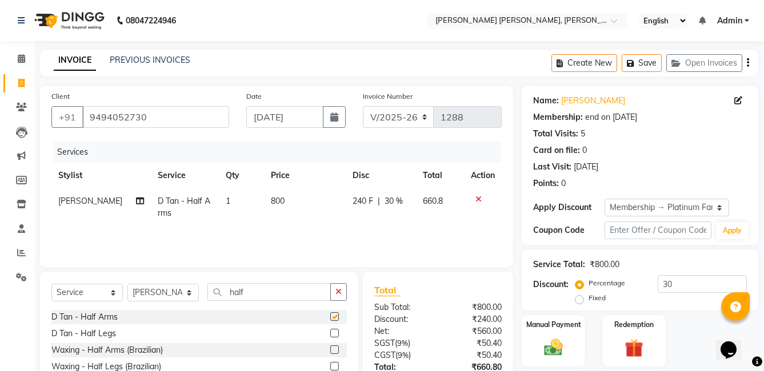
checkbox input "false"
drag, startPoint x: 254, startPoint y: 295, endPoint x: 219, endPoint y: 292, distance: 34.4
click at [219, 292] on input "half" at bounding box center [268, 292] width 123 height 18
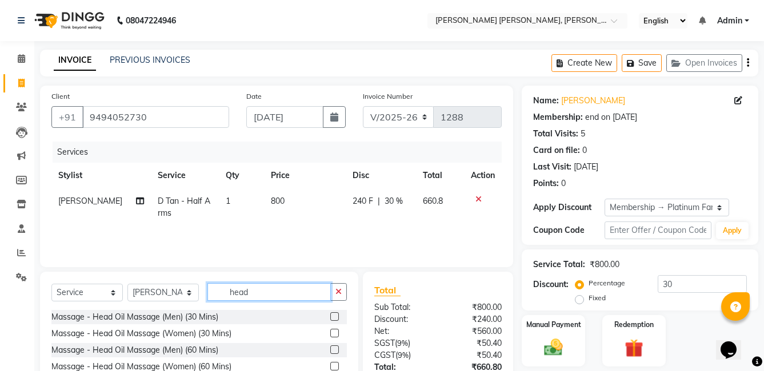
type input "head"
click at [330, 315] on label at bounding box center [334, 316] width 9 height 9
click at [330, 315] on input "checkbox" at bounding box center [333, 317] width 7 height 7
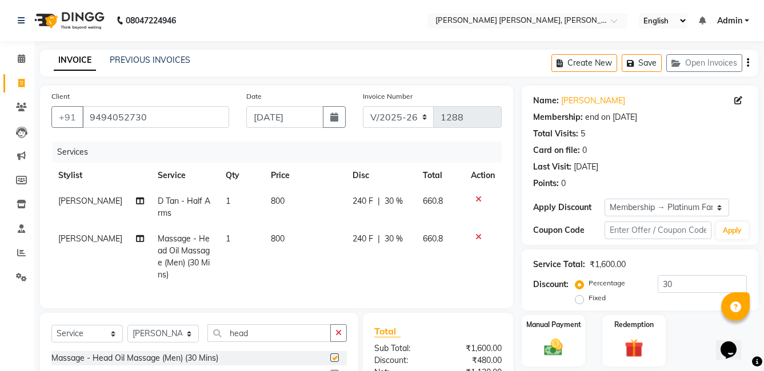
checkbox input "false"
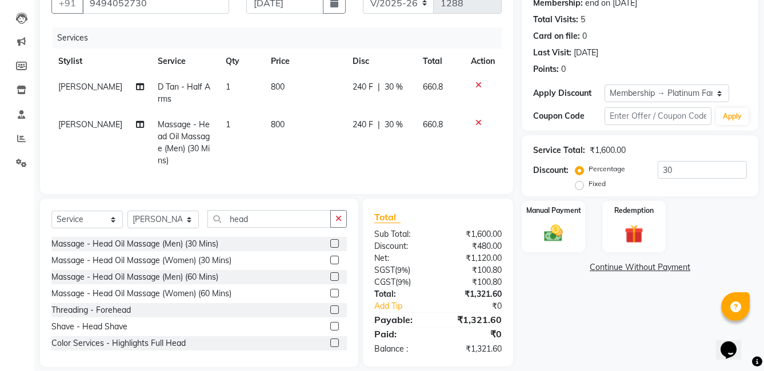
scroll to position [136, 0]
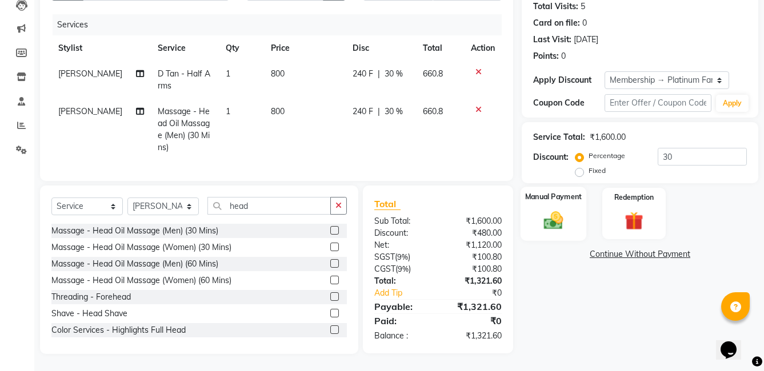
click at [545, 211] on img at bounding box center [552, 220] width 31 height 22
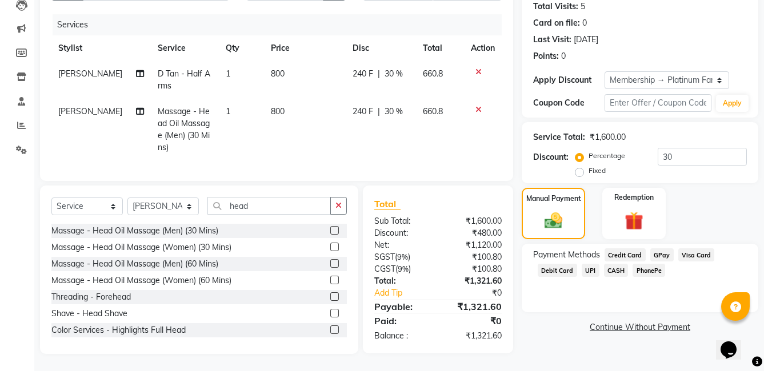
click at [621, 248] on span "Credit Card" at bounding box center [624, 254] width 41 height 13
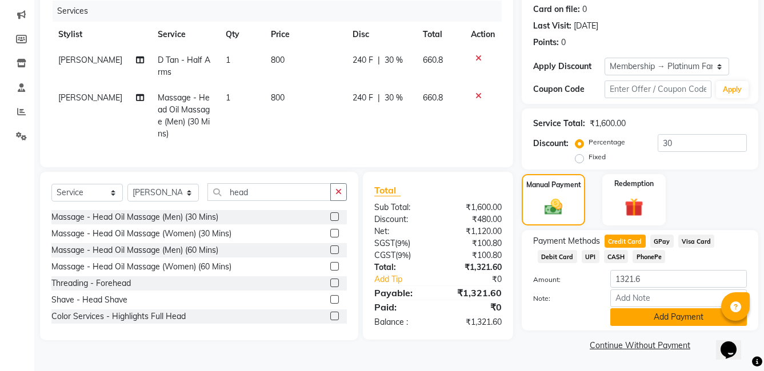
click at [652, 319] on button "Add Payment" at bounding box center [678, 317] width 136 height 18
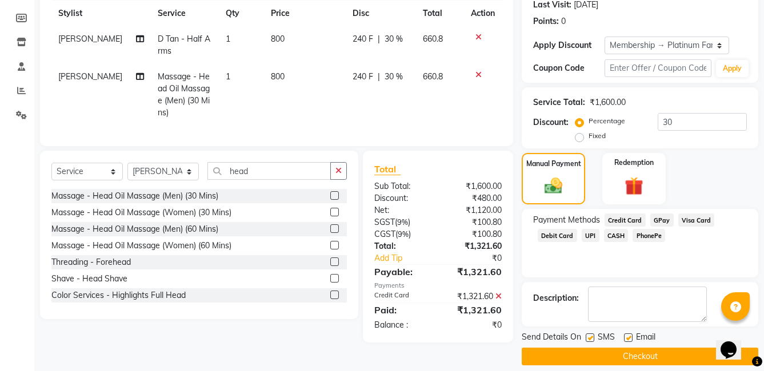
scroll to position [174, 0]
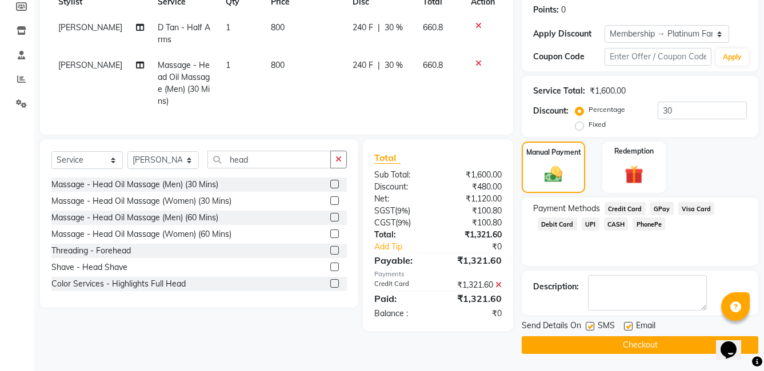
click at [590, 326] on label at bounding box center [589, 326] width 9 height 9
click at [590, 326] on input "checkbox" at bounding box center [588, 326] width 7 height 7
checkbox input "false"
click at [626, 325] on label at bounding box center [628, 326] width 9 height 9
click at [626, 325] on input "checkbox" at bounding box center [627, 326] width 7 height 7
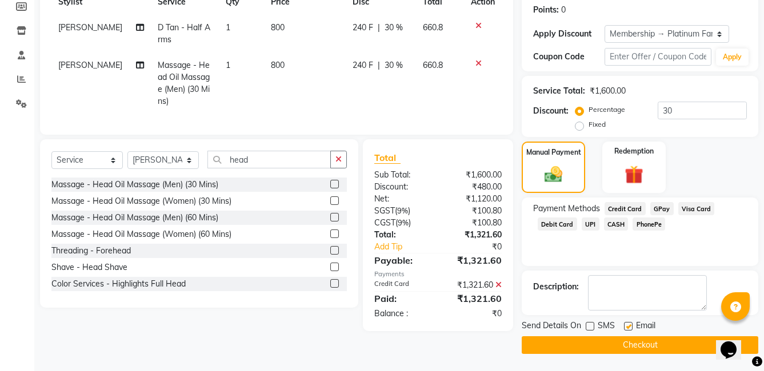
checkbox input "false"
click at [626, 343] on button "Checkout" at bounding box center [639, 345] width 236 height 18
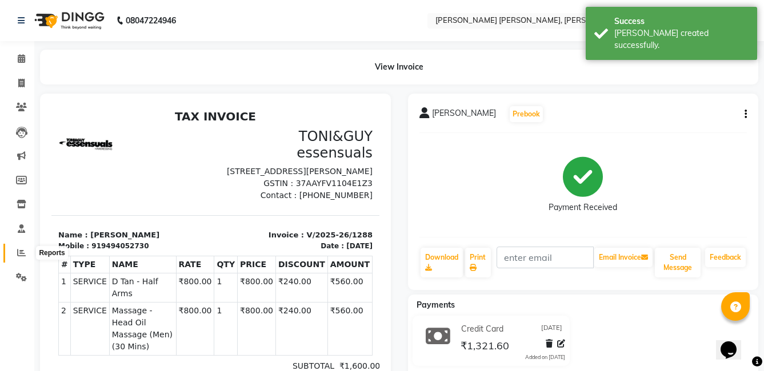
click at [21, 252] on icon at bounding box center [21, 252] width 9 height 9
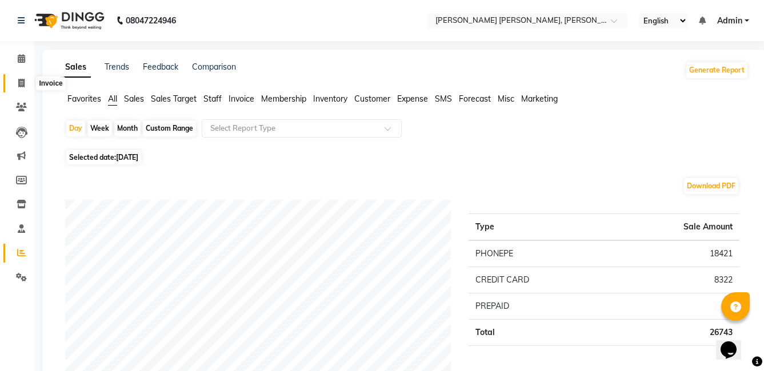
click at [23, 88] on span at bounding box center [21, 83] width 20 height 13
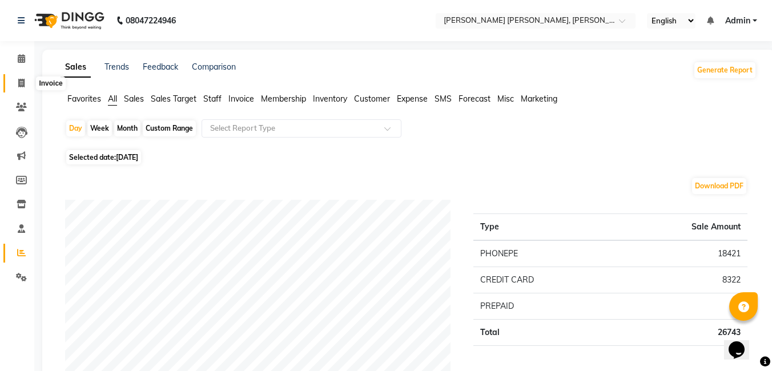
select select "7150"
select select "service"
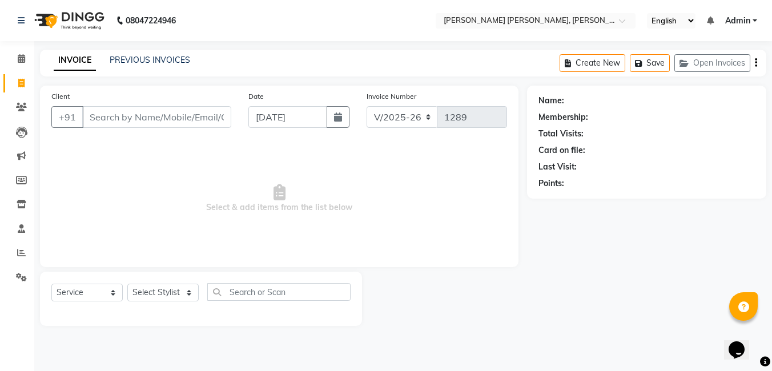
click at [81, 57] on link "INVOICE" at bounding box center [75, 60] width 42 height 21
click at [152, 73] on div "INVOICE PREVIOUS INVOICES Create New Save Open Invoices" at bounding box center [403, 63] width 726 height 27
click at [160, 62] on link "PREVIOUS INVOICES" at bounding box center [150, 60] width 81 height 10
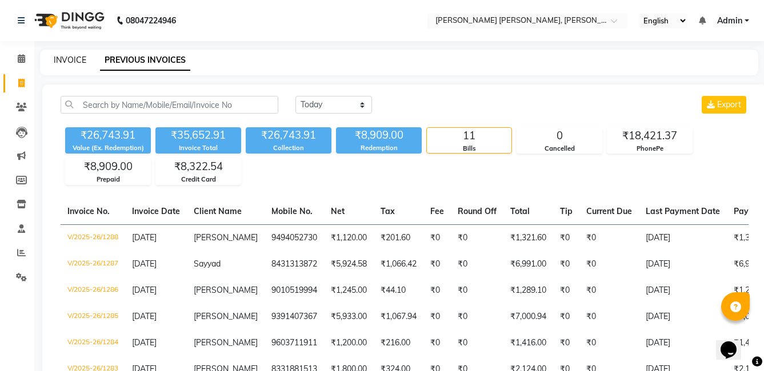
click at [71, 58] on link "INVOICE" at bounding box center [70, 60] width 33 height 10
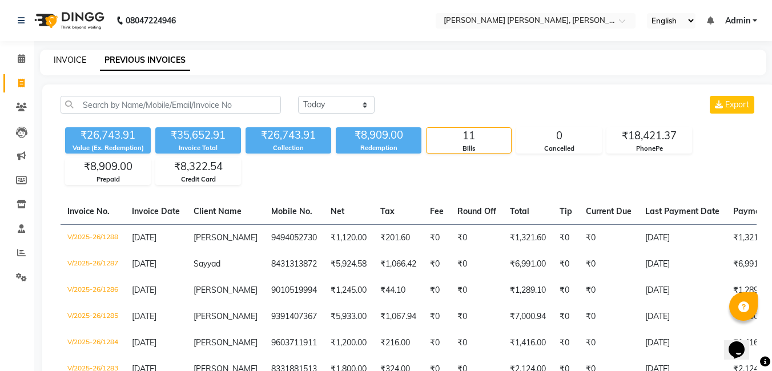
select select "7150"
select select "service"
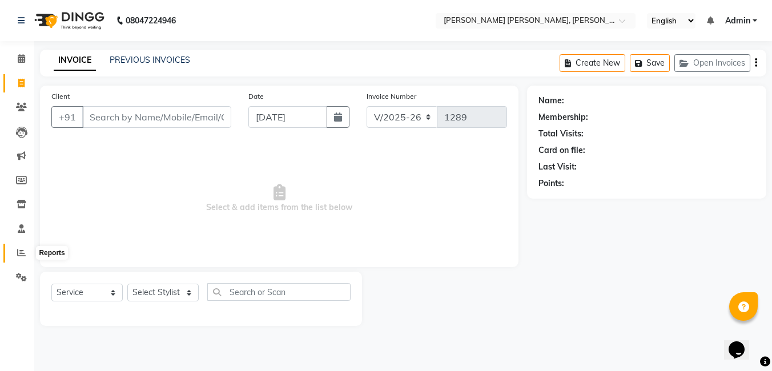
drag, startPoint x: 21, startPoint y: 257, endPoint x: 30, endPoint y: 257, distance: 9.1
click at [20, 257] on span at bounding box center [21, 253] width 20 height 13
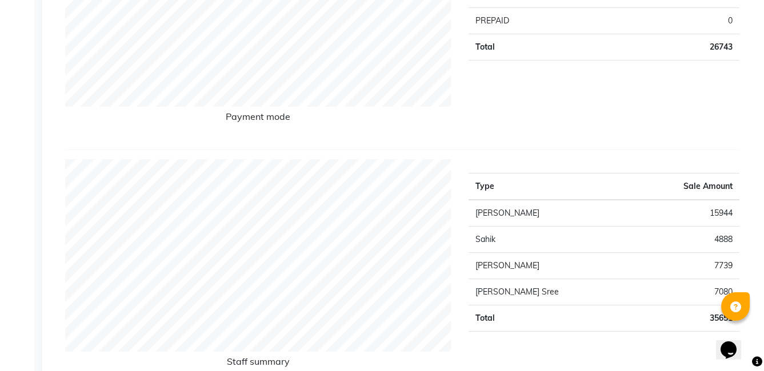
scroll to position [343, 0]
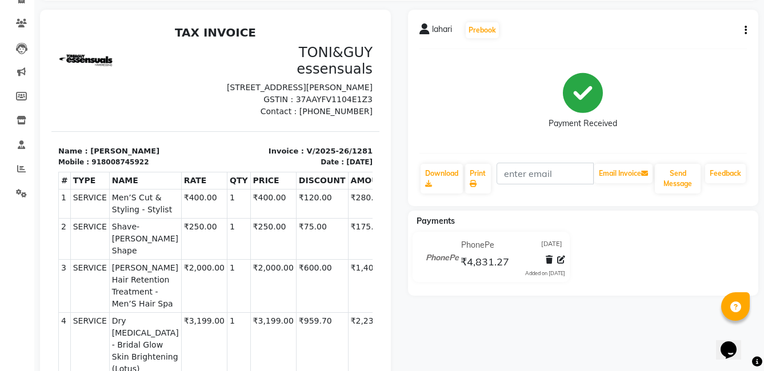
scroll to position [57, 0]
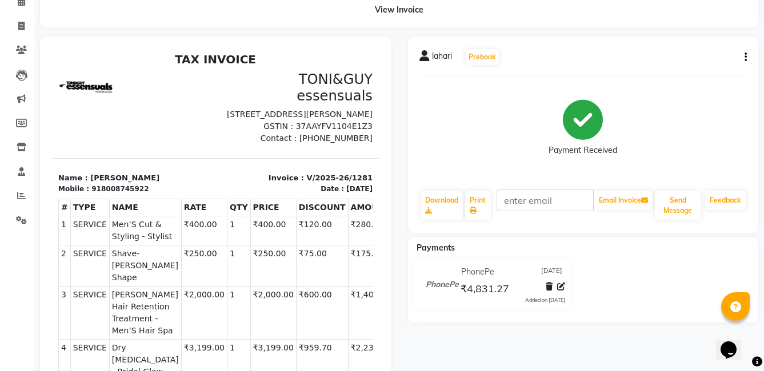
click at [744, 58] on icon "button" at bounding box center [745, 57] width 2 height 1
click at [686, 73] on div "Edit Invoice" at bounding box center [688, 72] width 78 height 14
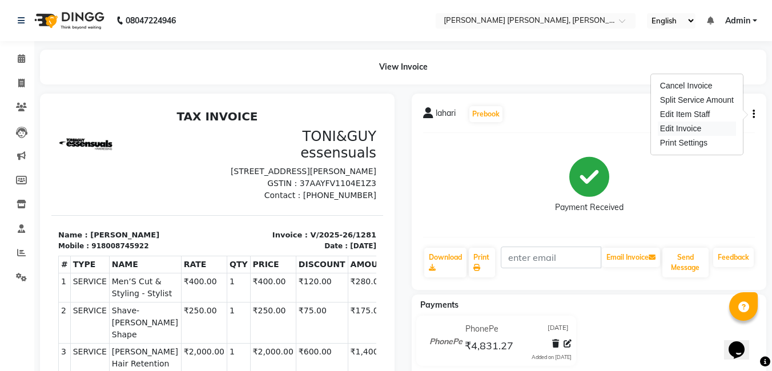
select select "service"
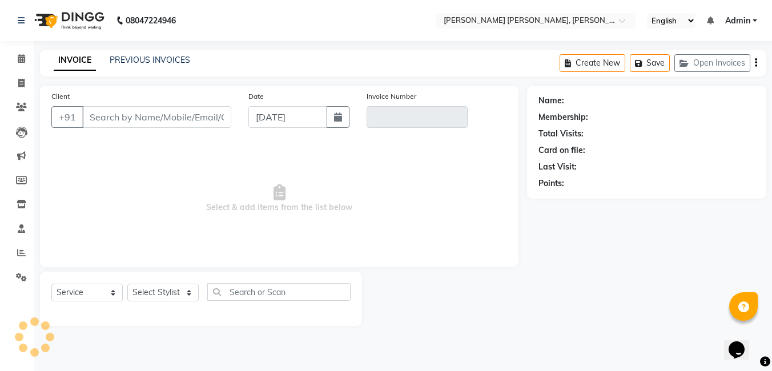
type input "8008745922"
type input "V/2025-26/1281"
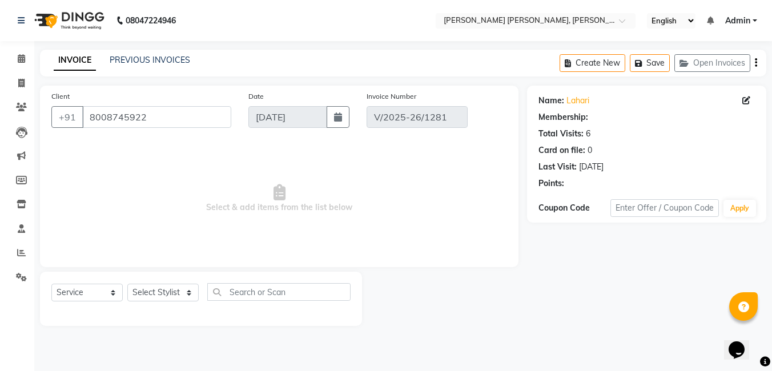
select select "1: Object"
select select "select"
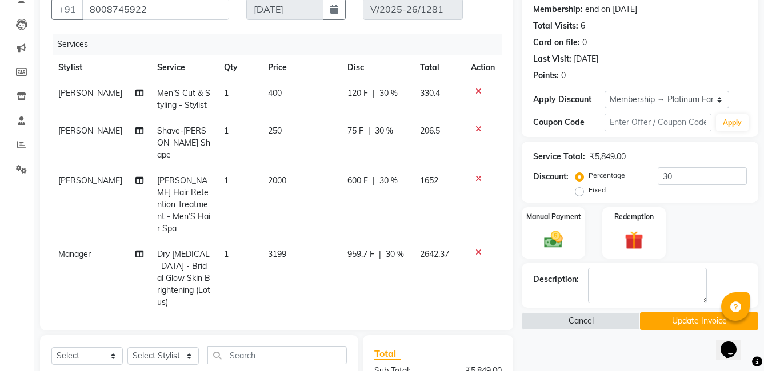
scroll to position [87, 0]
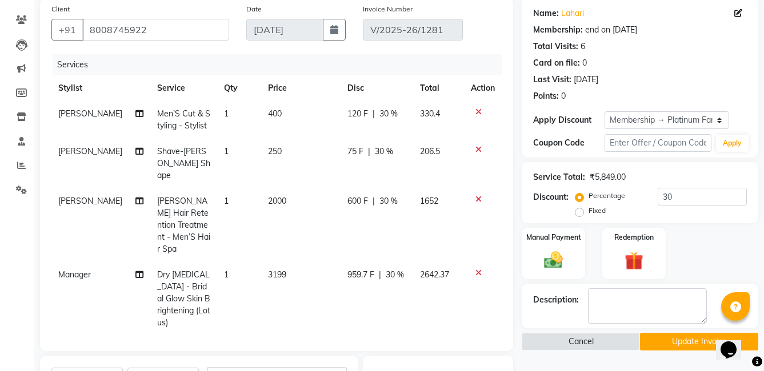
click at [87, 270] on span "Manager" at bounding box center [74, 275] width 33 height 10
select select "60481"
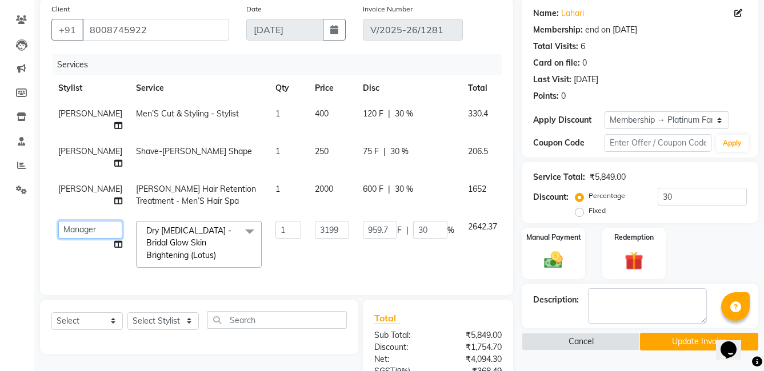
click at [91, 239] on select "faizz gufran mohammad hyma Kumari lalitha sree Manager Riya roy sahik shaz (Uni…" at bounding box center [90, 230] width 64 height 18
select select "79411"
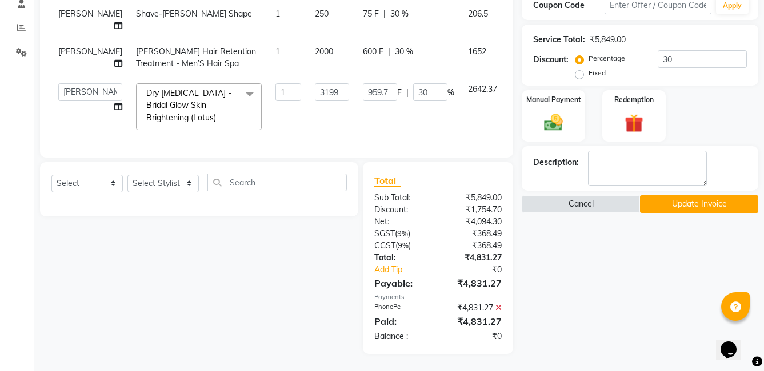
scroll to position [270, 0]
click at [695, 195] on button "Update Invoice" at bounding box center [699, 204] width 118 height 18
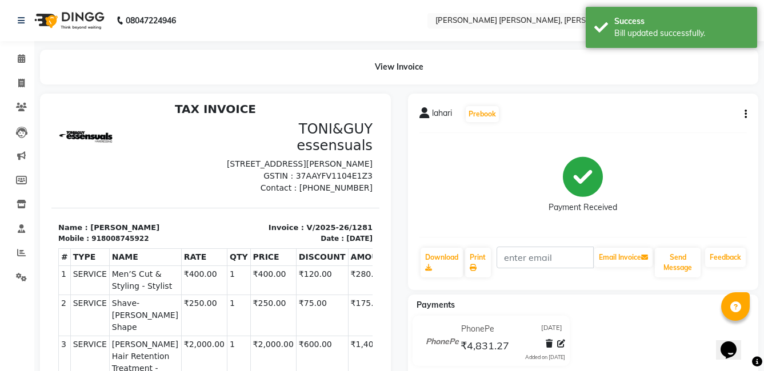
scroll to position [9, 0]
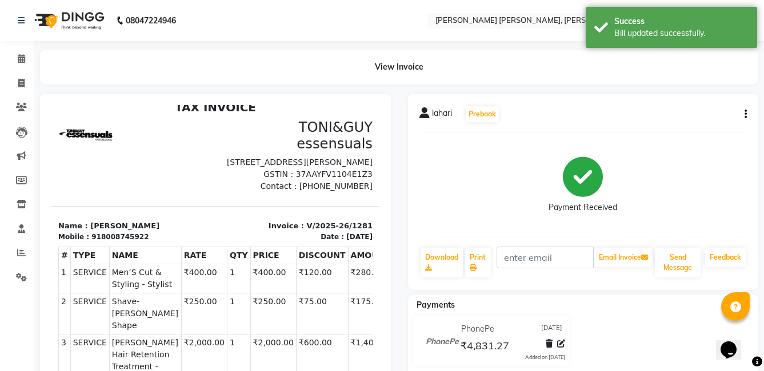
drag, startPoint x: 642, startPoint y: 315, endPoint x: 659, endPoint y: 295, distance: 26.3
click at [642, 315] on div "Payments PhonePe 03-09-2025 ₹4,831.27 Added on 03-09-2025" at bounding box center [583, 337] width 351 height 85
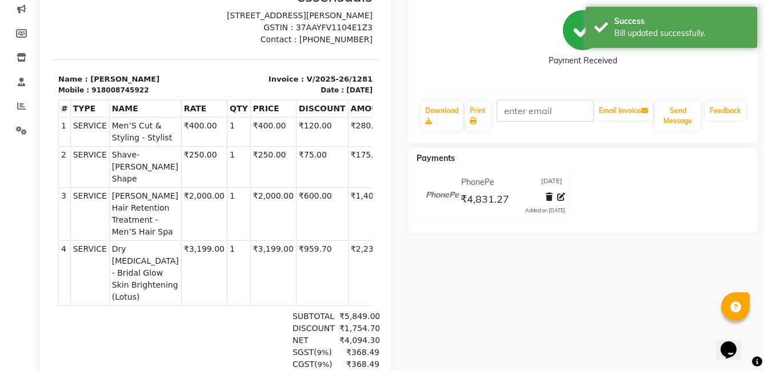
scroll to position [207, 0]
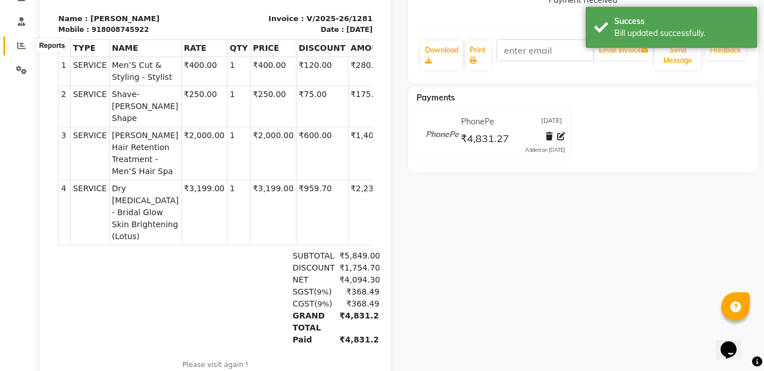
click at [23, 47] on icon at bounding box center [21, 45] width 9 height 9
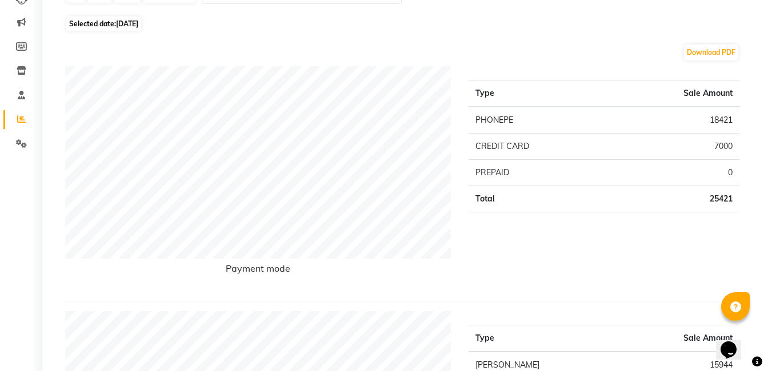
scroll to position [114, 0]
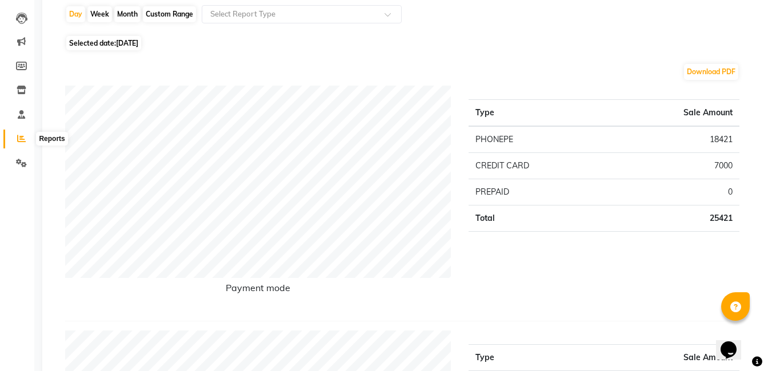
click at [20, 138] on icon at bounding box center [21, 138] width 9 height 9
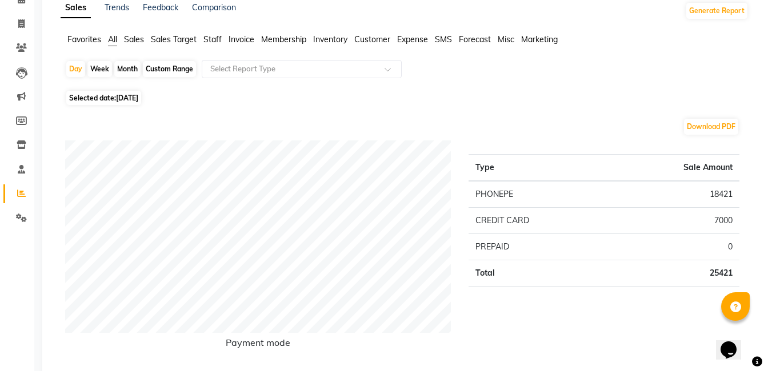
scroll to position [0, 0]
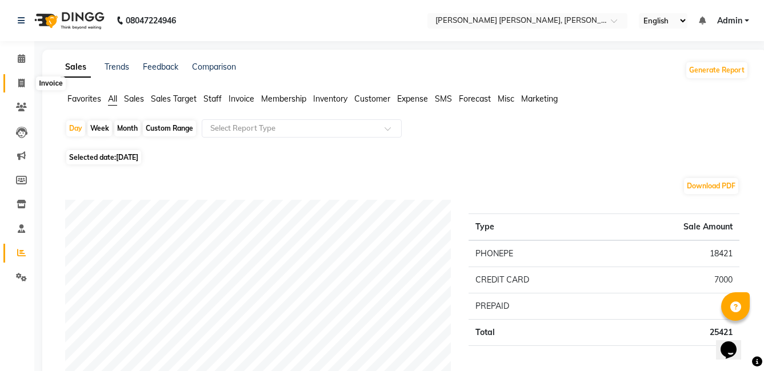
click at [16, 82] on span at bounding box center [21, 83] width 20 height 13
select select "service"
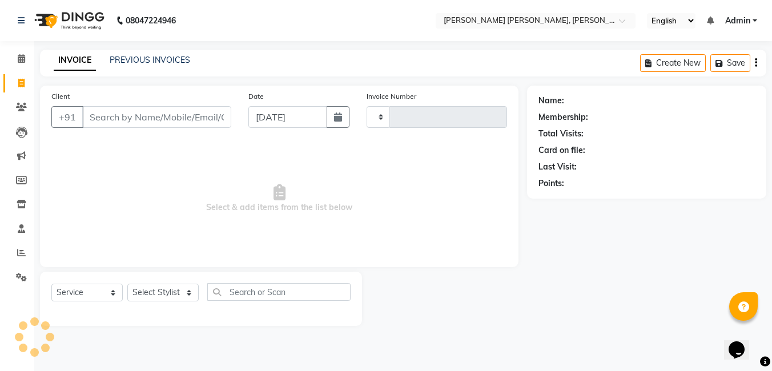
type input "1289"
select select "7150"
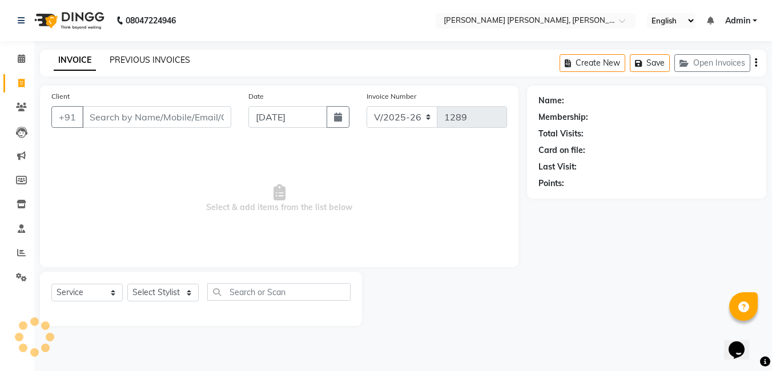
click at [145, 63] on link "PREVIOUS INVOICES" at bounding box center [150, 60] width 81 height 10
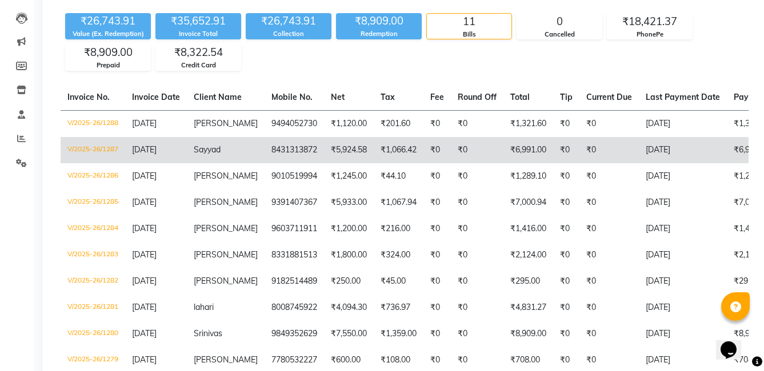
scroll to position [214, 0]
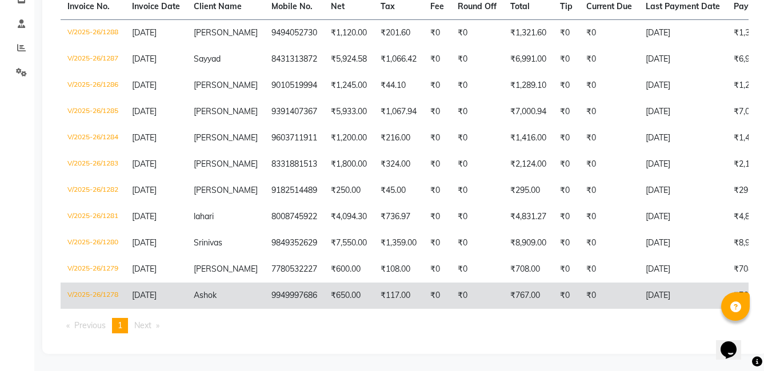
click at [688, 287] on td "[DATE]" at bounding box center [682, 296] width 88 height 26
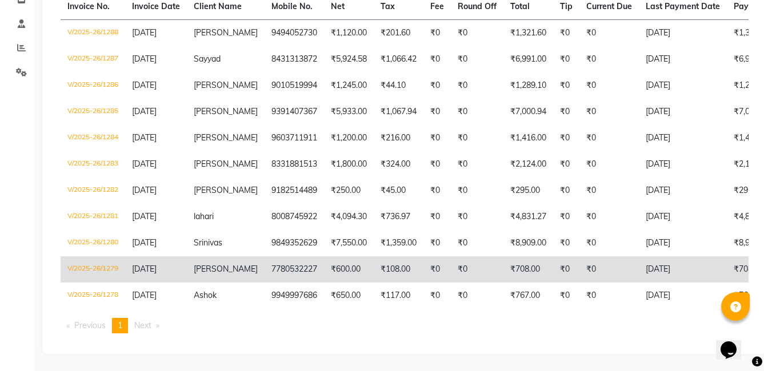
click at [705, 256] on td "[DATE]" at bounding box center [682, 269] width 88 height 26
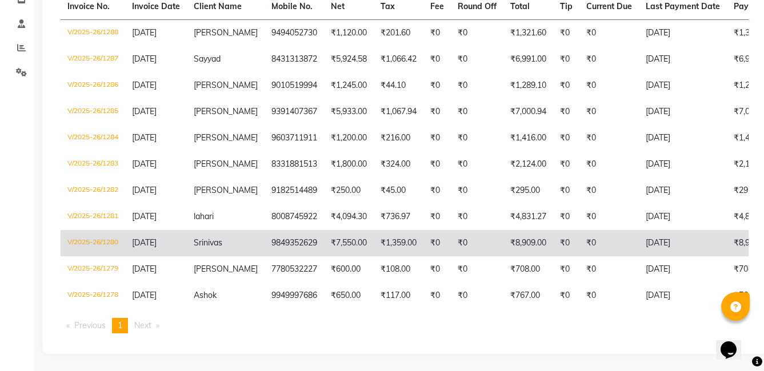
click at [247, 236] on td "Srinivas" at bounding box center [226, 243] width 78 height 26
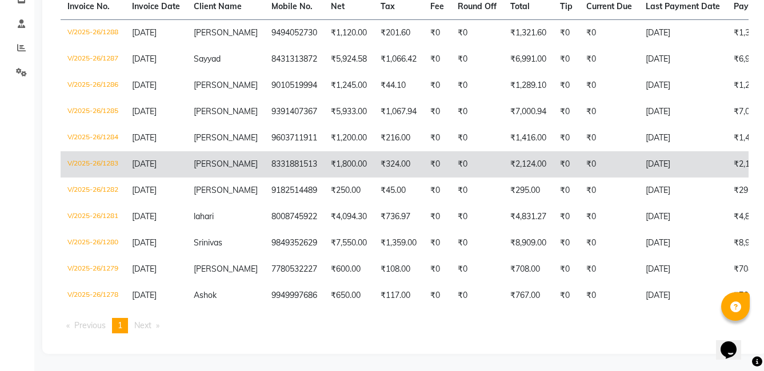
click at [281, 152] on td "8331881513" at bounding box center [293, 164] width 59 height 26
click at [243, 152] on td "Anudeep" at bounding box center [226, 164] width 78 height 26
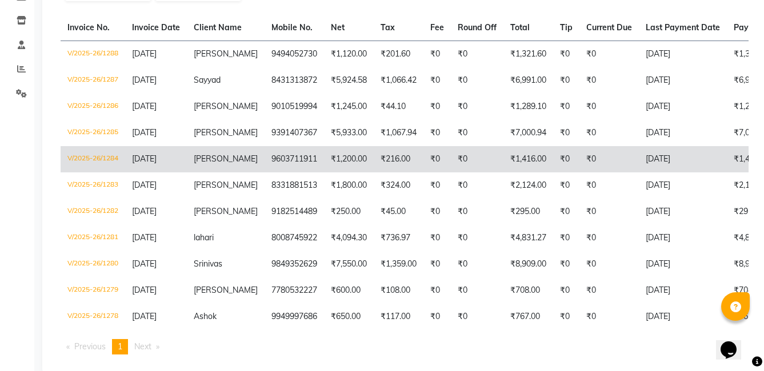
scroll to position [156, 0]
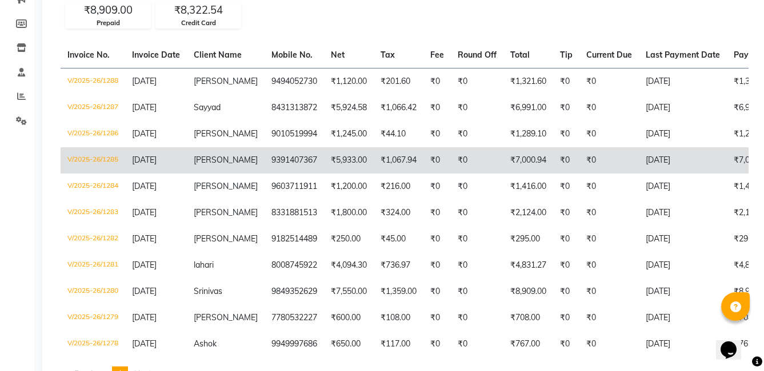
click at [264, 164] on td "9391407367" at bounding box center [293, 160] width 59 height 26
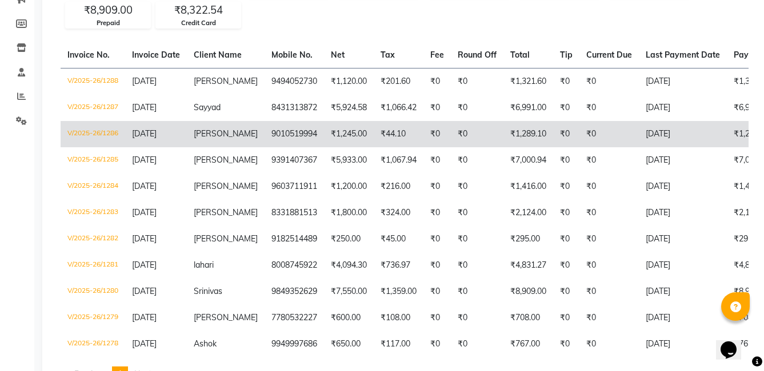
click at [272, 136] on td "9010519994" at bounding box center [293, 134] width 59 height 26
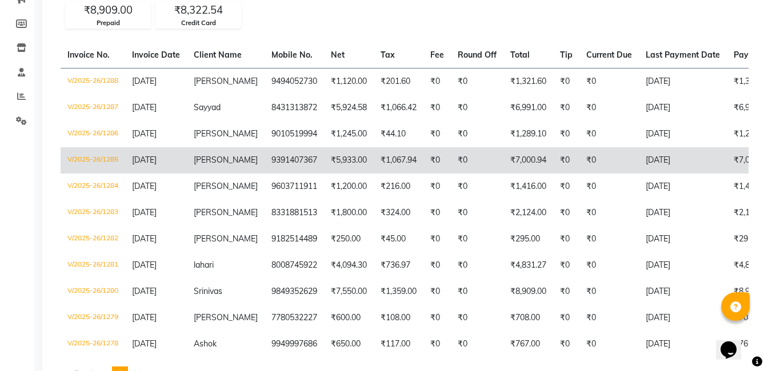
scroll to position [99, 0]
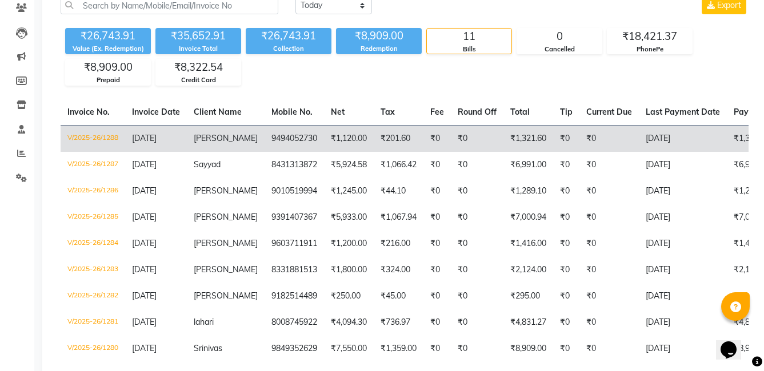
click at [269, 141] on td "9494052730" at bounding box center [293, 138] width 59 height 27
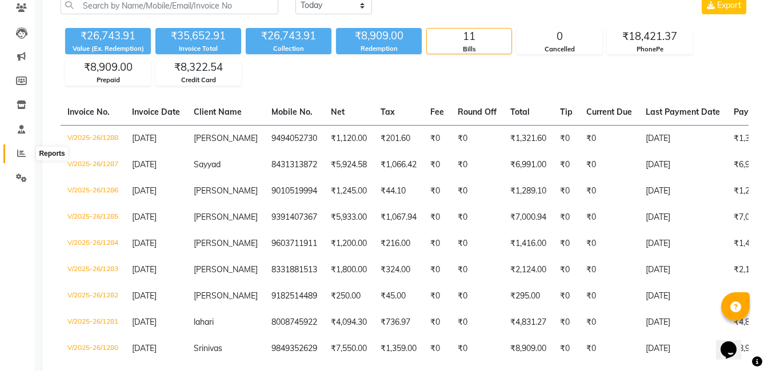
click at [17, 152] on icon at bounding box center [21, 153] width 9 height 9
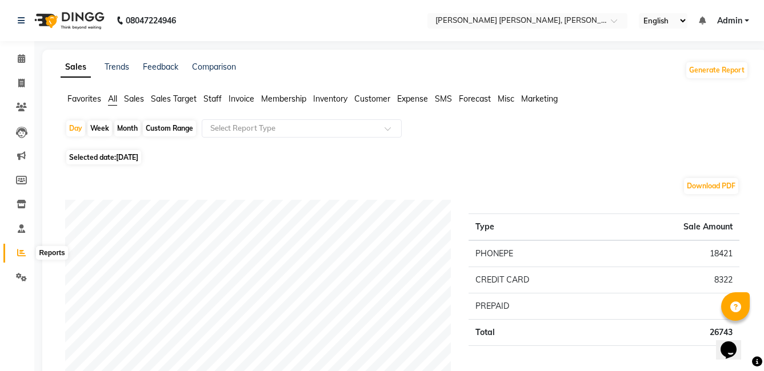
click at [22, 255] on icon at bounding box center [21, 252] width 9 height 9
click at [22, 82] on icon at bounding box center [21, 83] width 6 height 9
select select "service"
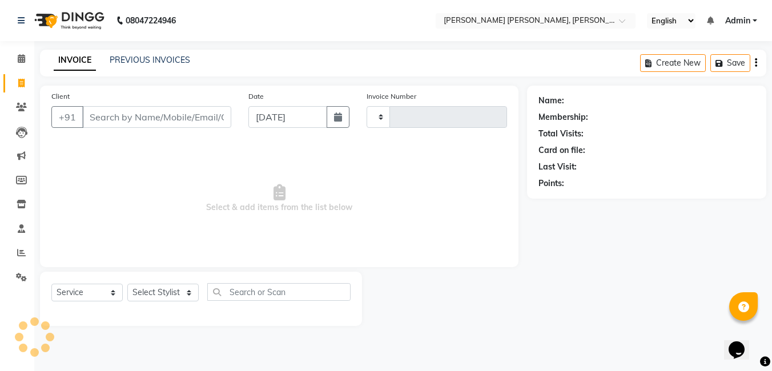
type input "1289"
select select "7150"
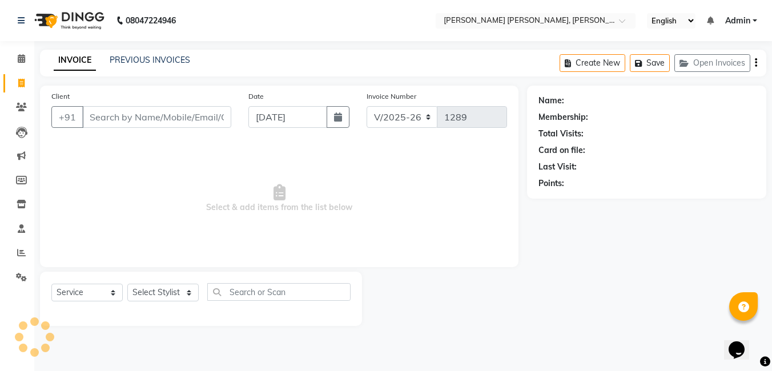
click at [145, 52] on div "INVOICE PREVIOUS INVOICES Create New Save Open Invoices" at bounding box center [403, 63] width 726 height 27
click at [146, 62] on link "PREVIOUS INVOICES" at bounding box center [150, 60] width 81 height 10
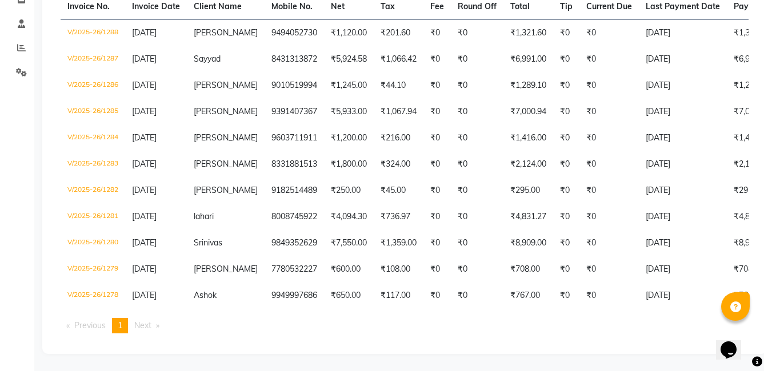
scroll to position [0, 27]
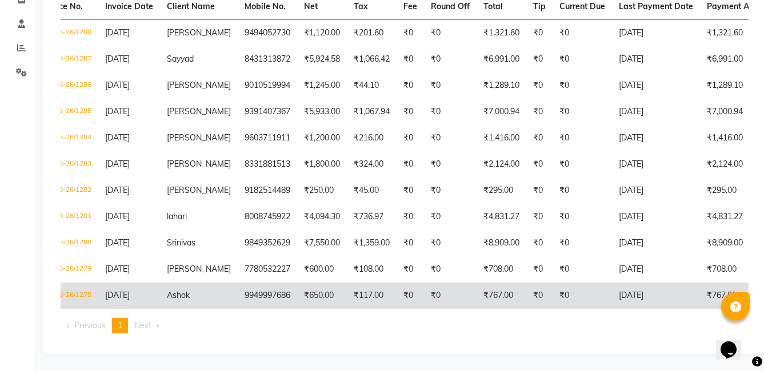
click at [559, 286] on td "₹0" at bounding box center [581, 296] width 59 height 26
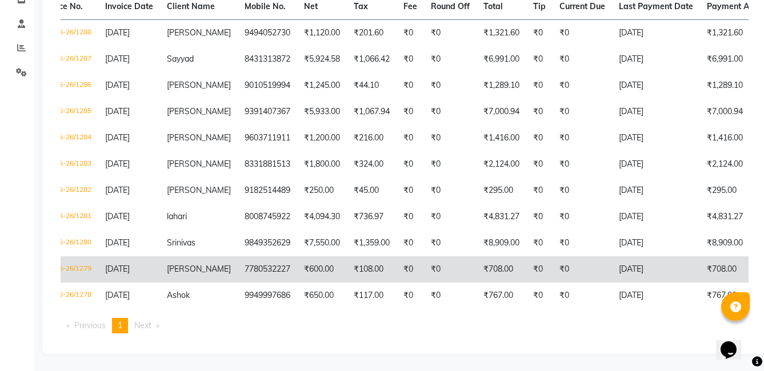
click at [211, 263] on td "Manogna" at bounding box center [199, 269] width 78 height 26
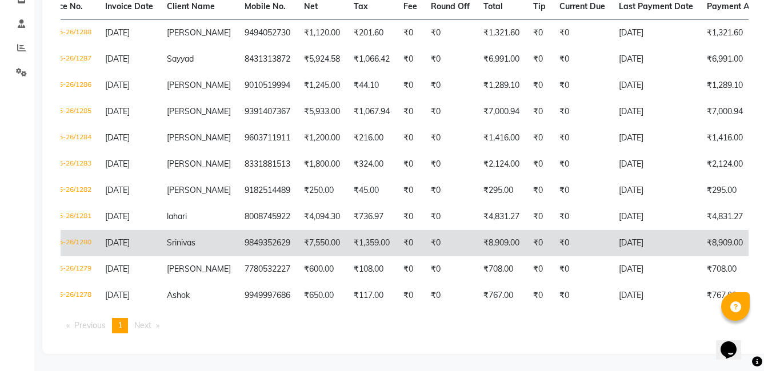
click at [251, 235] on td "9849352629" at bounding box center [267, 243] width 59 height 26
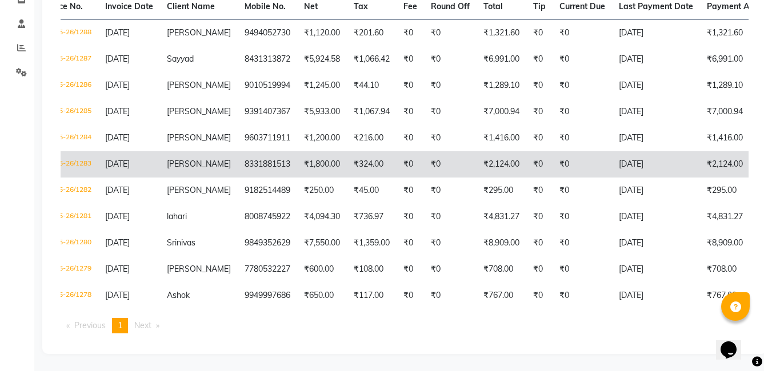
click at [572, 154] on td "₹0" at bounding box center [581, 164] width 59 height 26
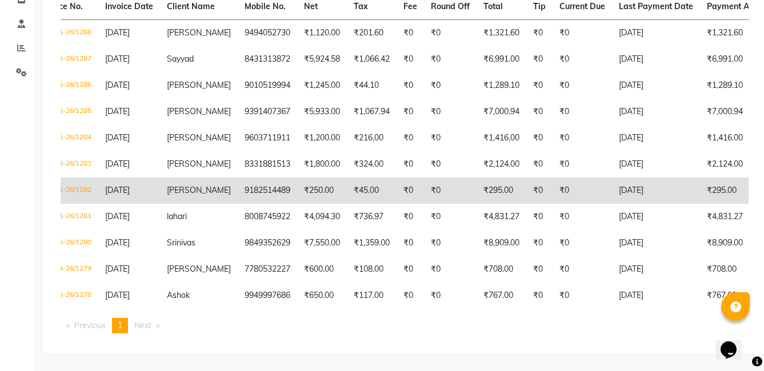
click at [491, 187] on td "₹295.00" at bounding box center [501, 191] width 50 height 26
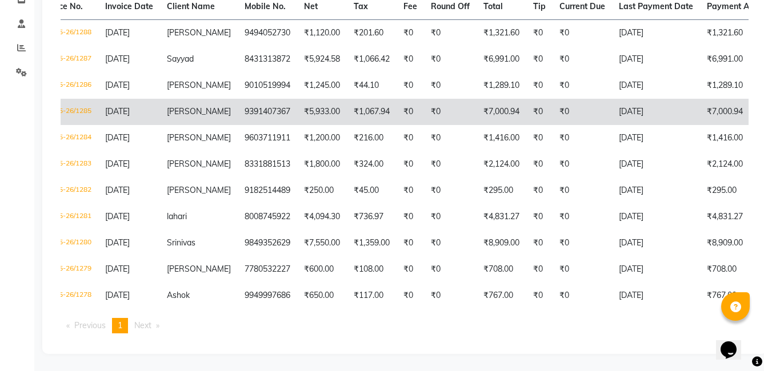
scroll to position [156, 0]
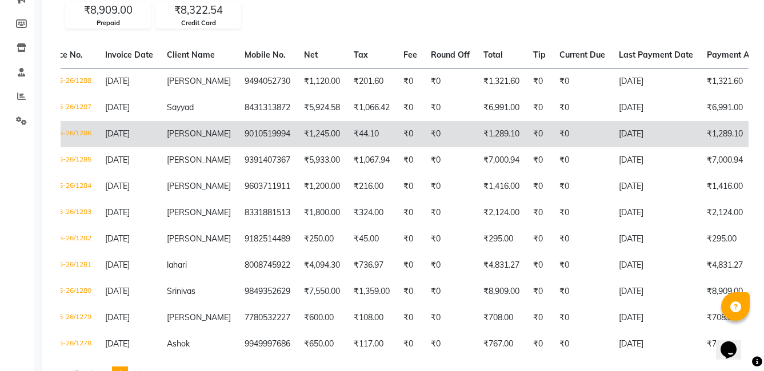
click at [424, 136] on td "₹0" at bounding box center [450, 134] width 53 height 26
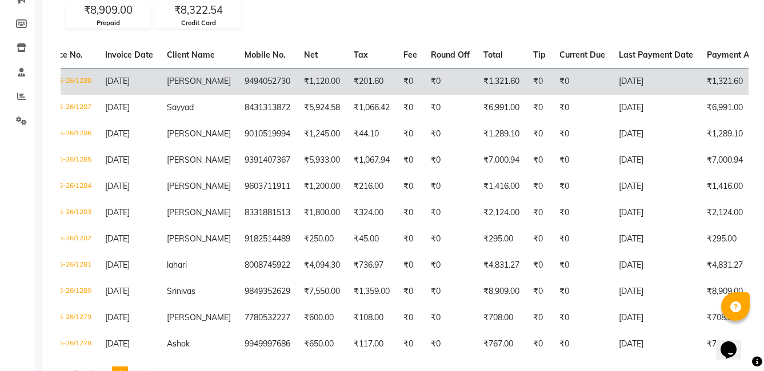
click at [302, 84] on td "₹1,120.00" at bounding box center [322, 81] width 50 height 27
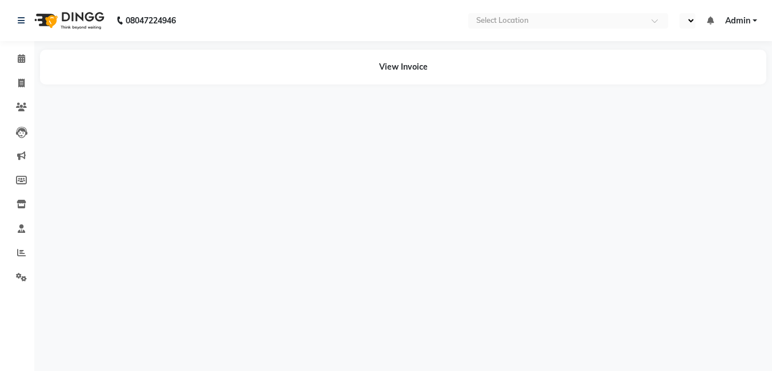
select select "en"
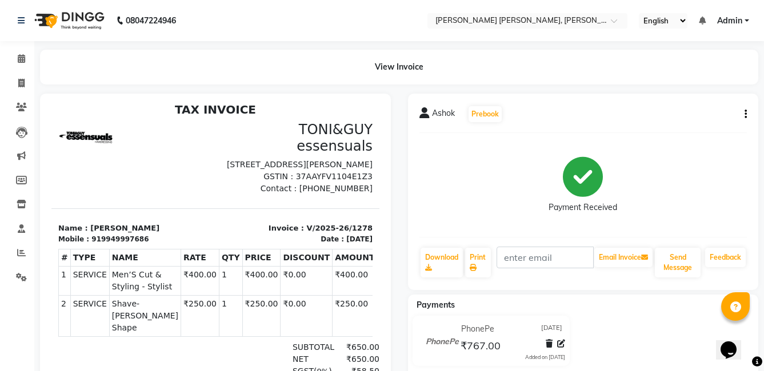
scroll to position [9, 0]
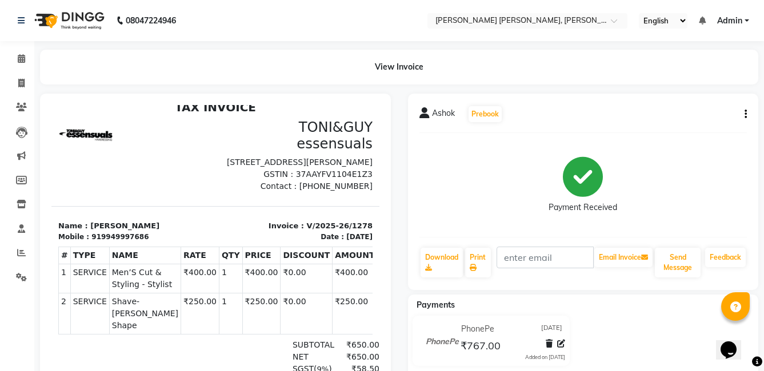
click at [744, 109] on button "button" at bounding box center [743, 115] width 7 height 12
click at [672, 129] on div "Edit Invoice" at bounding box center [688, 129] width 78 height 14
select select "service"
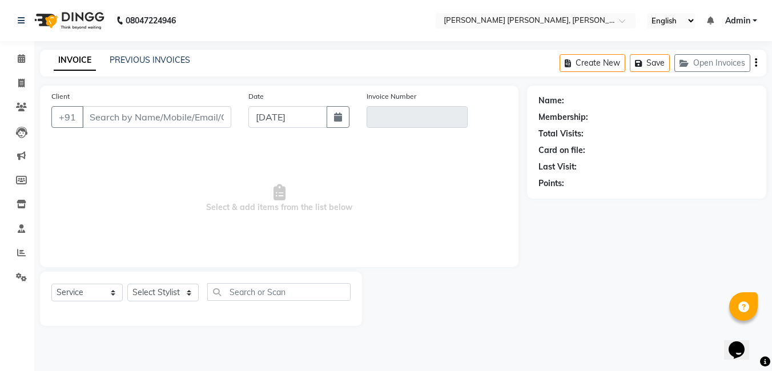
type input "9949997686"
type input "V/2025-26/1278"
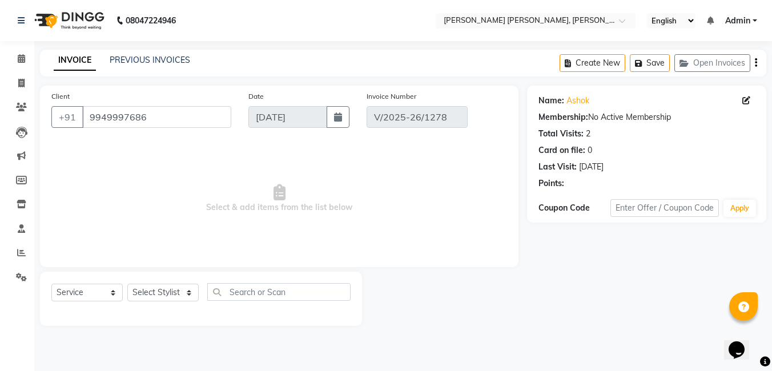
select select "select"
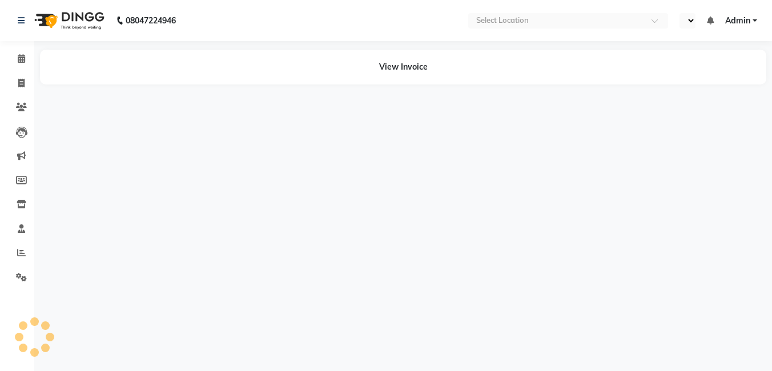
select select "en"
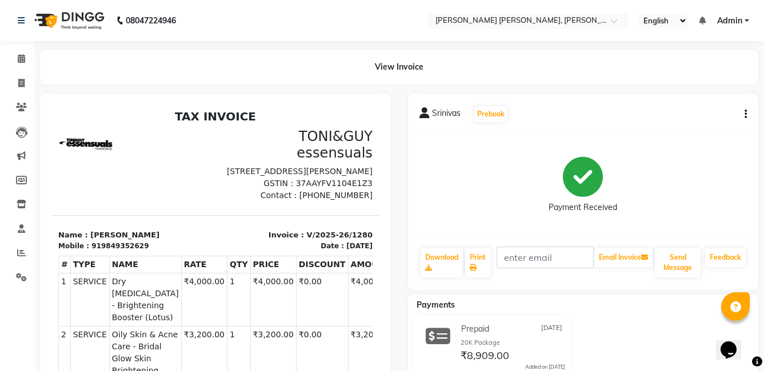
click at [748, 111] on div "Srinivas Prebook Payment Received Download Print Email Invoice Send Message Fee…" at bounding box center [583, 192] width 351 height 196
click at [743, 114] on button "button" at bounding box center [743, 115] width 7 height 12
click at [697, 132] on div "Edit Invoice" at bounding box center [688, 129] width 78 height 14
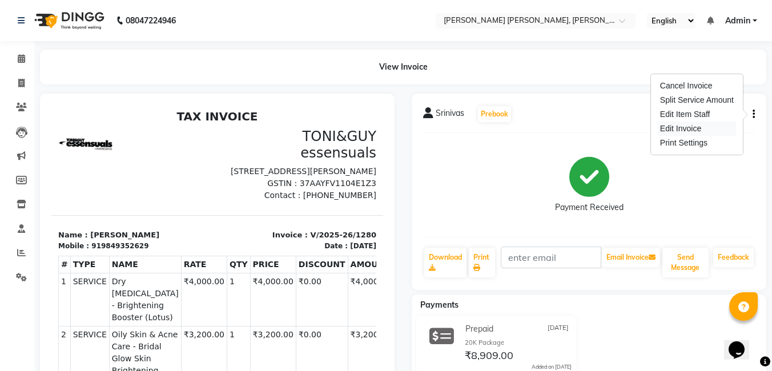
select select "service"
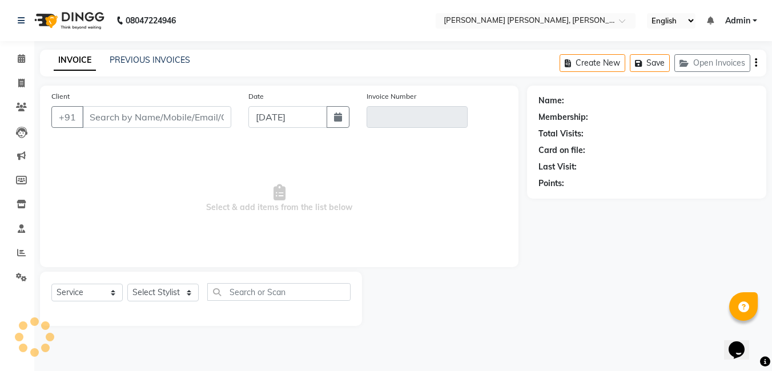
type input "9849352629"
type input "V/2025-26/1280"
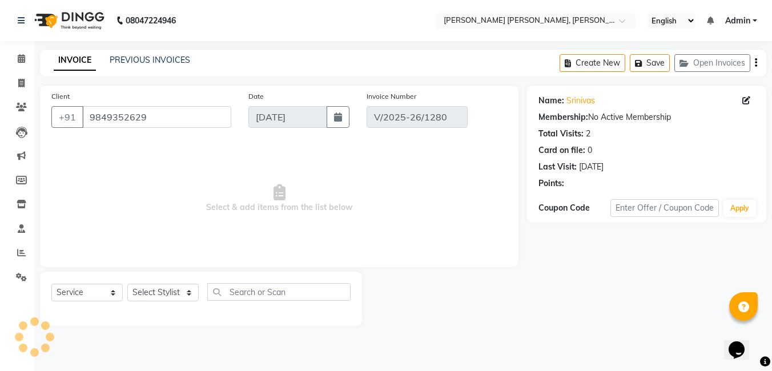
select select "select"
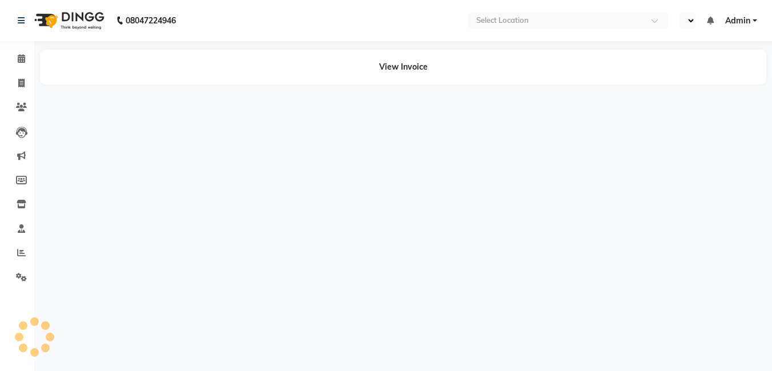
select select "en"
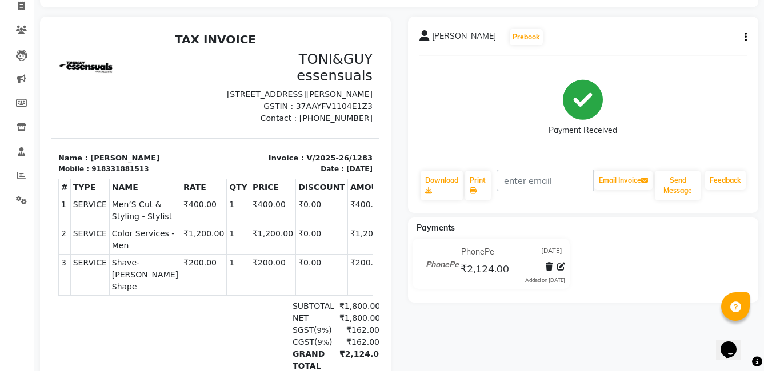
scroll to position [57, 0]
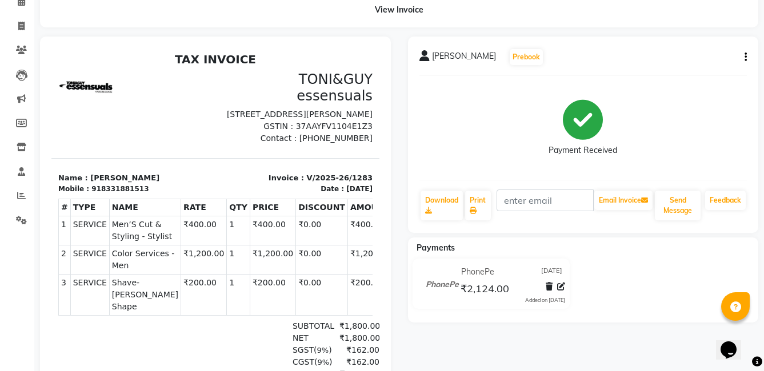
click at [742, 58] on button "button" at bounding box center [743, 57] width 7 height 12
click at [688, 73] on div "Edit Invoice" at bounding box center [688, 72] width 78 height 14
select select "service"
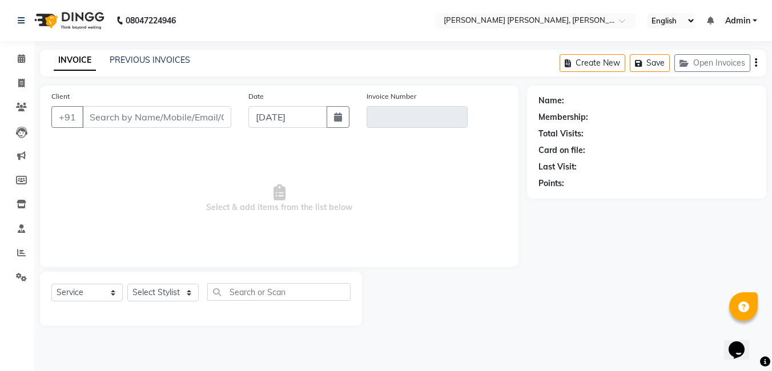
type input "8331881513"
type input "V/2025-26/1283"
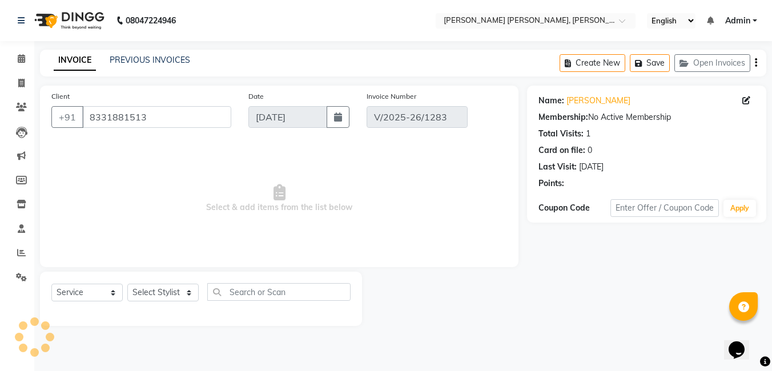
select select "select"
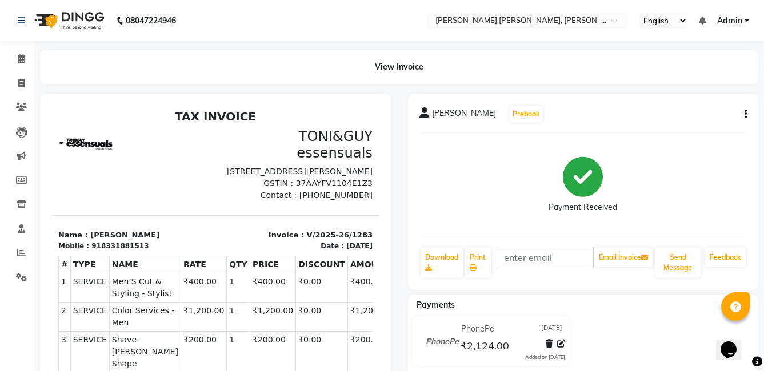
click at [746, 113] on div "Anudeep Prebook Payment Received Download Print Email Invoice Send Message Feed…" at bounding box center [583, 192] width 351 height 196
click at [746, 114] on icon "button" at bounding box center [745, 114] width 2 height 1
click at [677, 132] on div "Edit Invoice" at bounding box center [688, 129] width 78 height 14
select select "service"
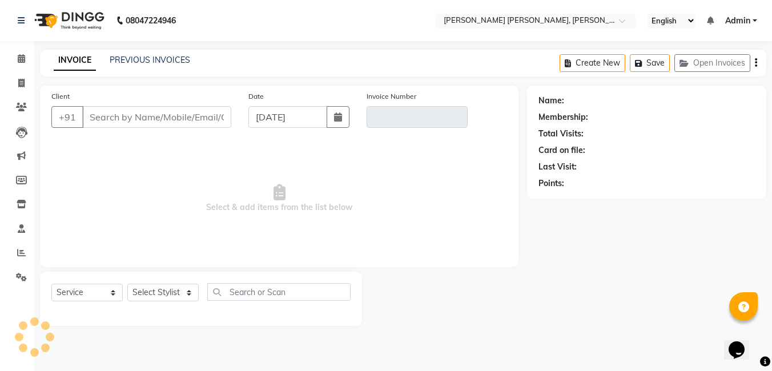
type input "8331881513"
type input "V/2025-26/1283"
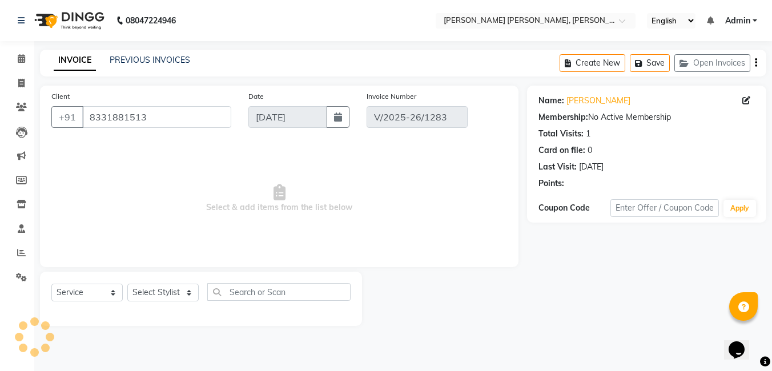
select select "select"
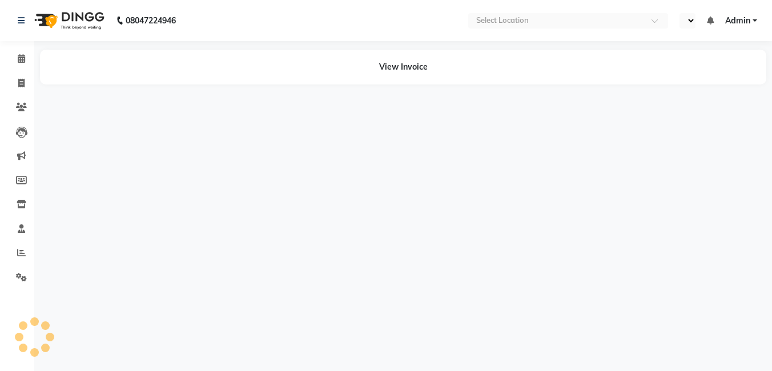
select select "en"
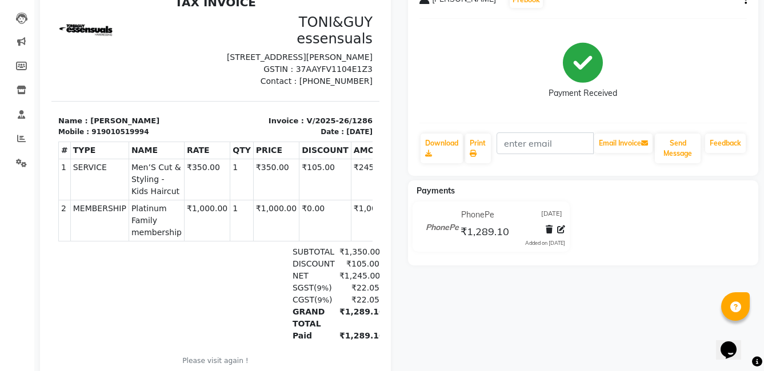
scroll to position [57, 0]
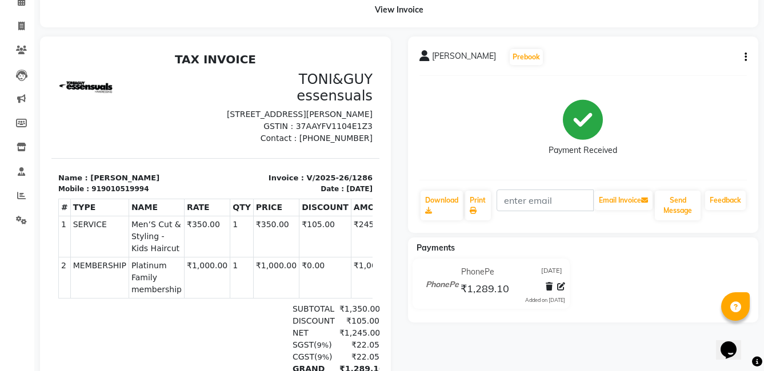
click at [740, 57] on button "button" at bounding box center [743, 57] width 7 height 12
click at [680, 71] on div "Edit Invoice" at bounding box center [688, 72] width 78 height 14
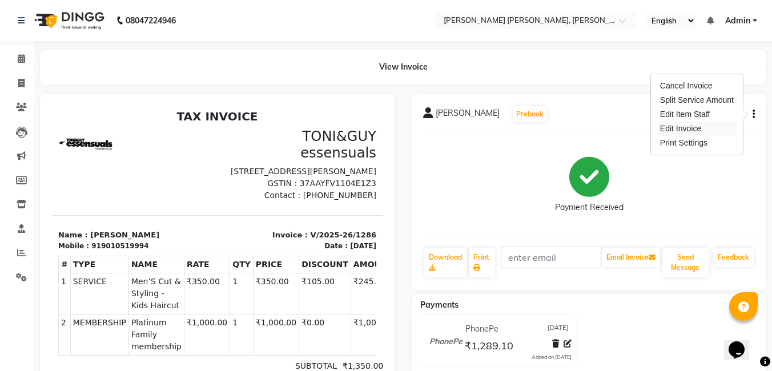
select select "service"
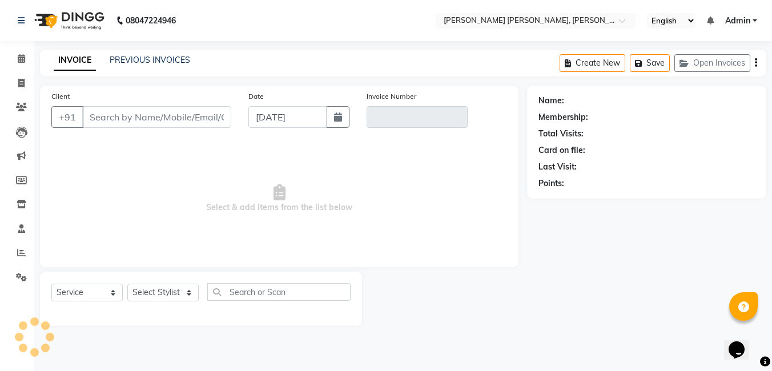
type input "9010519994"
type input "V/2025-26/1286"
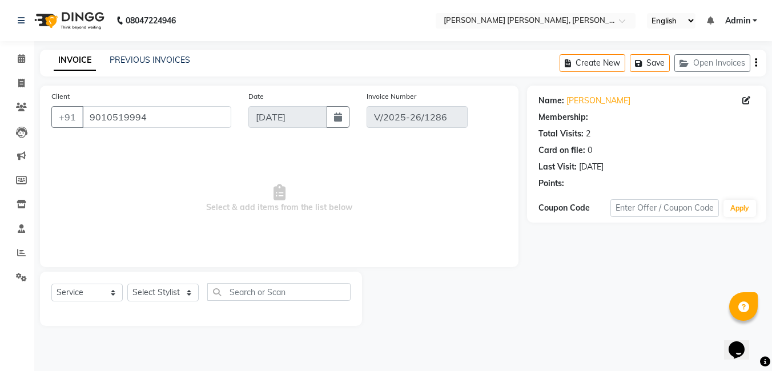
select select "select"
select select "1: Object"
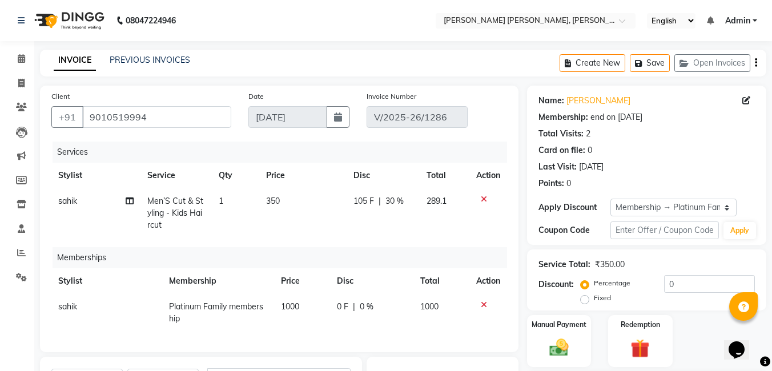
type input "30"
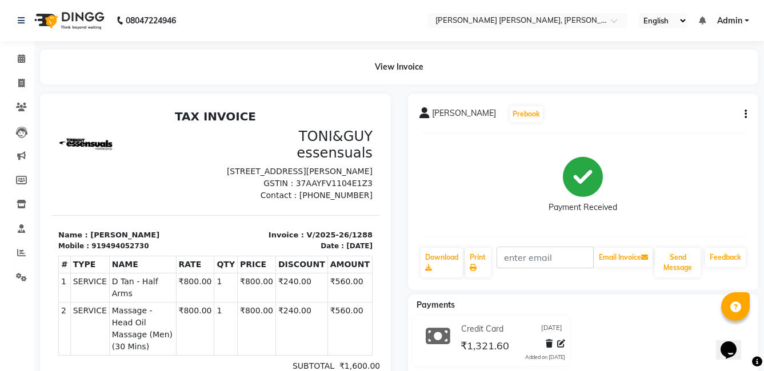
click at [749, 113] on div "Ravi Prebook Payment Received Download Print Email Invoice Send Message Feedback" at bounding box center [583, 192] width 351 height 196
click at [745, 114] on icon "button" at bounding box center [745, 114] width 2 height 1
click at [693, 131] on div "Edit Invoice" at bounding box center [688, 129] width 78 height 14
select select "service"
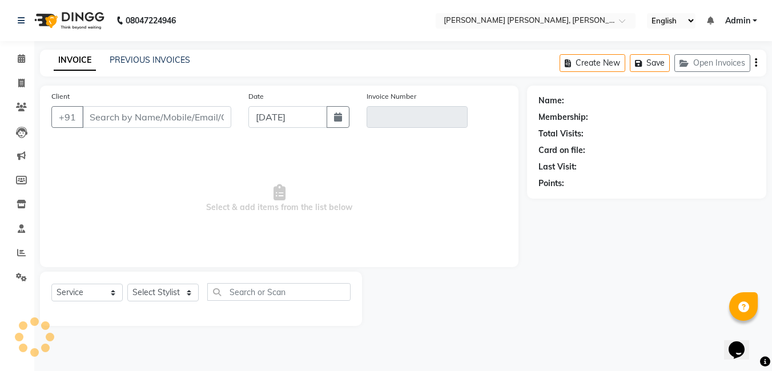
type input "9494052730"
type input "V/2025-26/1288"
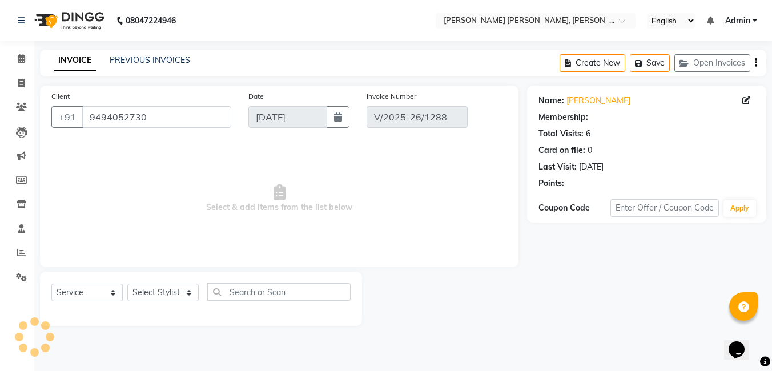
select select "select"
select select "1: Object"
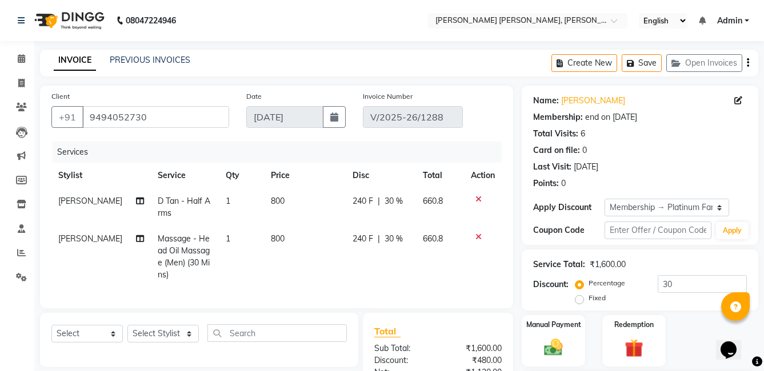
click at [69, 241] on span "[PERSON_NAME]" at bounding box center [90, 239] width 64 height 10
select select "79411"
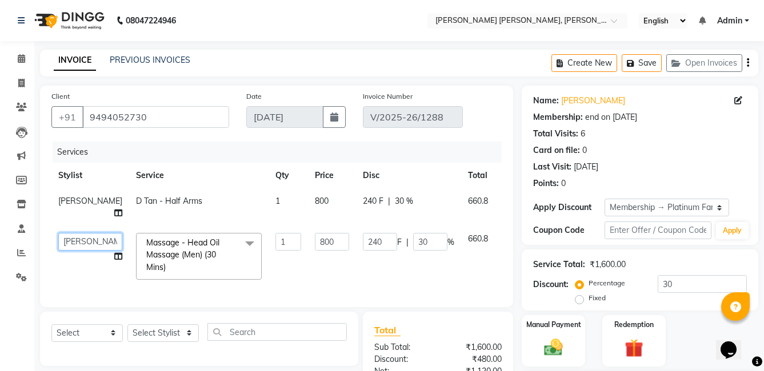
click at [65, 240] on select "faizz [PERSON_NAME] [PERSON_NAME] sree Manager [PERSON_NAME] (Unisex Stylist)" at bounding box center [90, 242] width 64 height 18
select select "65173"
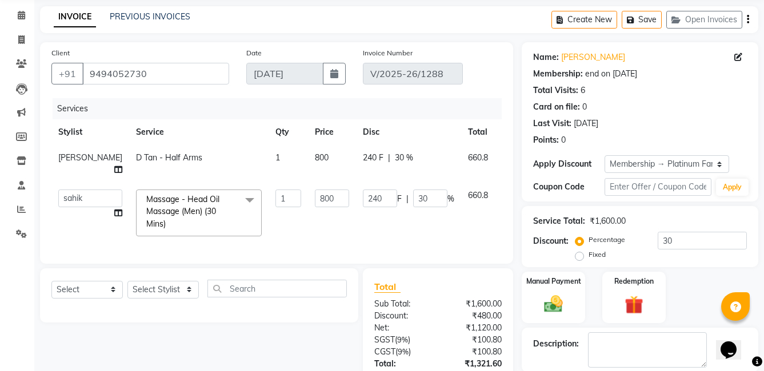
scroll to position [114, 0]
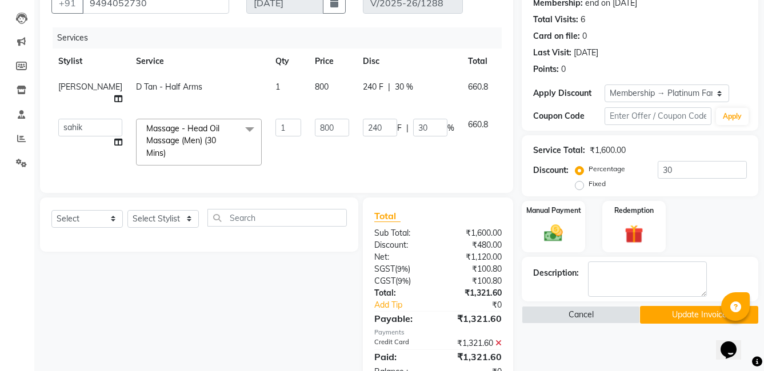
click at [662, 315] on button "Update Invoice" at bounding box center [699, 315] width 118 height 18
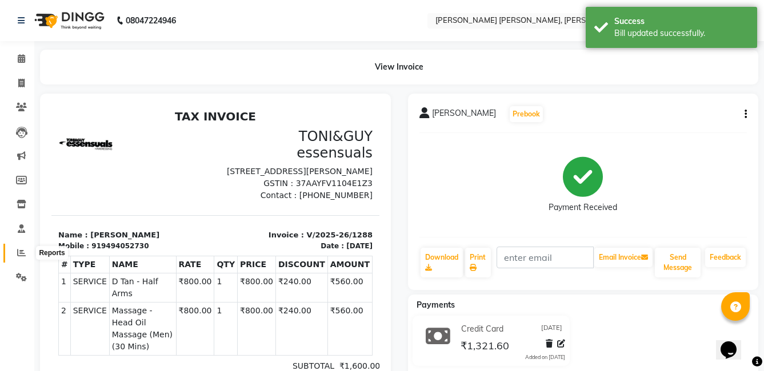
click at [23, 254] on icon at bounding box center [21, 252] width 9 height 9
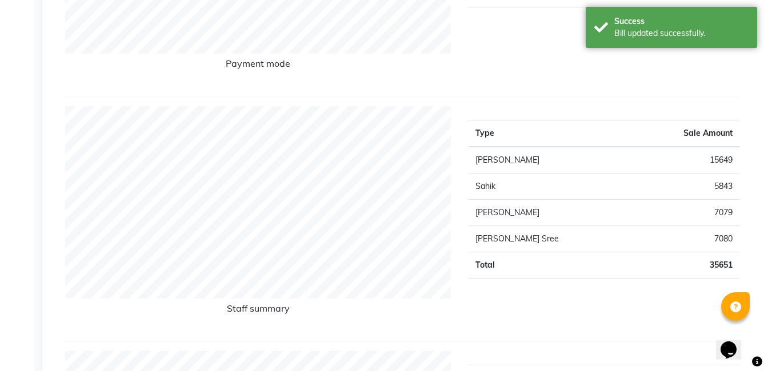
scroll to position [343, 0]
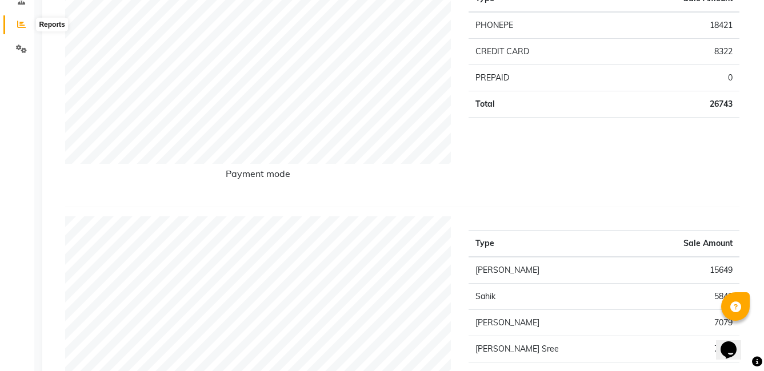
click at [24, 26] on icon at bounding box center [21, 24] width 9 height 9
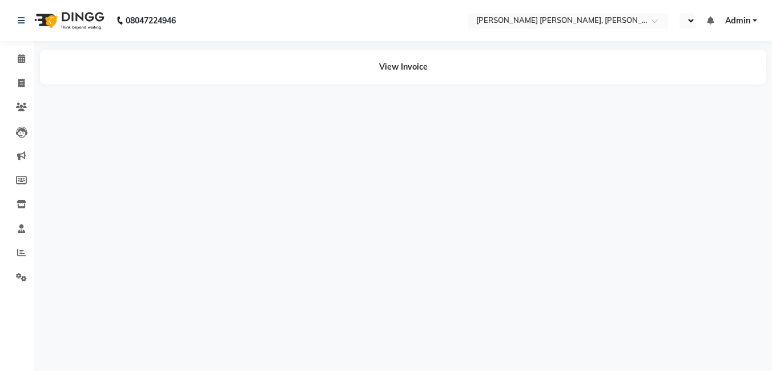
select select "en"
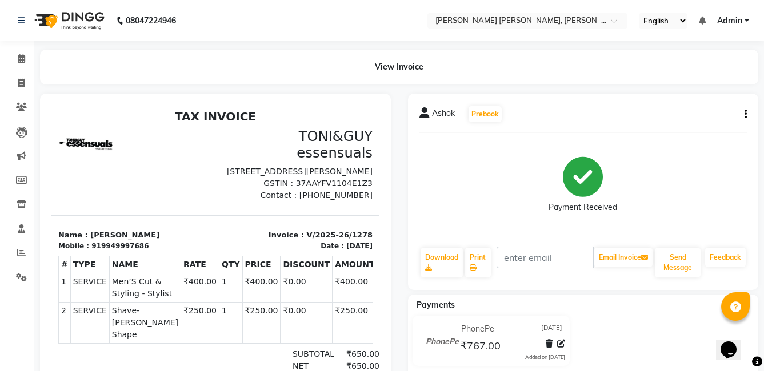
click at [745, 107] on div "Ashok Prebook" at bounding box center [583, 114] width 328 height 18
click at [745, 114] on icon "button" at bounding box center [745, 114] width 2 height 1
click at [680, 130] on div "Edit Invoice" at bounding box center [688, 129] width 78 height 14
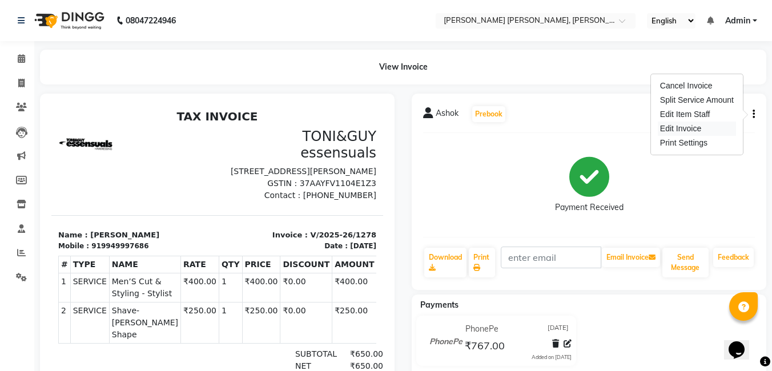
select select "service"
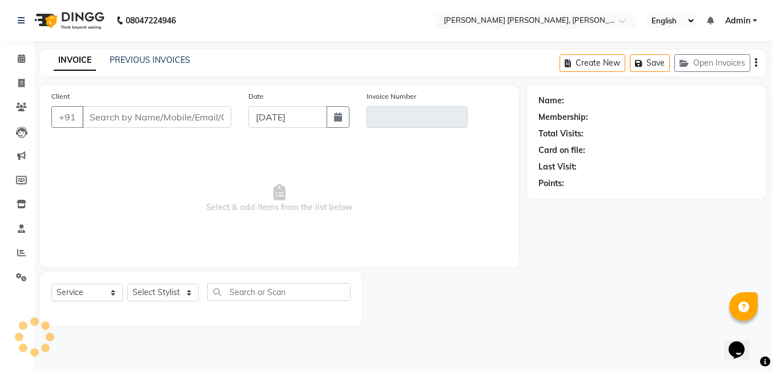
type input "9949997686"
type input "V/2025-26/1278"
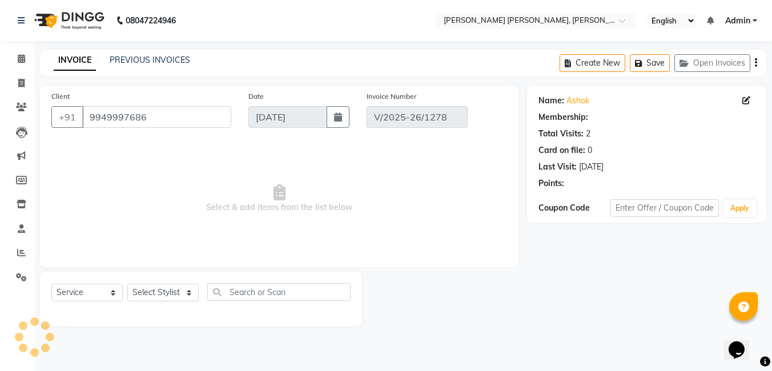
select select "select"
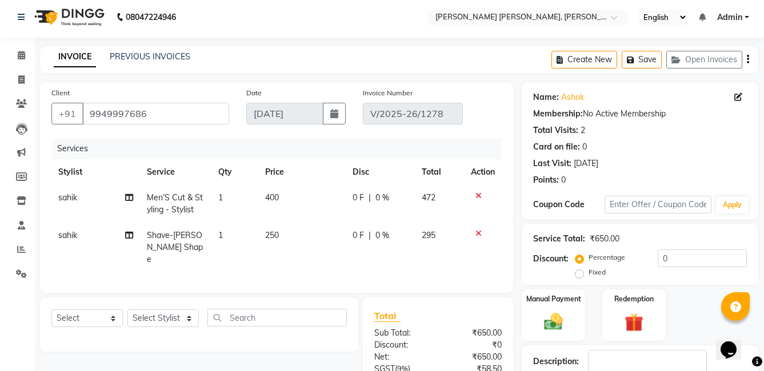
scroll to position [135, 0]
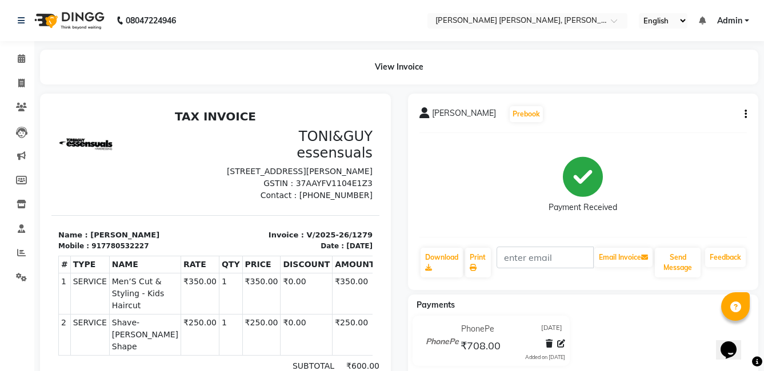
click at [748, 114] on div "Manogna Prebook Payment Received Download Print Email Invoice Send Message Feed…" at bounding box center [583, 192] width 351 height 196
click at [743, 113] on button "button" at bounding box center [743, 115] width 7 height 12
click at [706, 128] on div "Edit Invoice" at bounding box center [688, 129] width 78 height 14
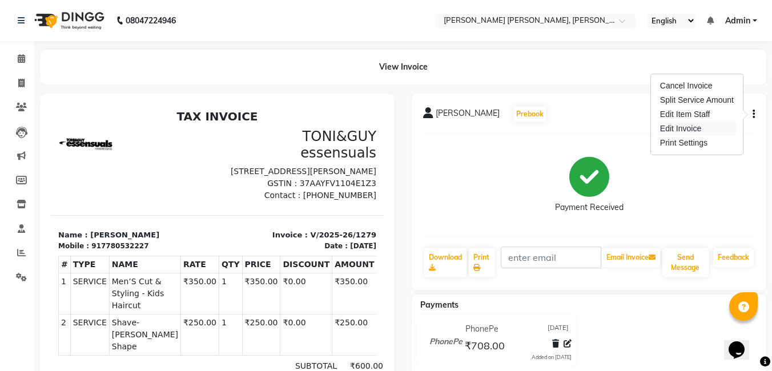
select select "service"
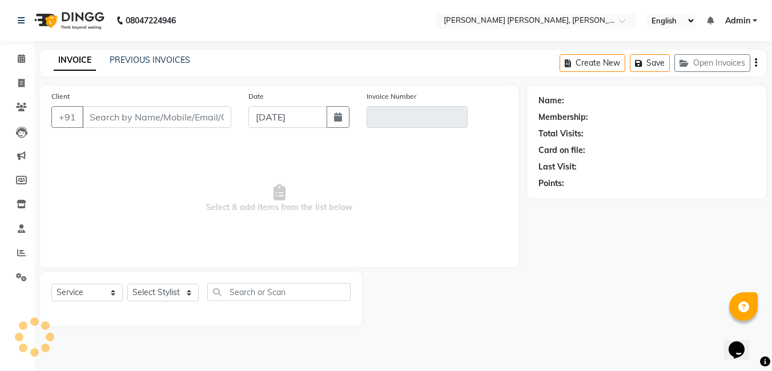
type input "7780532227"
type input "V/2025-26/1279"
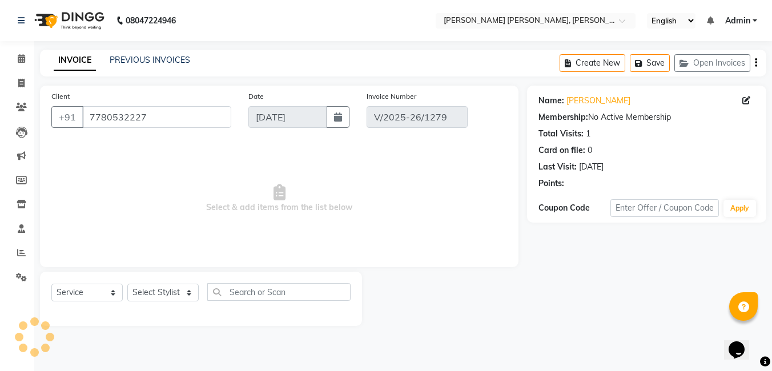
select select "select"
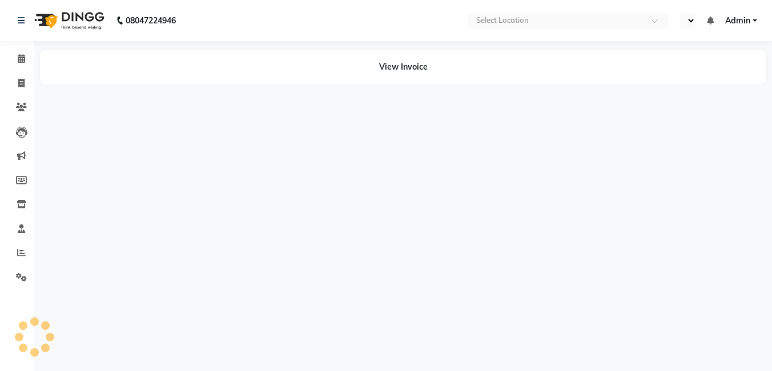
select select "en"
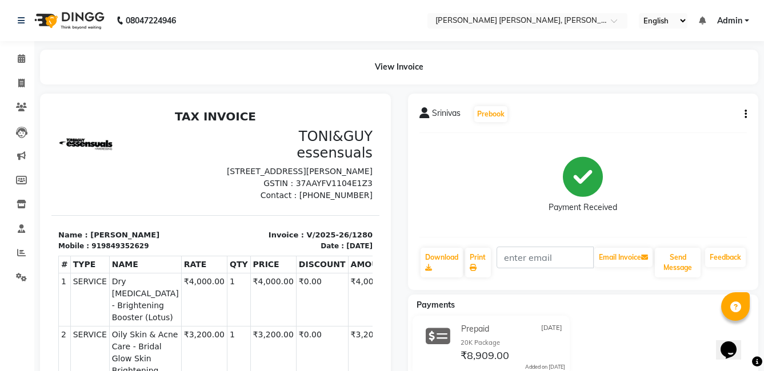
click at [742, 114] on button "button" at bounding box center [743, 115] width 7 height 12
click at [685, 131] on div "Edit Invoice" at bounding box center [688, 129] width 78 height 14
select select "service"
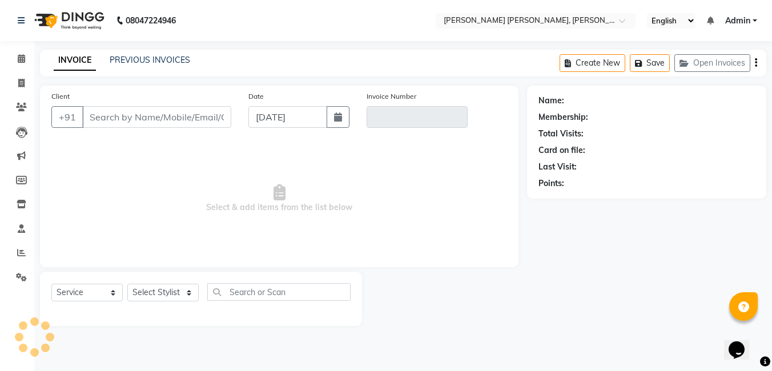
type input "9849352629"
type input "V/2025-26/1280"
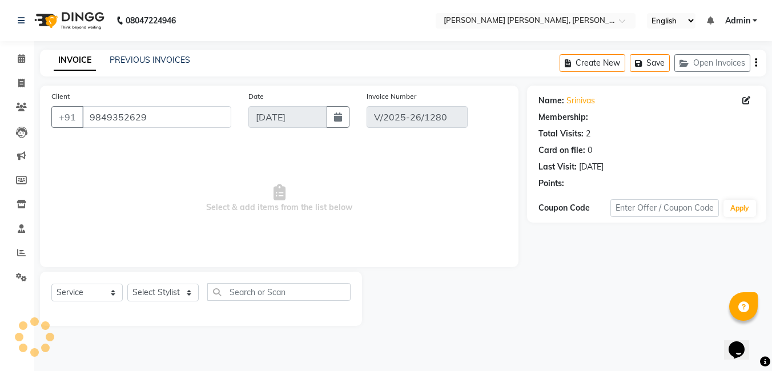
select select "select"
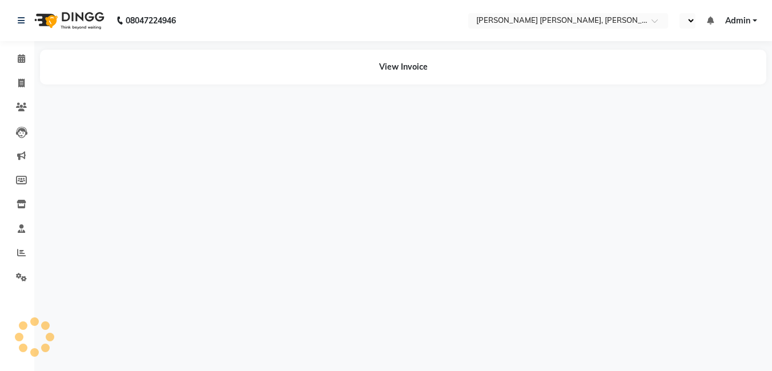
select select "en"
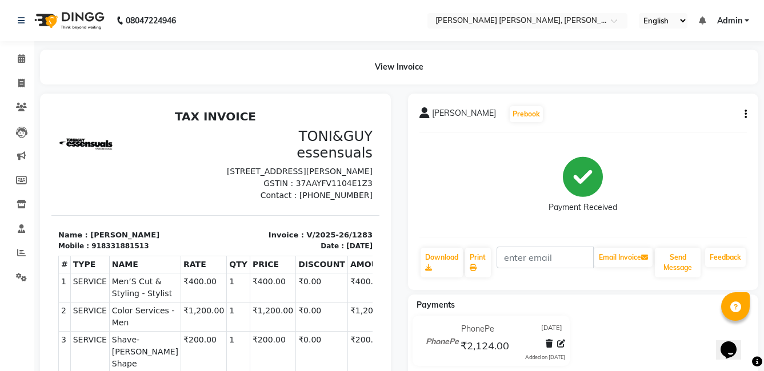
click at [750, 113] on div "[PERSON_NAME] Prebook Payment Received Download Print Email Invoice Send Messag…" at bounding box center [583, 192] width 351 height 196
click at [746, 115] on icon "button" at bounding box center [745, 114] width 2 height 1
click at [672, 134] on div "Edit Invoice" at bounding box center [688, 129] width 78 height 14
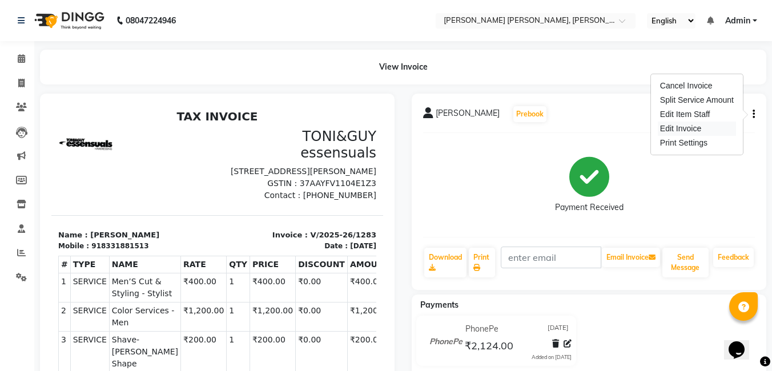
select select "service"
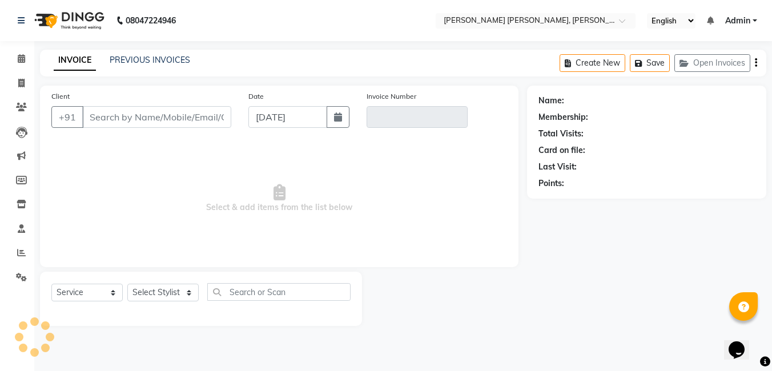
type input "8331881513"
type input "V/2025-26/1283"
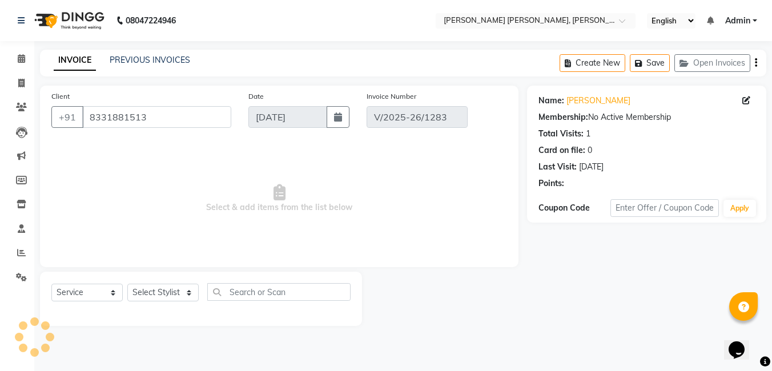
select select "select"
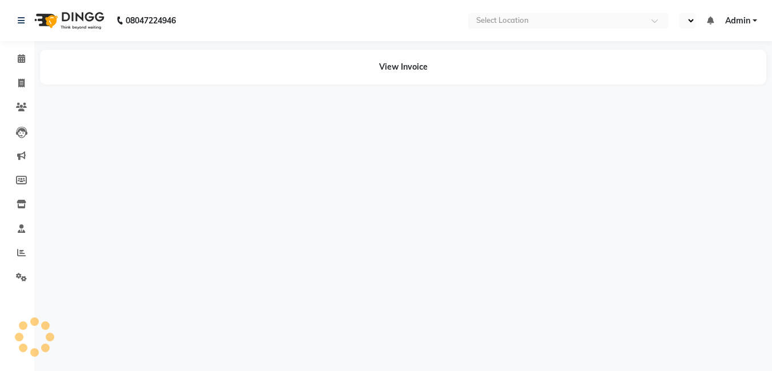
select select "en"
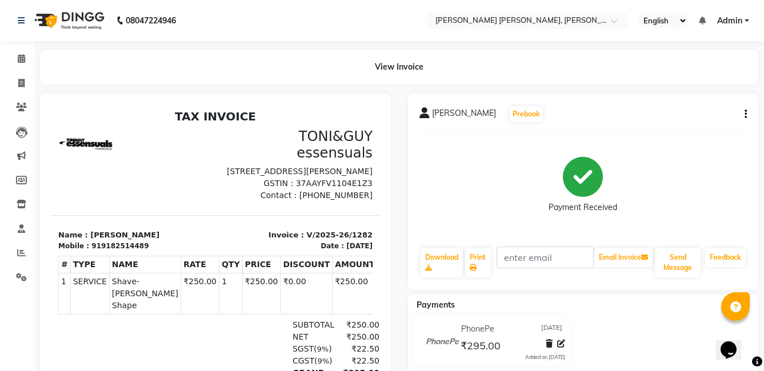
click at [745, 114] on icon "button" at bounding box center [745, 114] width 2 height 1
click at [692, 129] on div "Edit Invoice" at bounding box center [688, 129] width 78 height 14
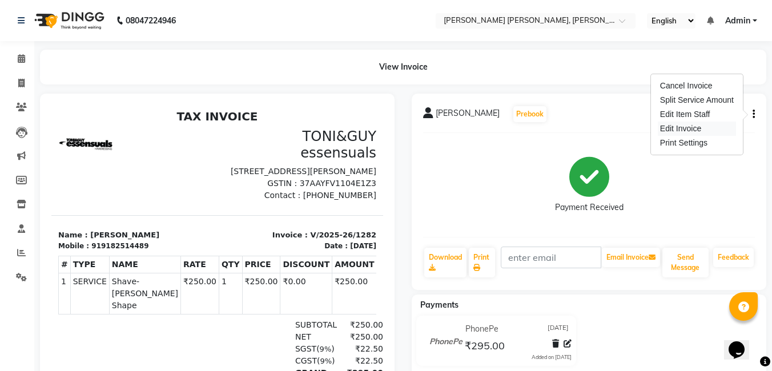
select select "service"
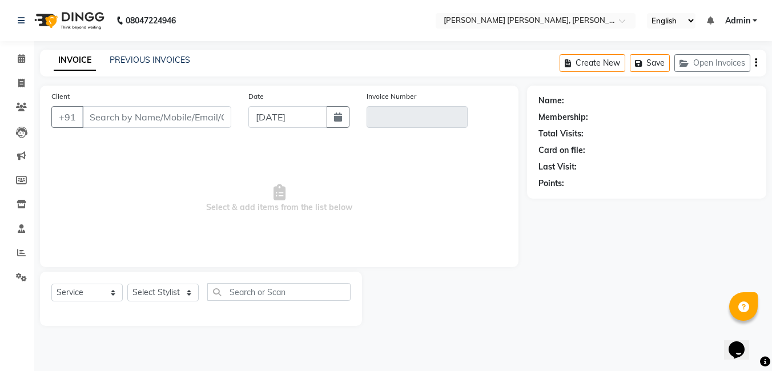
type input "9182514489"
type input "V/2025-26/1282"
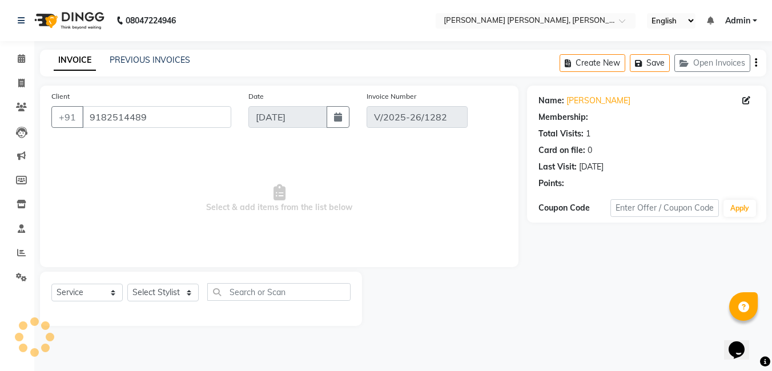
select select "select"
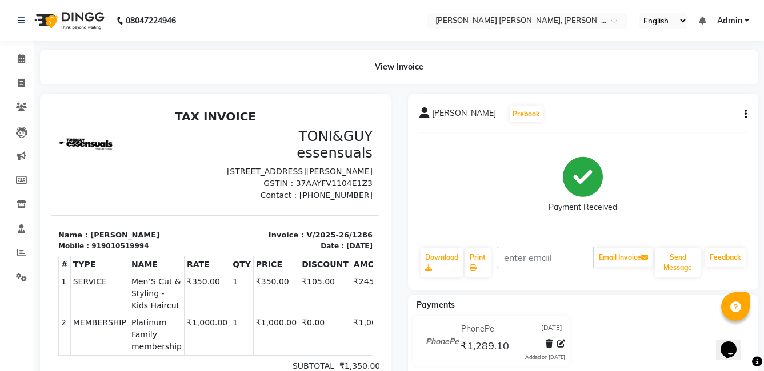
click at [745, 114] on icon "button" at bounding box center [745, 114] width 2 height 1
click at [682, 129] on div "Edit Invoice" at bounding box center [688, 129] width 78 height 14
select select "service"
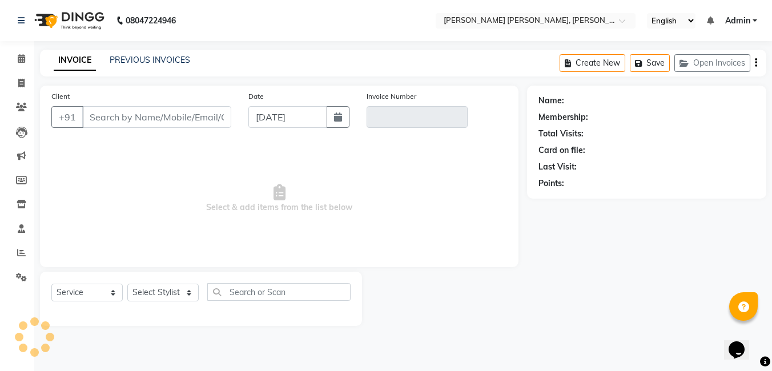
type input "9010519994"
type input "V/2025-26/1286"
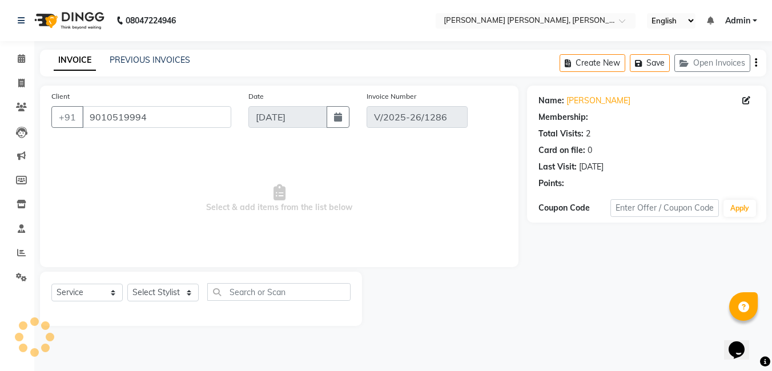
select select "1: Object"
select select "select"
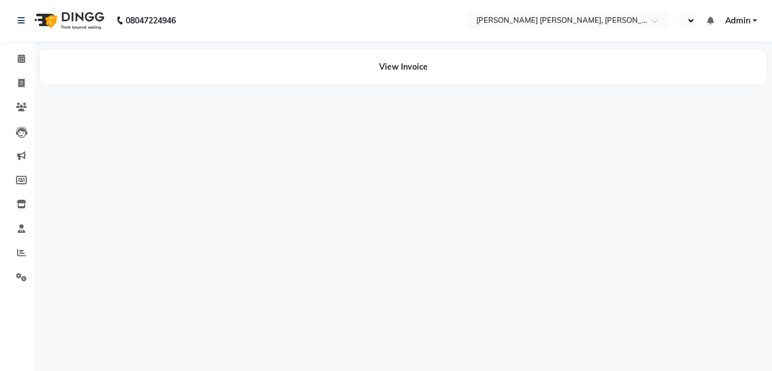
select select "en"
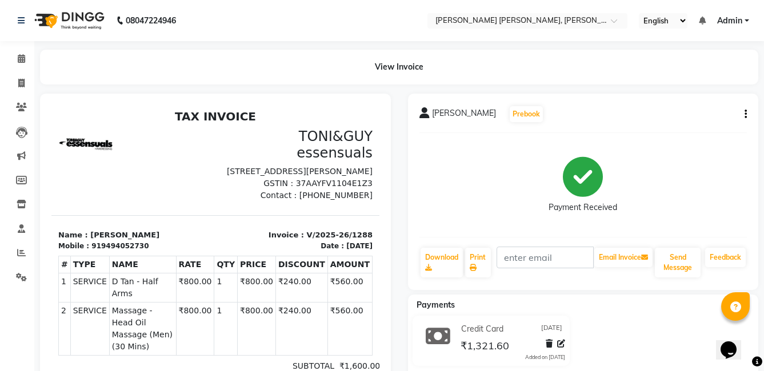
click at [746, 112] on div "Ravi Prebook Payment Received Download Print Email Invoice Send Message Feedback" at bounding box center [583, 192] width 351 height 196
click at [745, 114] on icon "button" at bounding box center [745, 114] width 2 height 1
click at [692, 129] on div "Edit Invoice" at bounding box center [688, 129] width 78 height 14
select select "service"
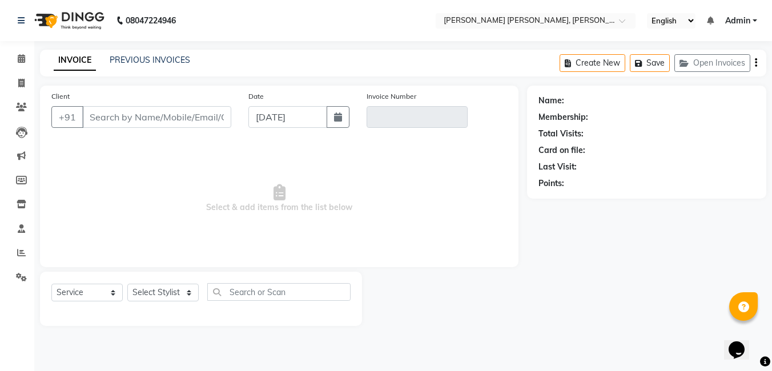
type input "9494052730"
type input "V/2025-26/1288"
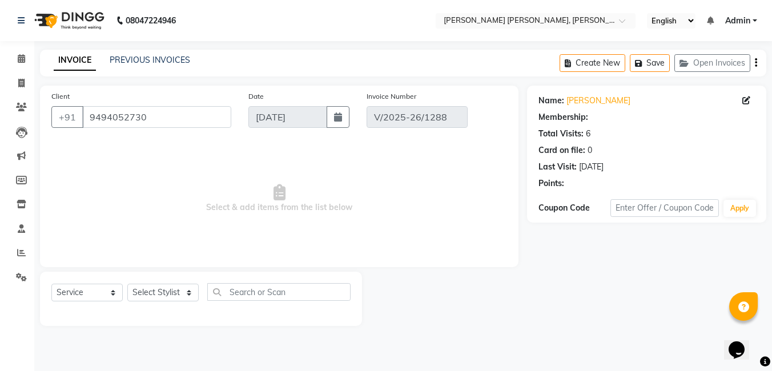
select select "1: Object"
select select "select"
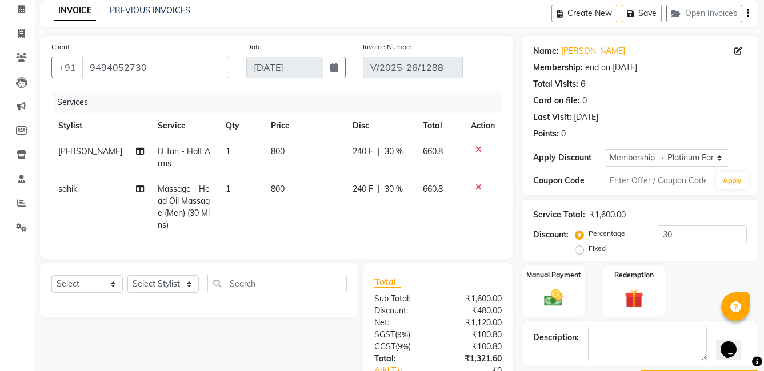
scroll to position [45, 0]
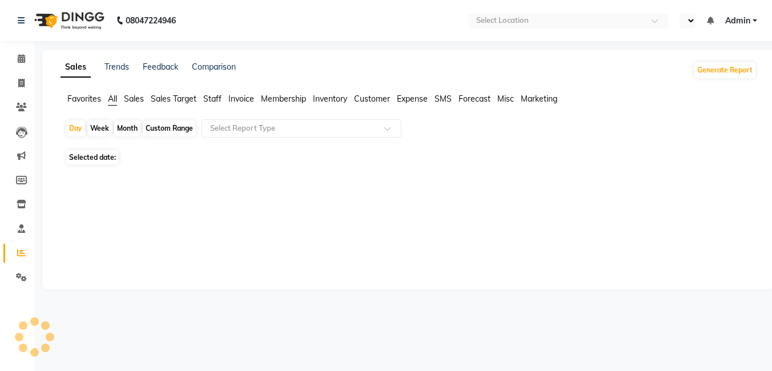
select select "en"
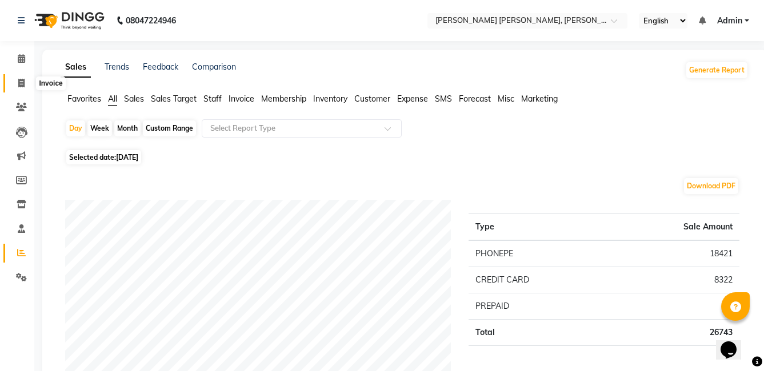
click at [18, 79] on icon at bounding box center [21, 83] width 6 height 9
select select "service"
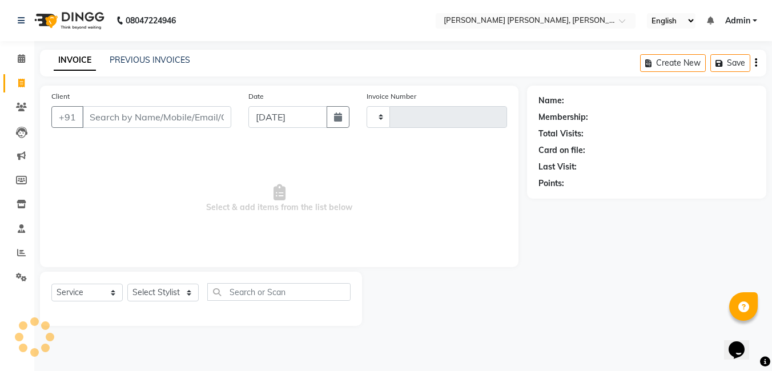
type input "1289"
select select "7150"
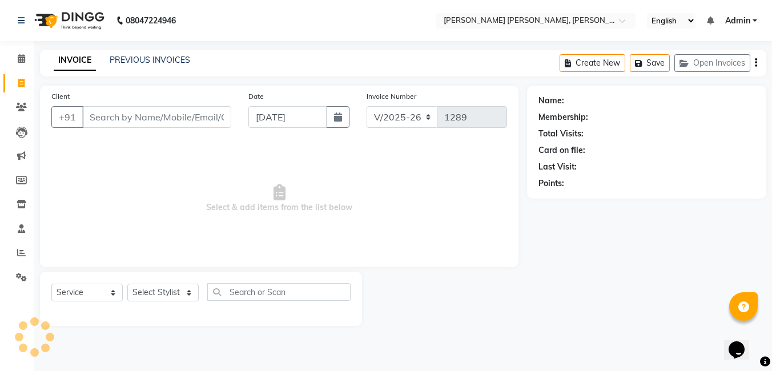
click at [140, 65] on div "PREVIOUS INVOICES" at bounding box center [150, 60] width 81 height 12
click at [150, 59] on link "PREVIOUS INVOICES" at bounding box center [150, 60] width 81 height 10
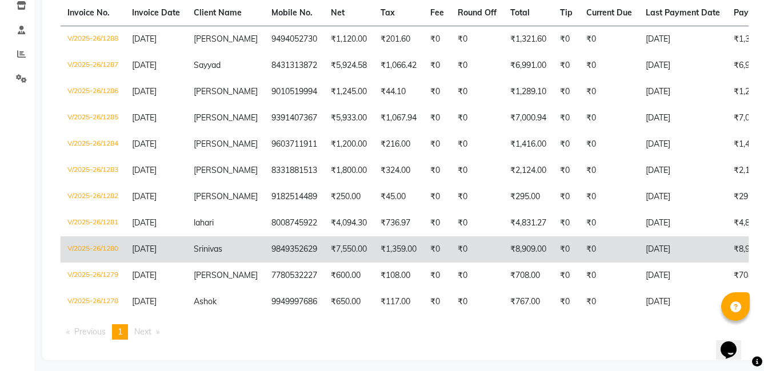
scroll to position [214, 0]
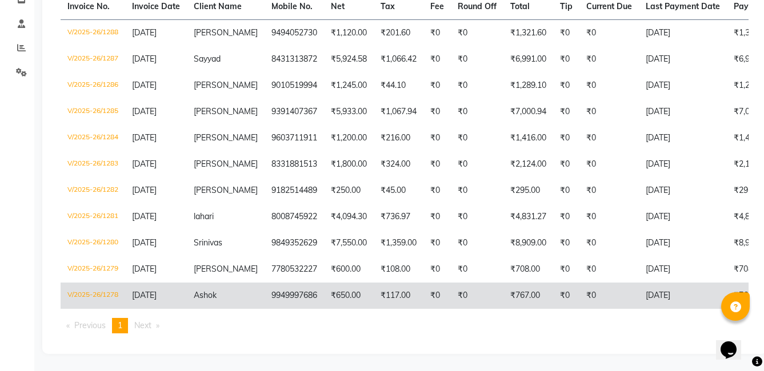
click at [298, 287] on td "9949997686" at bounding box center [293, 296] width 59 height 26
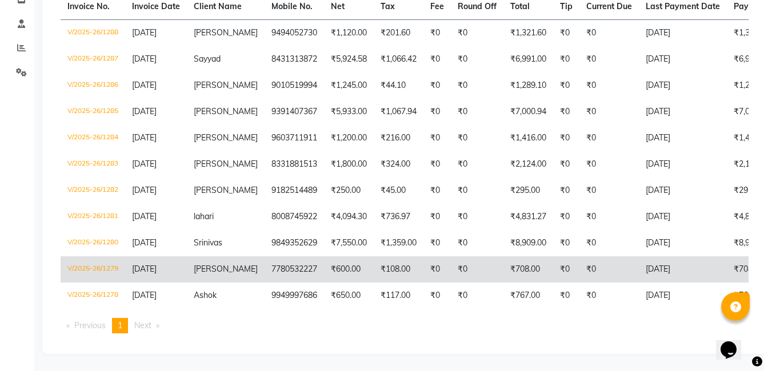
click at [284, 258] on td "7780532227" at bounding box center [293, 269] width 59 height 26
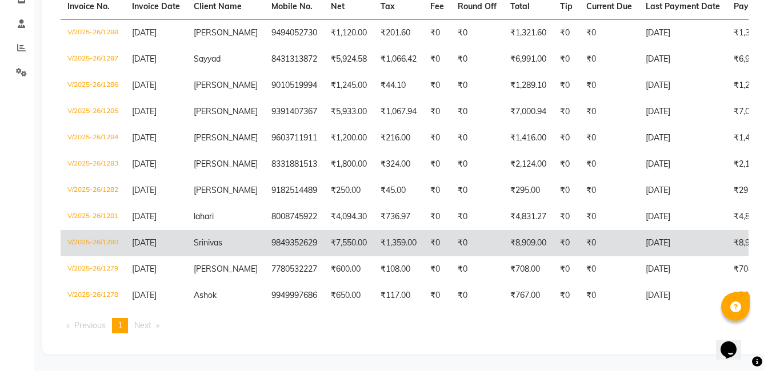
click at [231, 237] on td "Srinivas" at bounding box center [226, 243] width 78 height 26
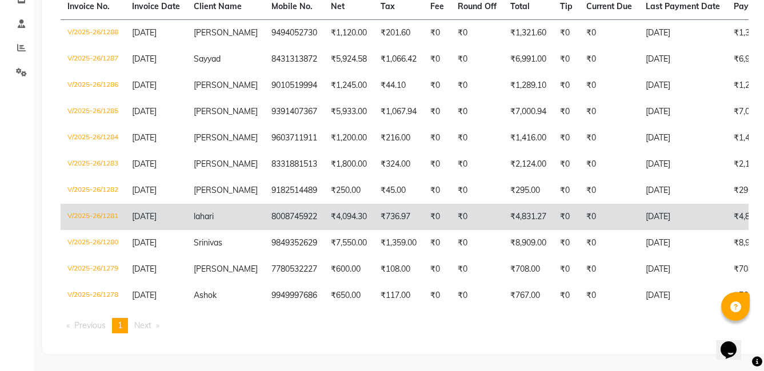
click at [264, 208] on td "8008745922" at bounding box center [293, 217] width 59 height 26
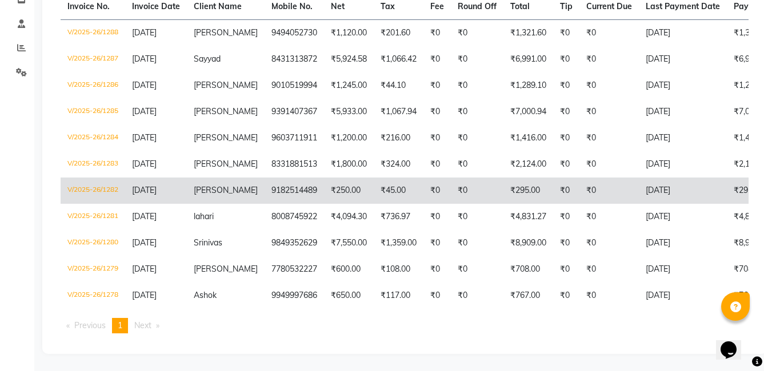
click at [218, 185] on span "[PERSON_NAME]" at bounding box center [226, 190] width 64 height 10
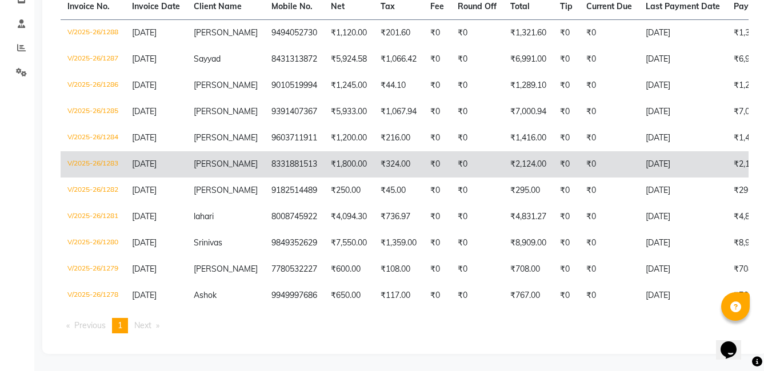
click at [240, 162] on td "[PERSON_NAME]" at bounding box center [226, 164] width 78 height 26
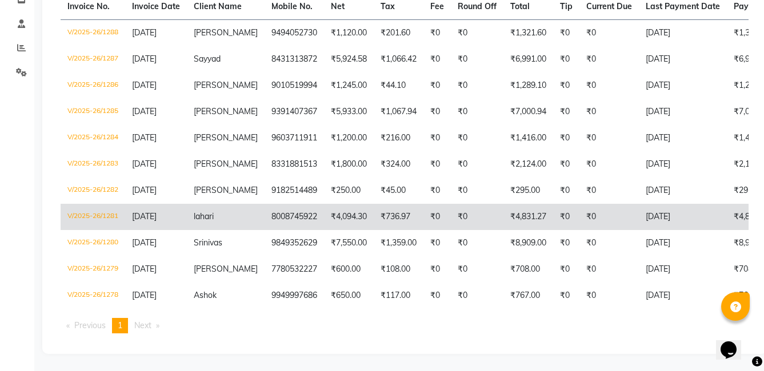
scroll to position [156, 0]
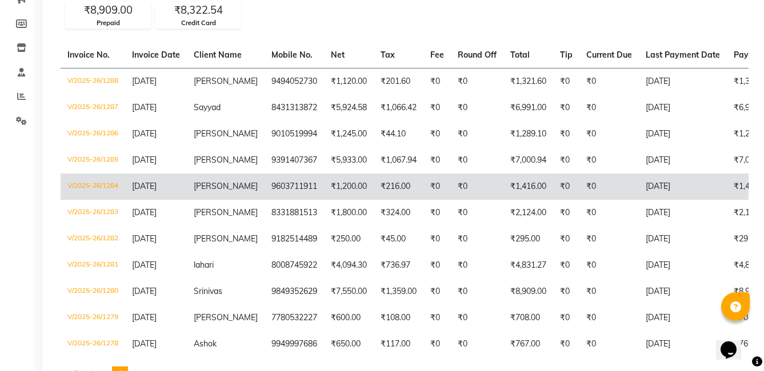
click at [264, 193] on td "9603711911" at bounding box center [293, 187] width 59 height 26
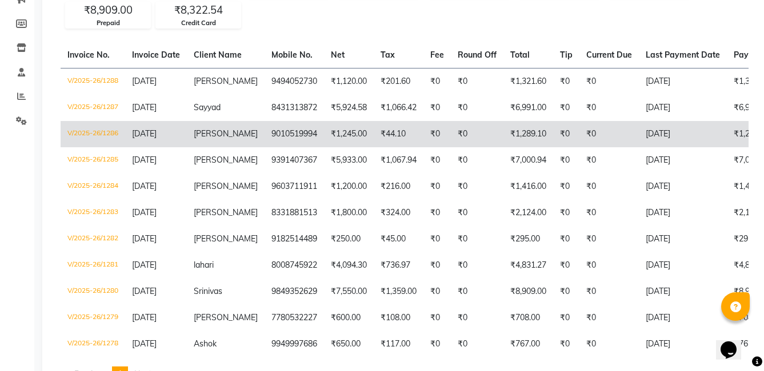
click at [343, 140] on td "₹1,245.00" at bounding box center [349, 134] width 50 height 26
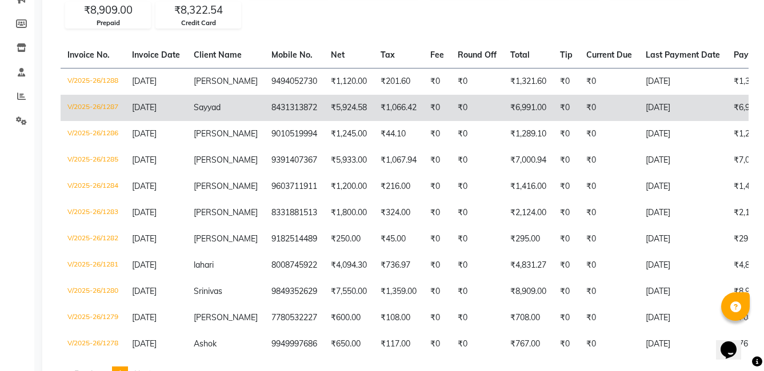
click at [324, 108] on td "₹5,924.58" at bounding box center [349, 108] width 50 height 26
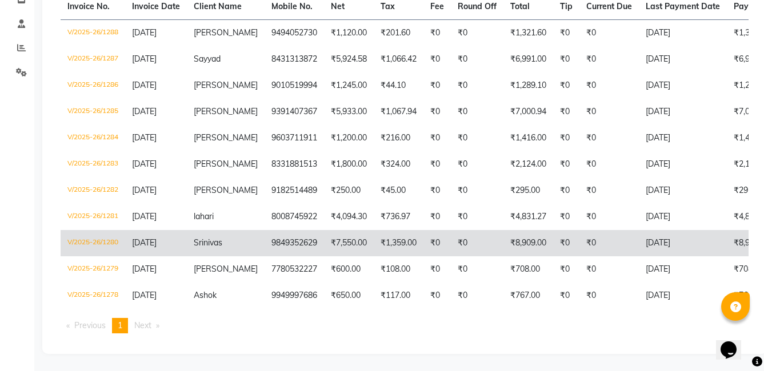
scroll to position [99, 0]
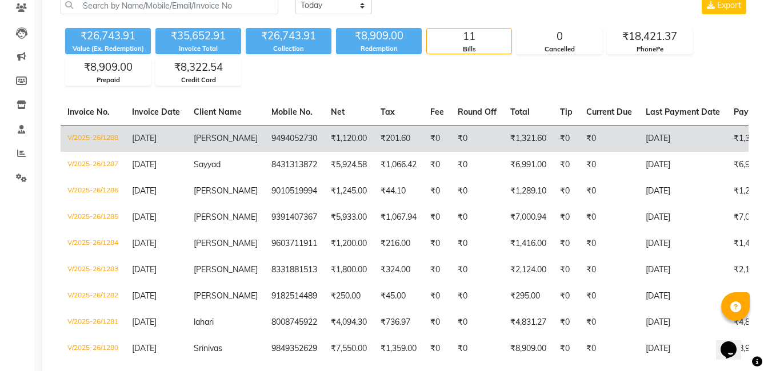
click at [375, 142] on td "₹201.60" at bounding box center [398, 138] width 50 height 27
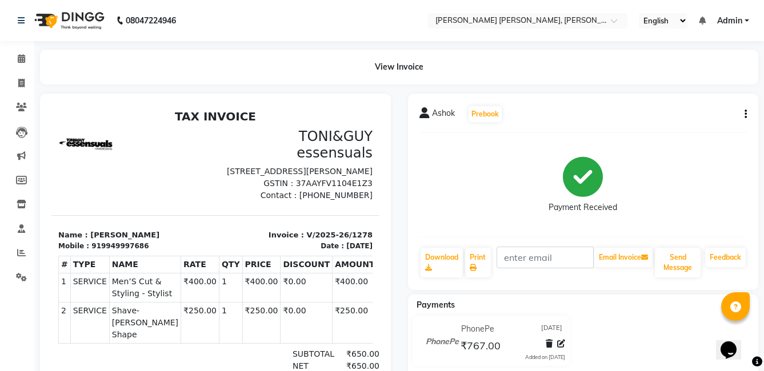
click at [744, 116] on button "button" at bounding box center [743, 115] width 7 height 12
click at [671, 128] on div "Edit Invoice" at bounding box center [688, 129] width 78 height 14
select select "service"
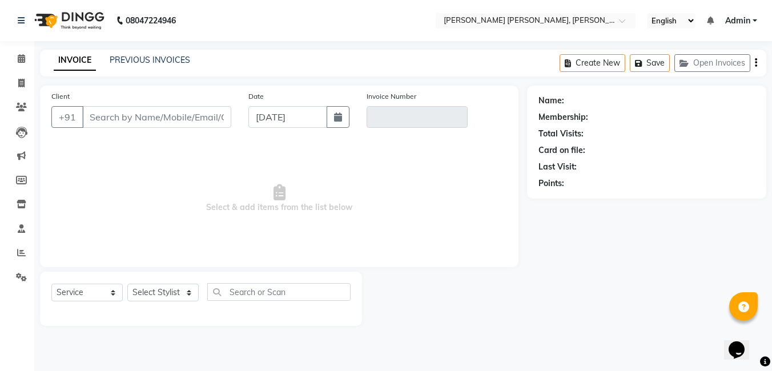
type input "9949997686"
type input "V/2025-26/1278"
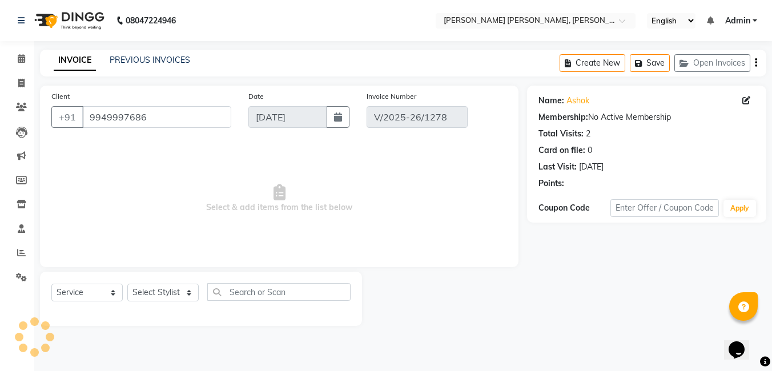
select select "select"
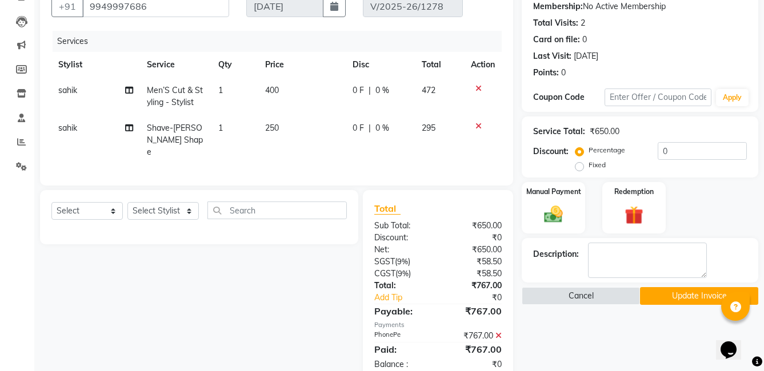
scroll to position [114, 0]
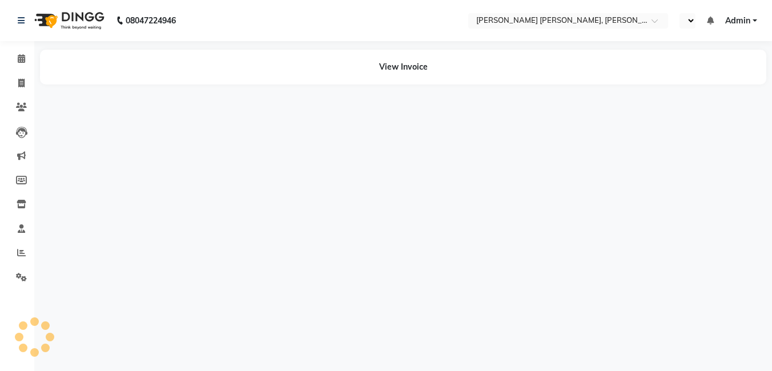
select select "en"
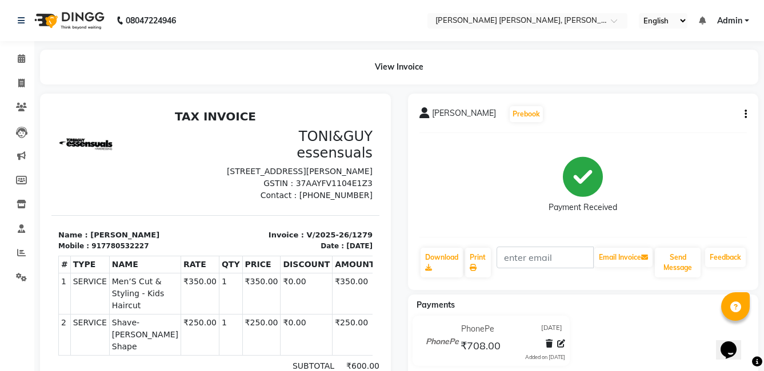
click at [746, 113] on div "[PERSON_NAME] Prebook Payment Received Download Print Email Invoice Send Messag…" at bounding box center [583, 192] width 351 height 196
click at [744, 114] on icon "button" at bounding box center [745, 114] width 2 height 1
click at [688, 131] on div "Edit Invoice" at bounding box center [688, 129] width 78 height 14
select select "service"
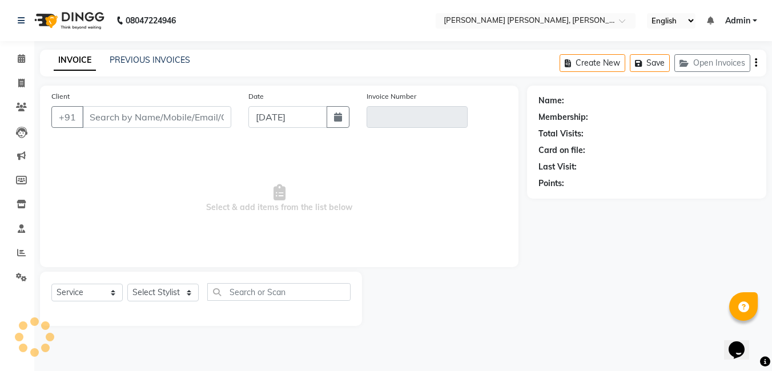
type input "7780532227"
type input "V/2025-26/1279"
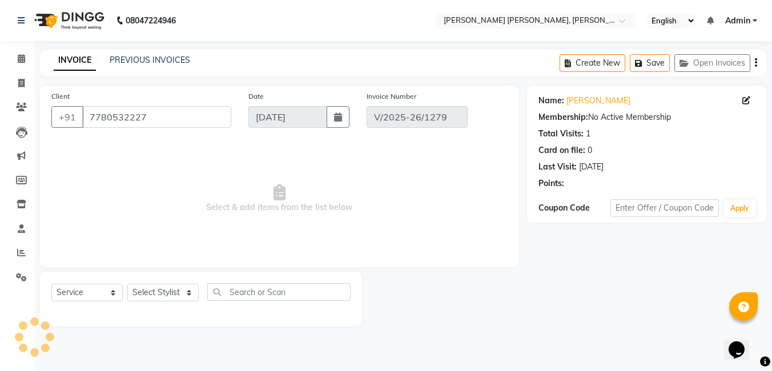
select select "select"
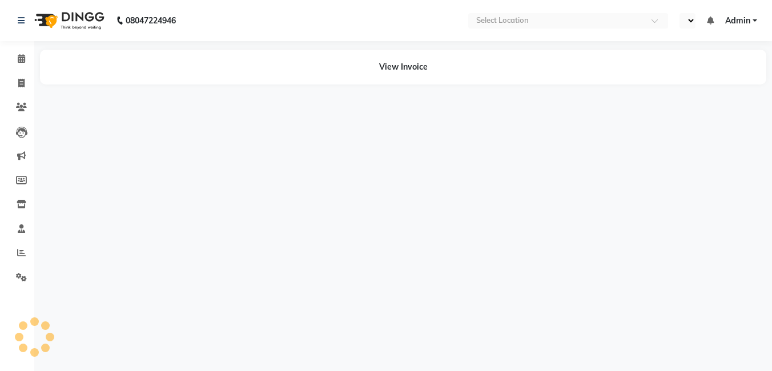
select select "en"
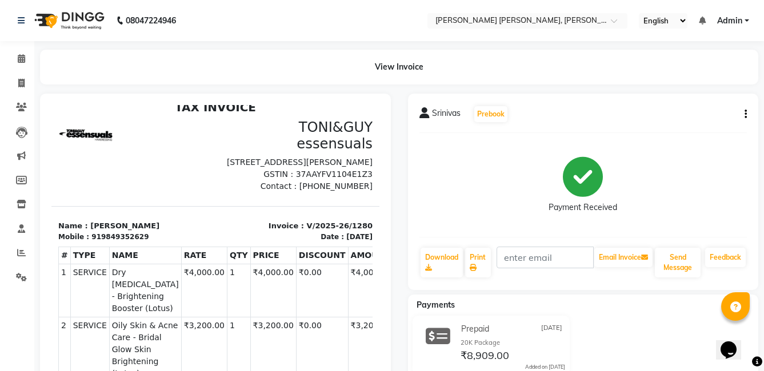
scroll to position [114, 0]
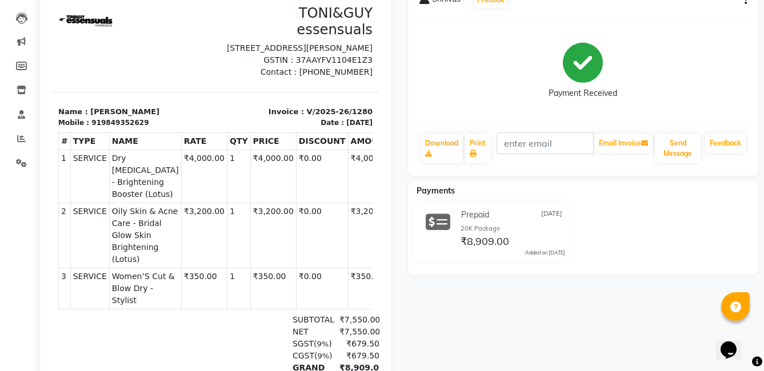
click at [744, 4] on button "button" at bounding box center [743, 0] width 7 height 12
click at [689, 14] on div "Edit Invoice" at bounding box center [688, 14] width 78 height 14
select select "service"
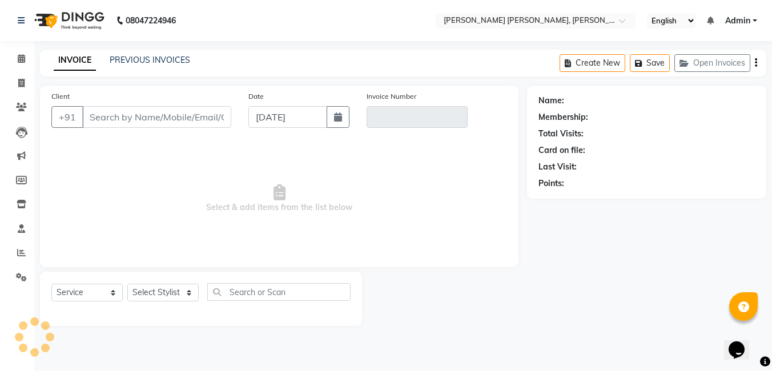
type input "9849352629"
type input "V/2025-26/1280"
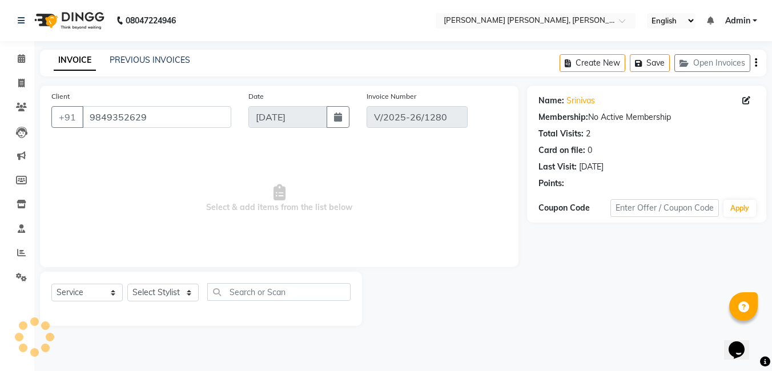
select select "select"
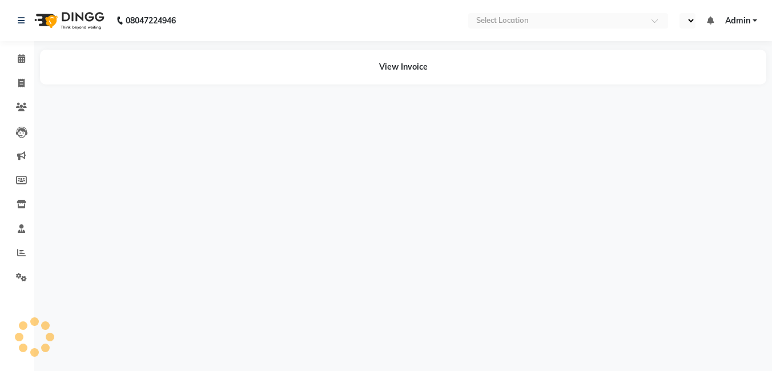
select select "en"
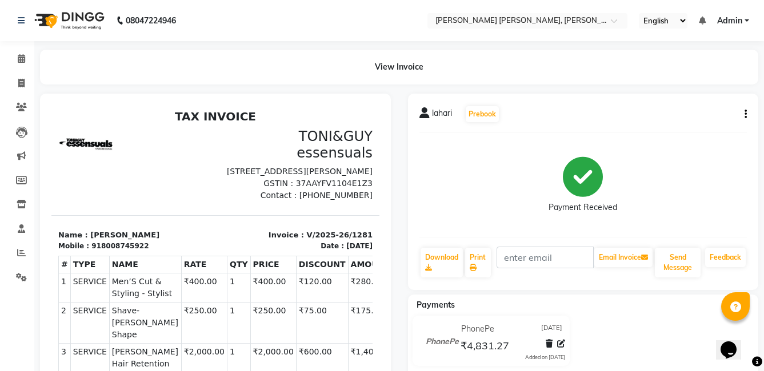
click at [741, 111] on button "button" at bounding box center [743, 115] width 7 height 12
click at [690, 126] on div "Edit Invoice" at bounding box center [688, 129] width 78 height 14
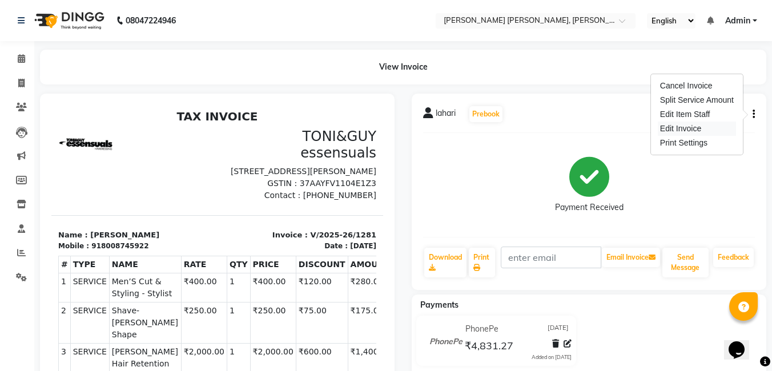
select select "service"
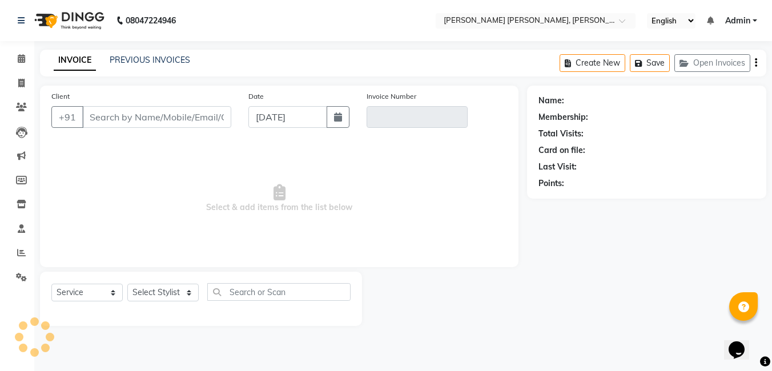
type input "8008745922"
type input "V/2025-26/1281"
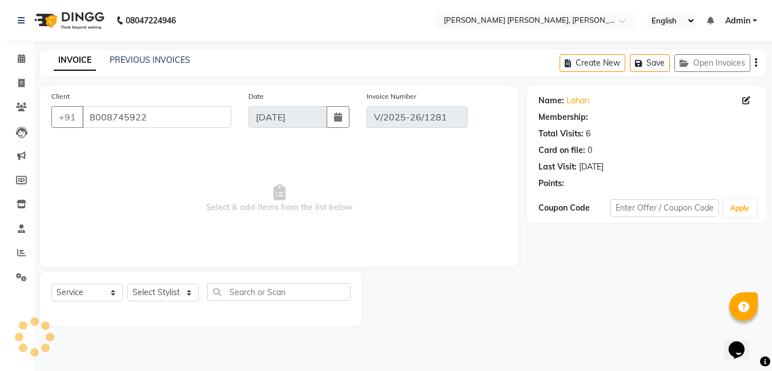
select select "1: Object"
select select "select"
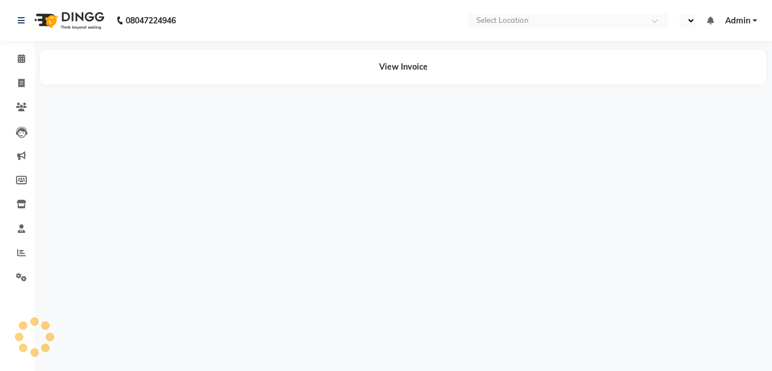
select select "en"
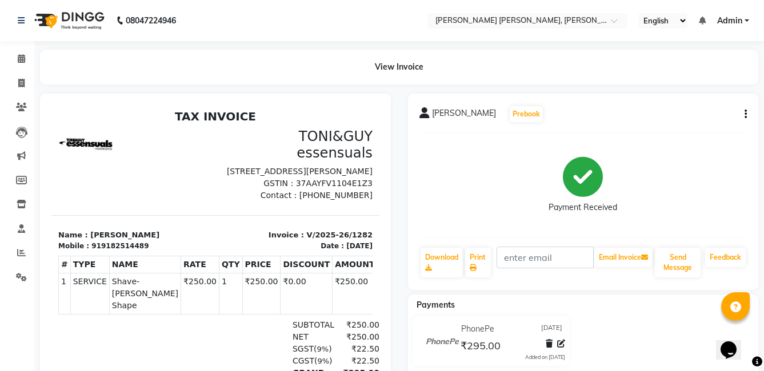
click at [742, 110] on button "button" at bounding box center [743, 115] width 7 height 12
click at [685, 134] on div "Edit Invoice" at bounding box center [688, 129] width 78 height 14
select select "service"
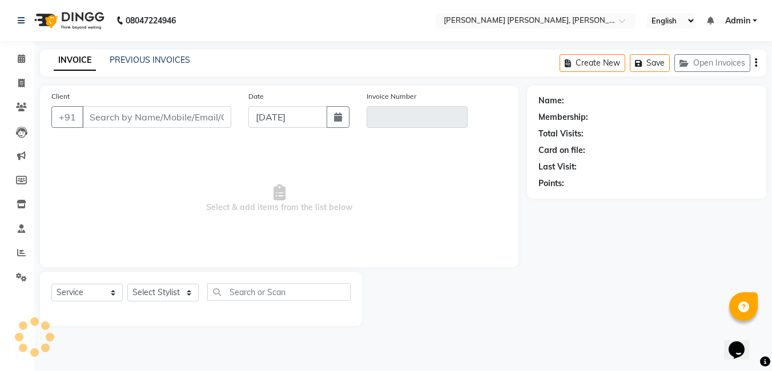
type input "9182514489"
type input "V/2025-26/1282"
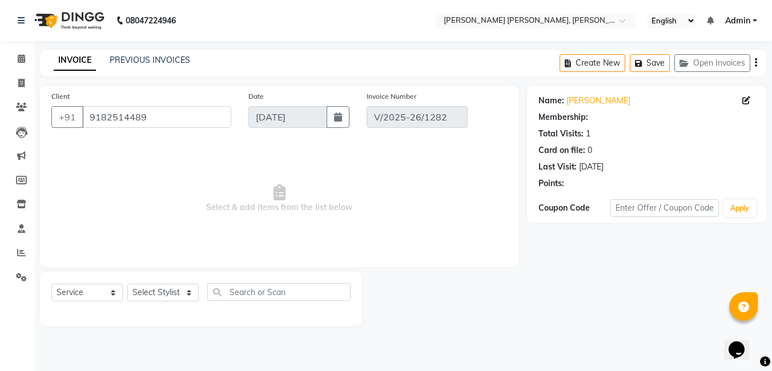
select select "select"
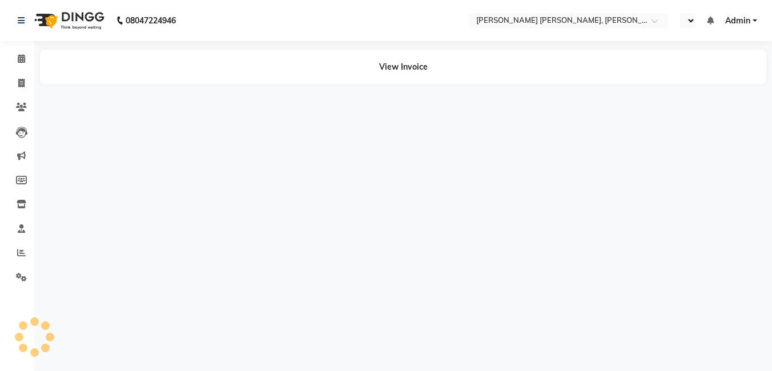
select select "en"
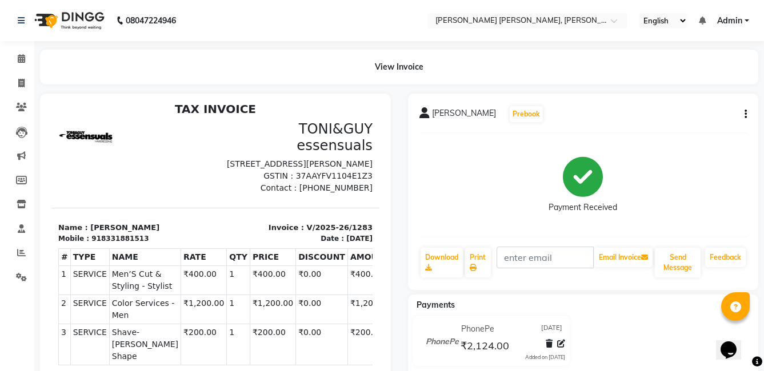
scroll to position [9, 0]
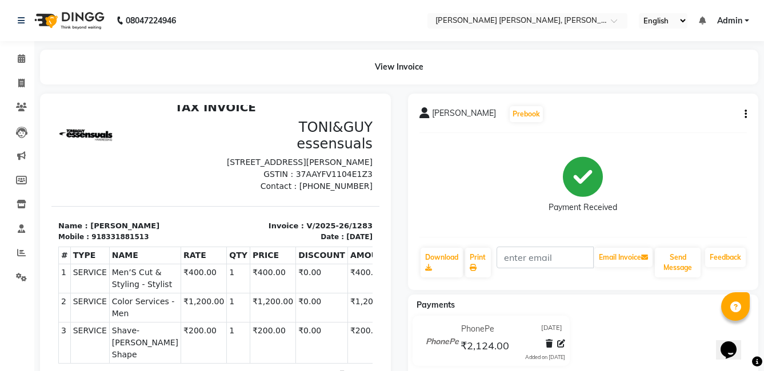
click at [745, 115] on icon "button" at bounding box center [745, 114] width 2 height 1
click at [677, 130] on div "Edit Invoice" at bounding box center [688, 129] width 78 height 14
select select "service"
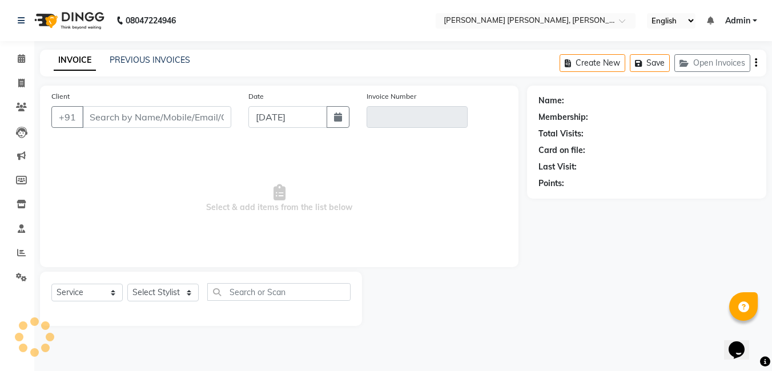
type input "8331881513"
type input "V/2025-26/1283"
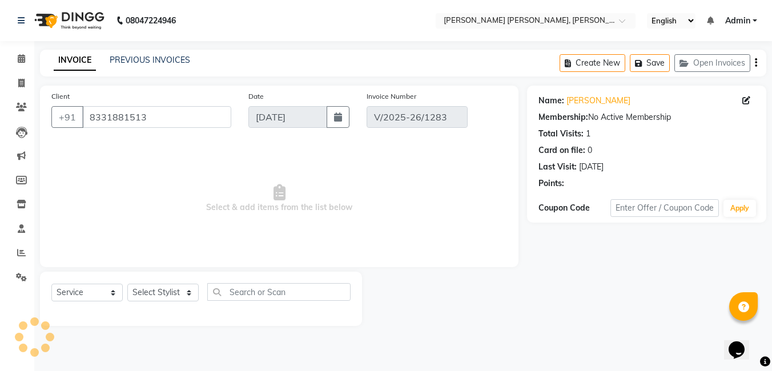
select select "select"
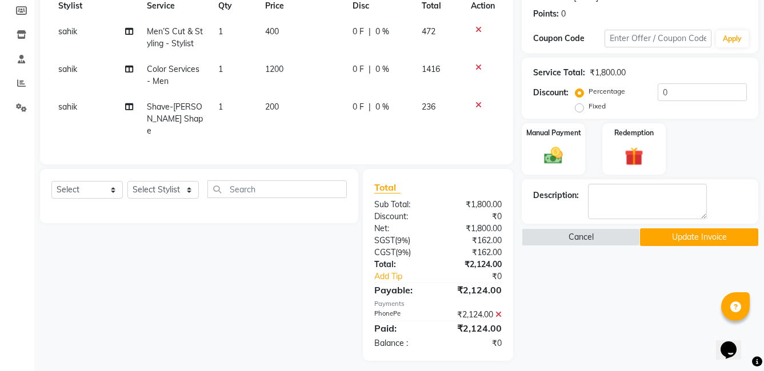
scroll to position [173, 0]
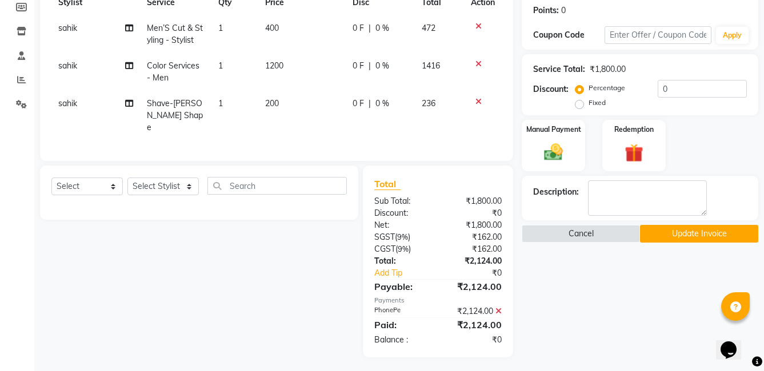
click at [676, 231] on button "Update Invoice" at bounding box center [699, 234] width 118 height 18
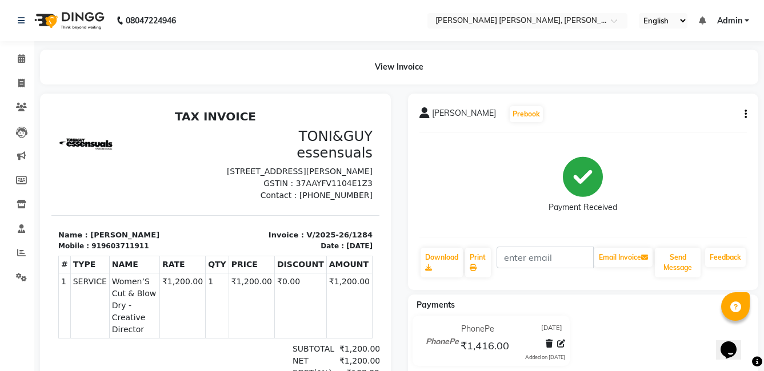
click at [748, 116] on div "Subhadra Prebook Payment Received Download Print Email Invoice Send Message Fee…" at bounding box center [583, 192] width 351 height 196
click at [742, 111] on button "button" at bounding box center [743, 115] width 7 height 12
click at [693, 127] on div "Edit Invoice" at bounding box center [688, 129] width 78 height 14
select select "service"
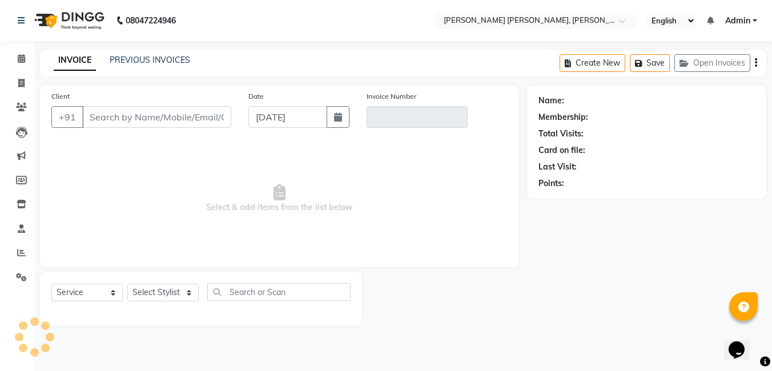
type input "9603711911"
type input "V/2025-26/1284"
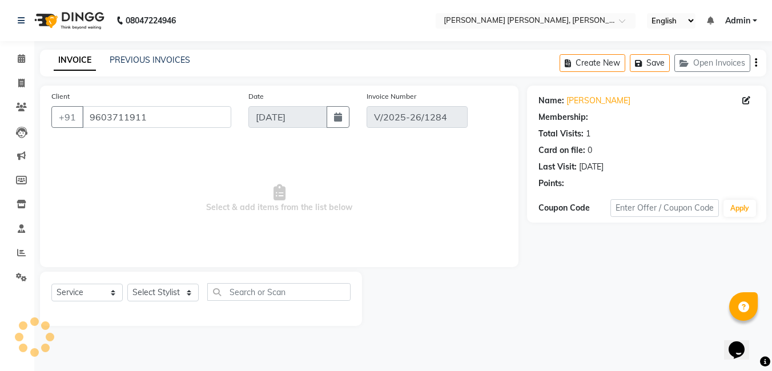
select select "select"
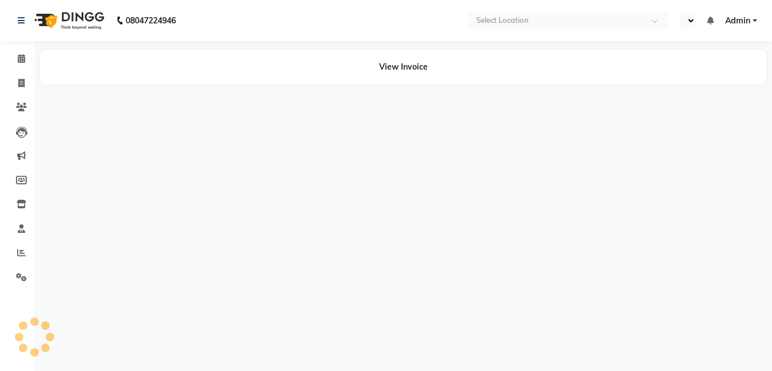
select select "en"
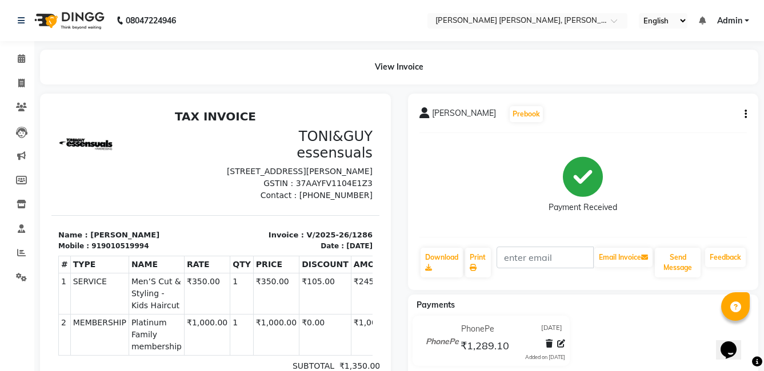
click at [741, 110] on button "button" at bounding box center [743, 115] width 7 height 12
click at [702, 128] on div "Edit Invoice" at bounding box center [688, 129] width 78 height 14
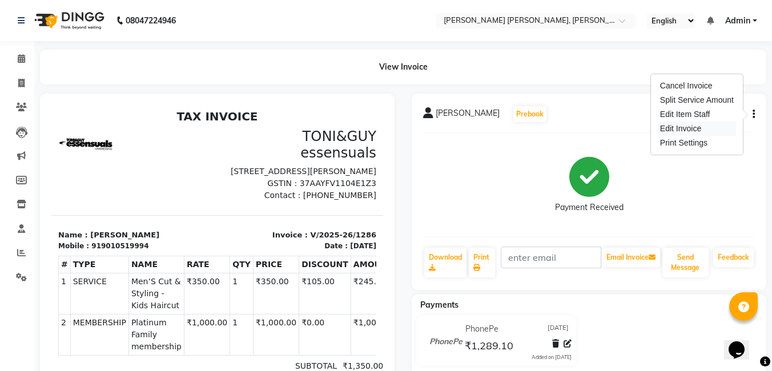
select select "service"
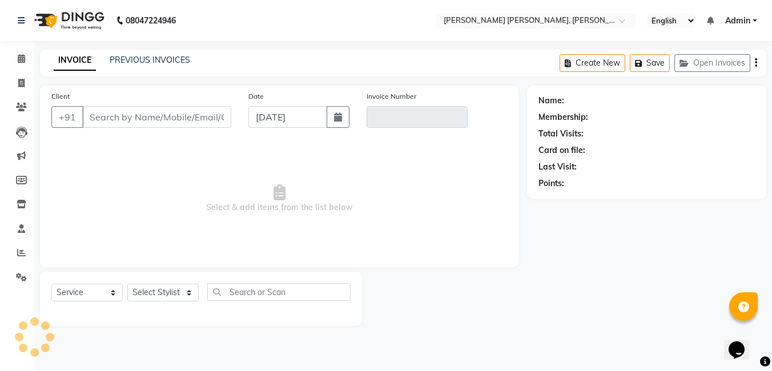
type input "9010519994"
type input "V/2025-26/1286"
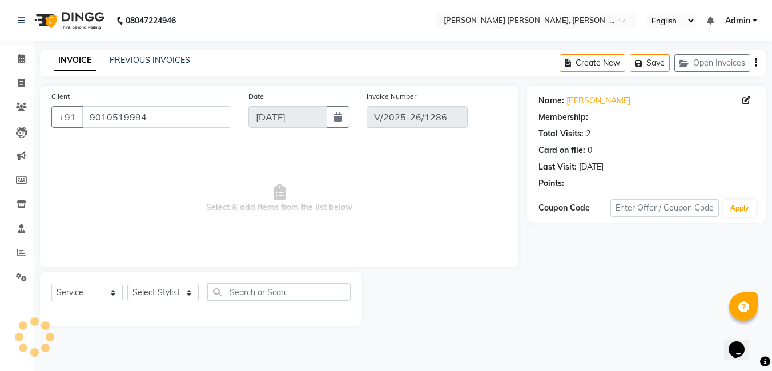
select select "1: Object"
select select "select"
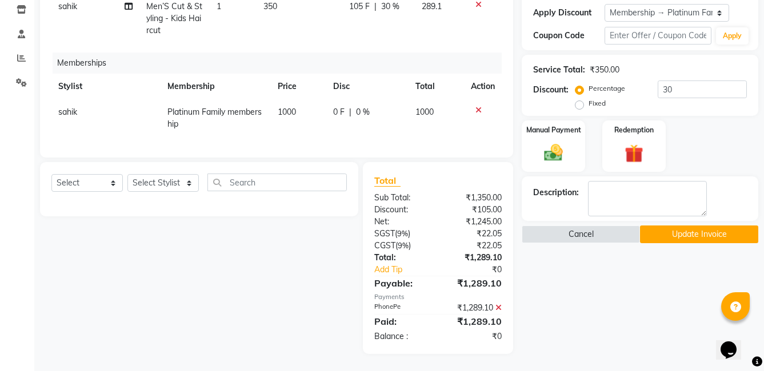
scroll to position [203, 0]
click at [658, 227] on button "Update Invoice" at bounding box center [699, 235] width 118 height 18
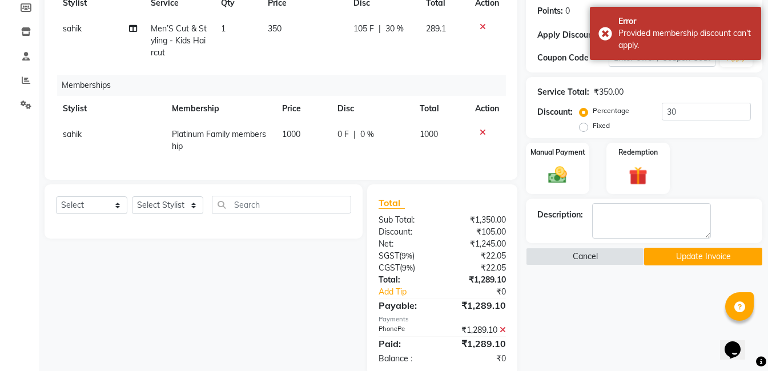
scroll to position [146, 0]
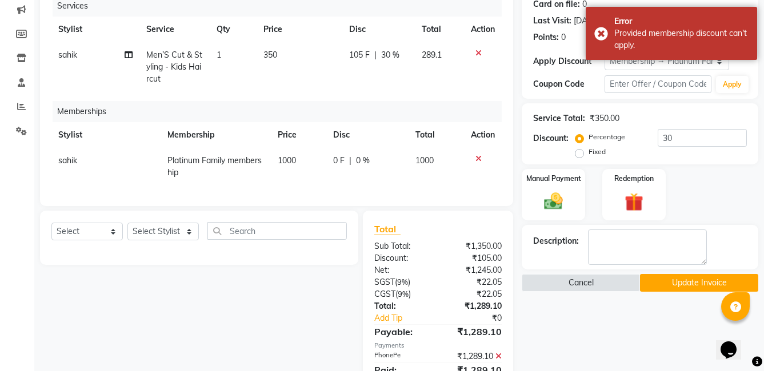
click at [424, 93] on div "Services Stylist Service Qty Price Disc Total Action sahik Men’S Cut & Styling …" at bounding box center [276, 94] width 450 height 199
click at [634, 316] on div "Name: Sowmya Membership: end on 03-09-2026 Total Visits: 2 Card on file: 0 Last…" at bounding box center [643, 170] width 245 height 463
click at [620, 278] on button "Cancel" at bounding box center [580, 283] width 118 height 18
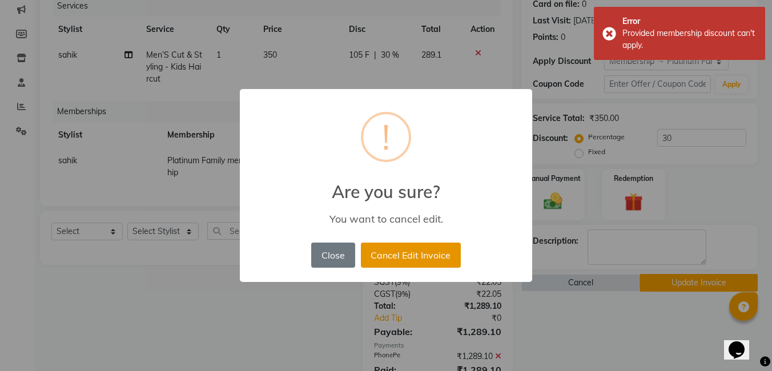
drag, startPoint x: 404, startPoint y: 255, endPoint x: 413, endPoint y: 254, distance: 9.3
click at [405, 255] on button "Cancel Edit Invoice" at bounding box center [411, 255] width 100 height 25
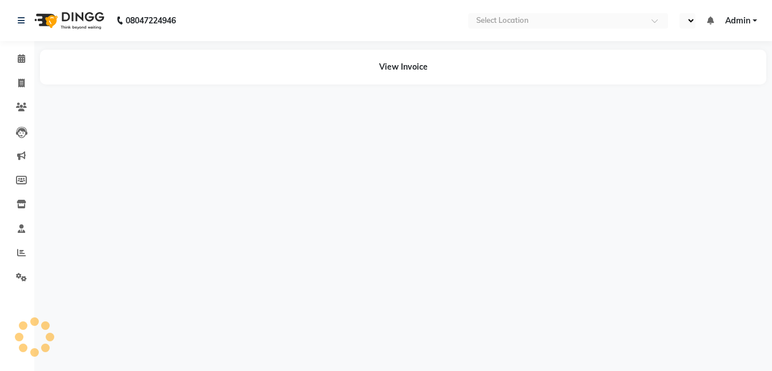
select select "en"
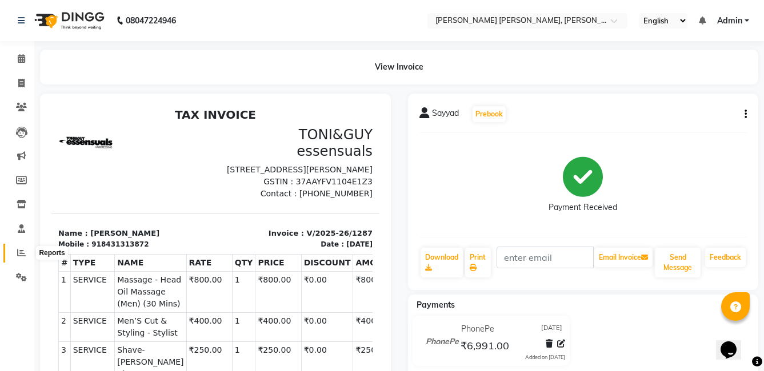
click at [26, 254] on span at bounding box center [21, 253] width 20 height 13
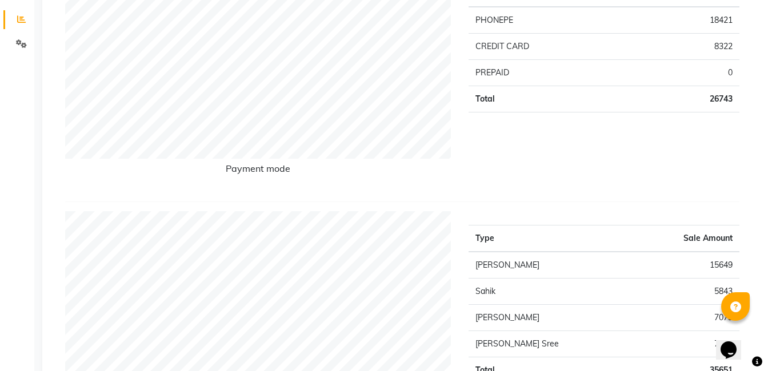
scroll to position [343, 0]
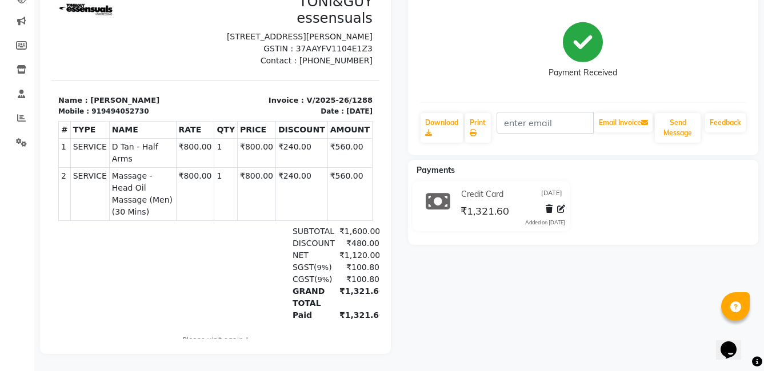
scroll to position [86, 0]
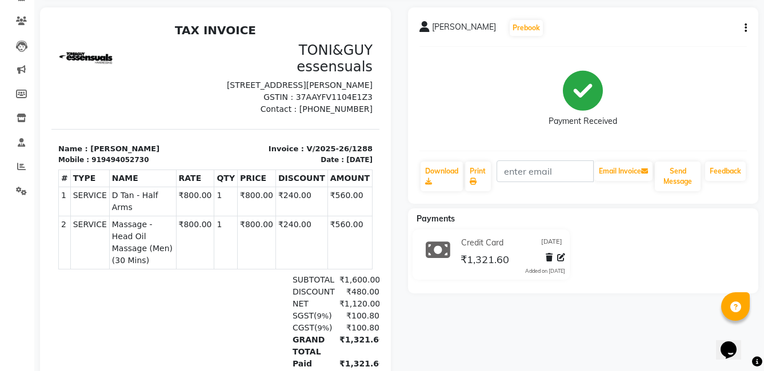
click at [744, 23] on button "button" at bounding box center [743, 28] width 7 height 12
click at [687, 45] on div "Edit Invoice" at bounding box center [688, 42] width 78 height 14
select select "service"
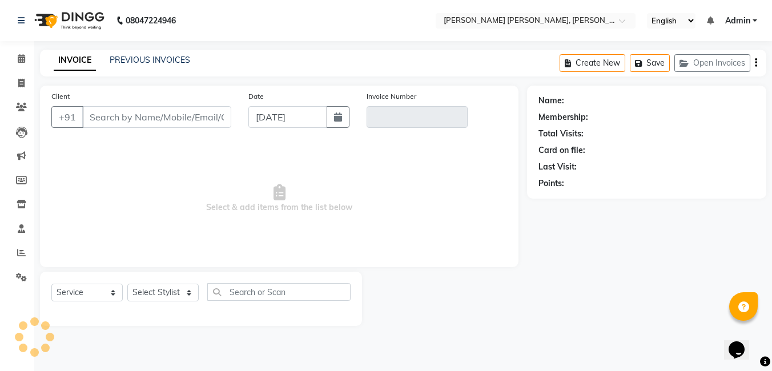
type input "9494052730"
type input "V/2025-26/1288"
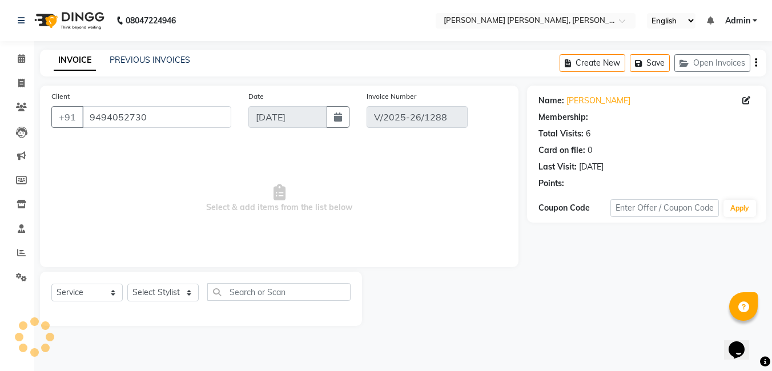
select select "1: Object"
select select "select"
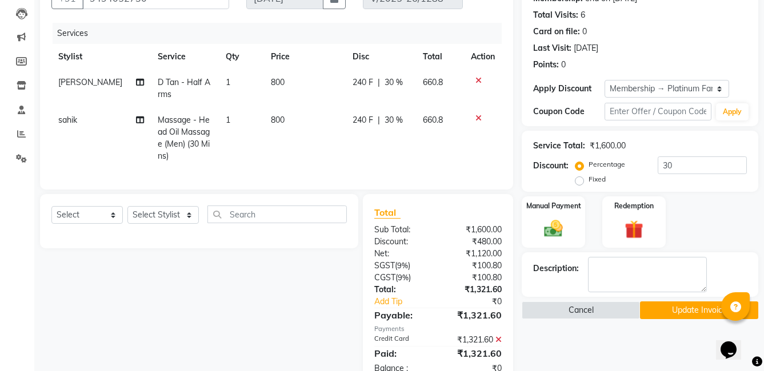
scroll to position [159, 0]
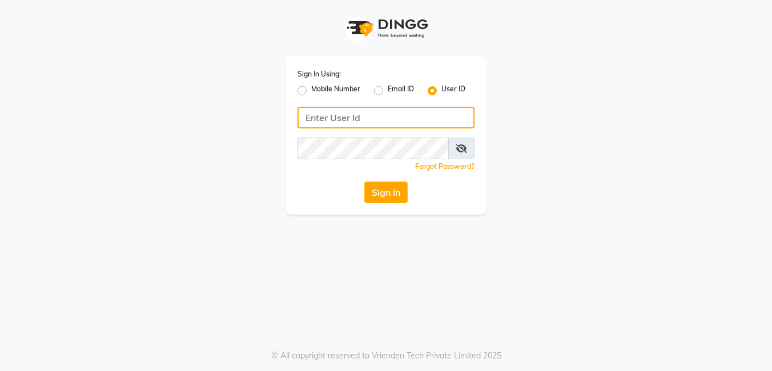
click at [328, 120] on input "Username" at bounding box center [386, 118] width 177 height 22
type input "Pradeep@123"
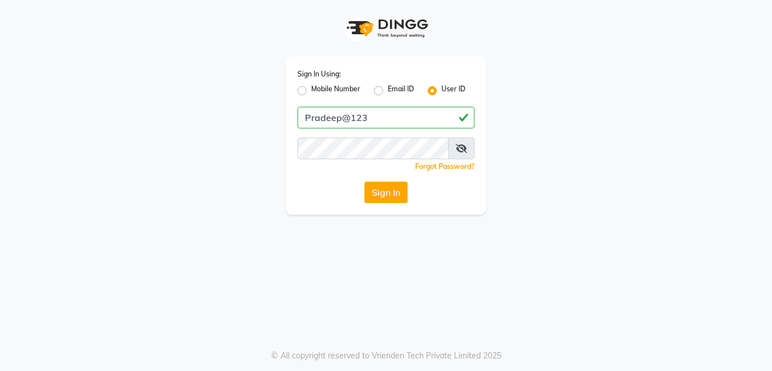
click at [386, 103] on div "Sign In Using: Mobile Number Email ID User ID Pradeep@123 Remember me Forgot Pa…" at bounding box center [386, 136] width 200 height 158
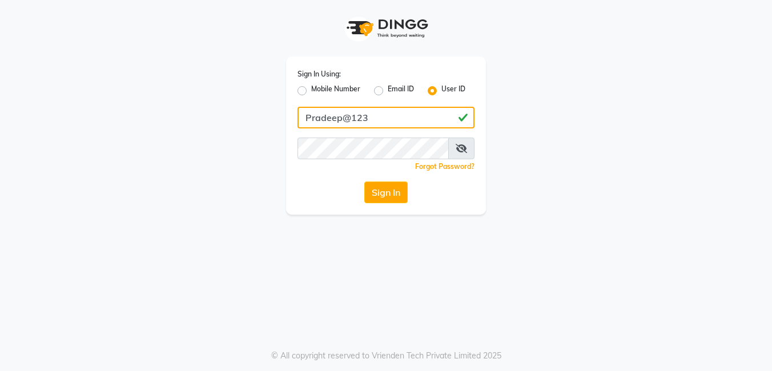
drag, startPoint x: 383, startPoint y: 119, endPoint x: 291, endPoint y: 109, distance: 92.5
click at [291, 109] on div "Sign In Using: Mobile Number Email ID User ID Pradeep@123 Remember me Forgot Pa…" at bounding box center [386, 136] width 200 height 158
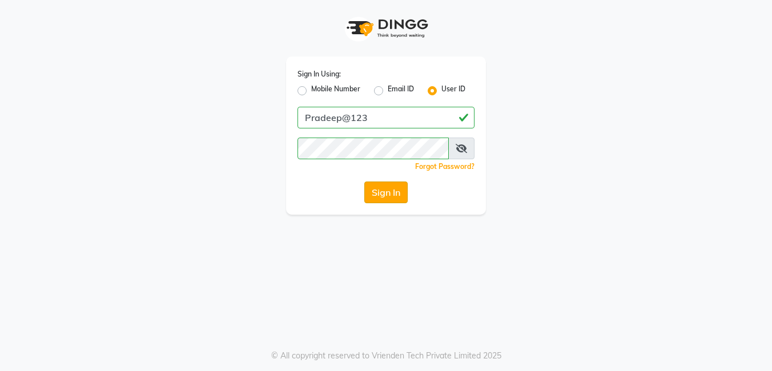
click at [375, 185] on button "Sign In" at bounding box center [385, 193] width 43 height 22
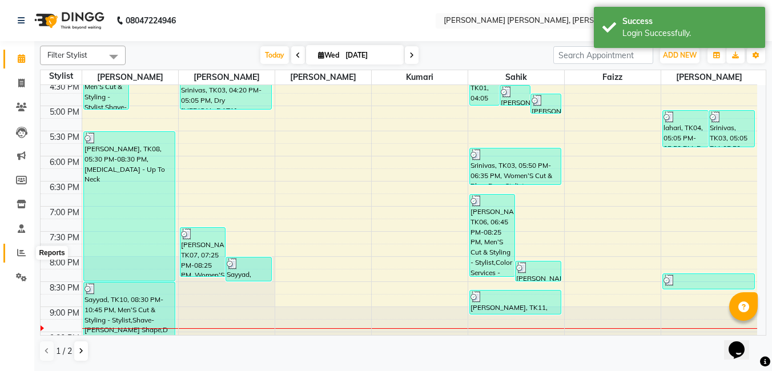
click at [21, 258] on span at bounding box center [21, 253] width 20 height 13
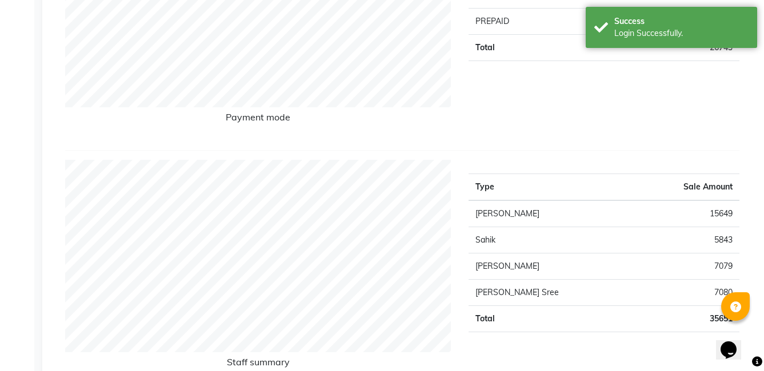
scroll to position [286, 0]
click at [720, 244] on td "5843" at bounding box center [686, 240] width 106 height 26
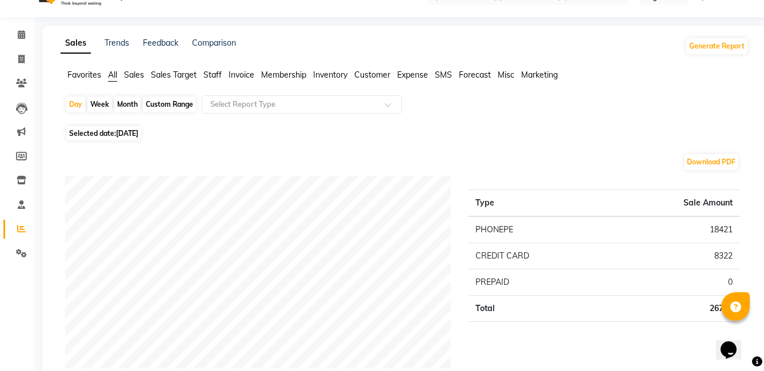
scroll to position [0, 0]
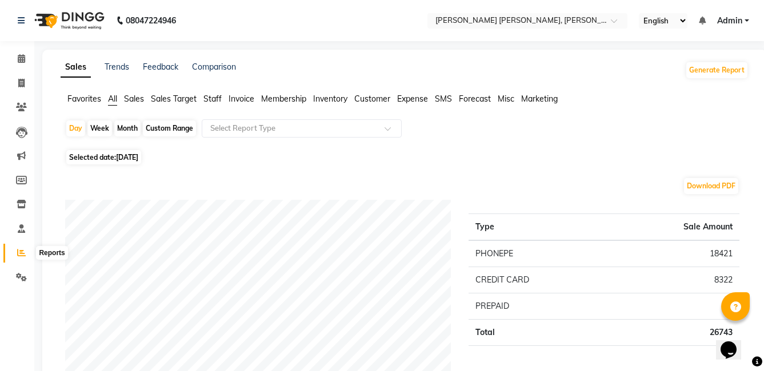
click at [24, 252] on icon at bounding box center [21, 252] width 9 height 9
click at [18, 88] on span at bounding box center [21, 83] width 20 height 13
select select "service"
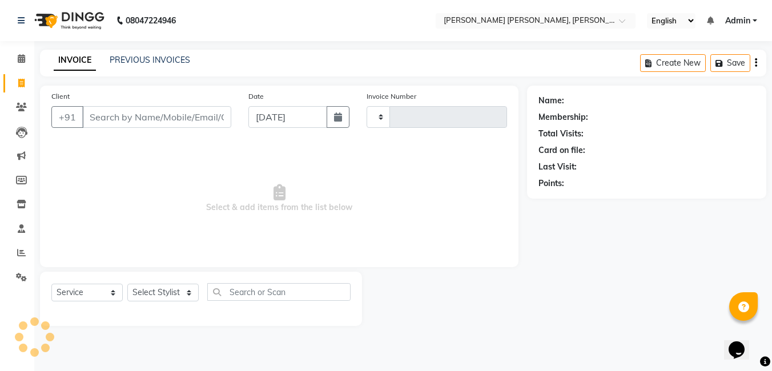
type input "1289"
select select "7150"
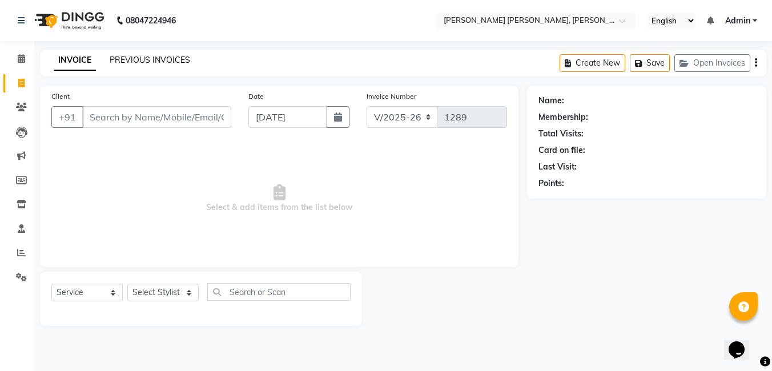
click at [147, 57] on link "PREVIOUS INVOICES" at bounding box center [150, 60] width 81 height 10
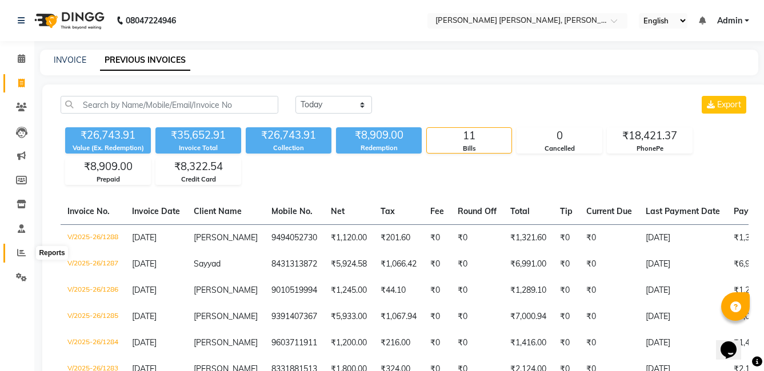
click at [14, 250] on span at bounding box center [21, 253] width 20 height 13
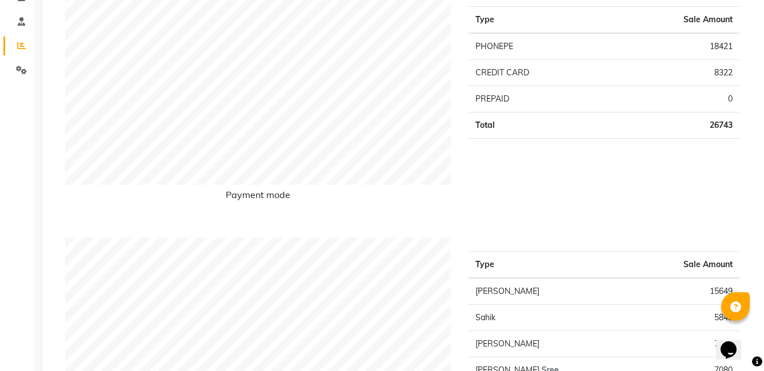
scroll to position [114, 0]
